Goal: Task Accomplishment & Management: Manage account settings

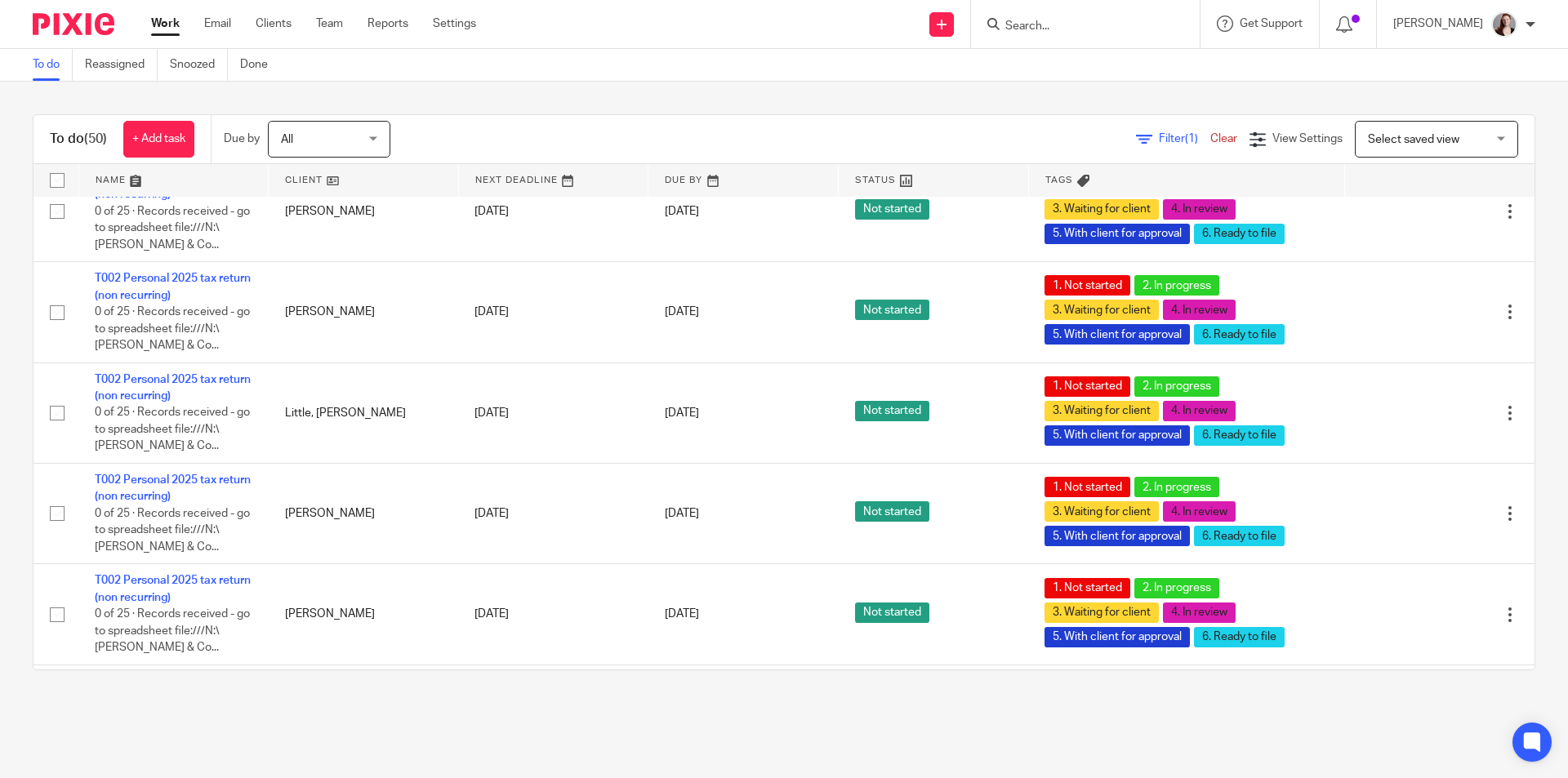
scroll to position [2858, 0]
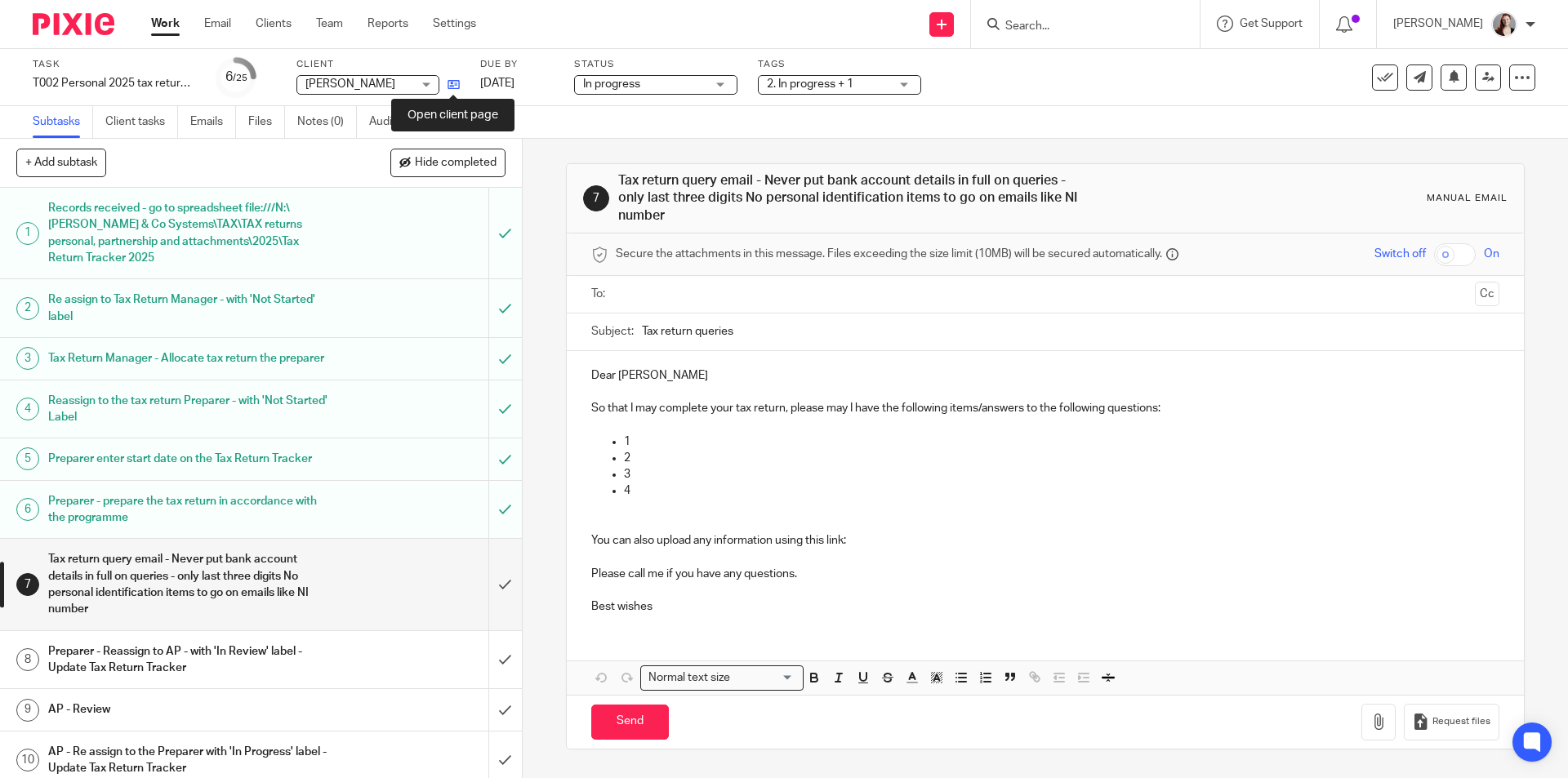
click at [456, 81] on icon at bounding box center [454, 84] width 12 height 12
click at [457, 85] on icon at bounding box center [454, 84] width 12 height 12
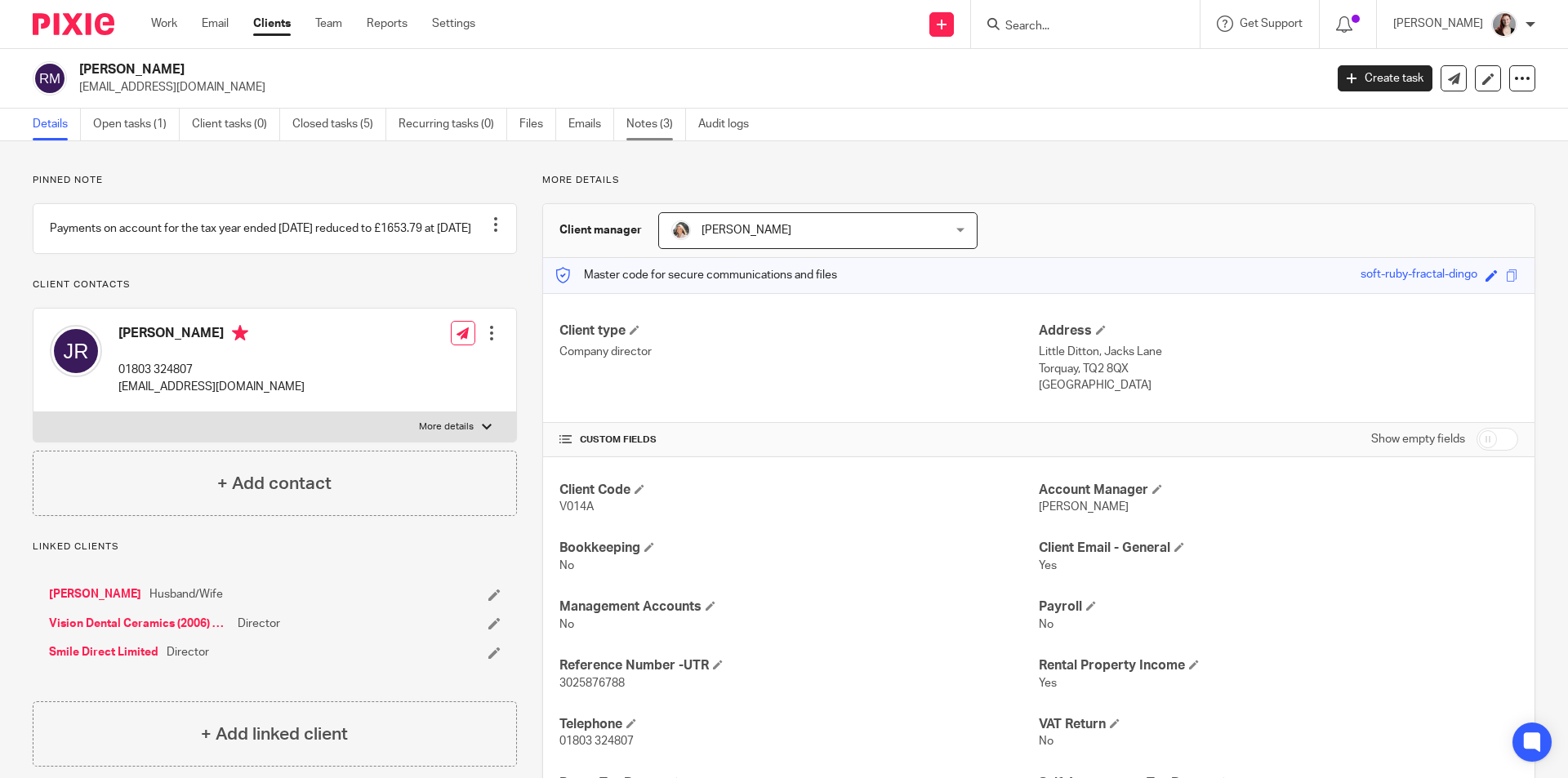
click at [639, 117] on link "Notes (3)" at bounding box center [656, 124] width 60 height 32
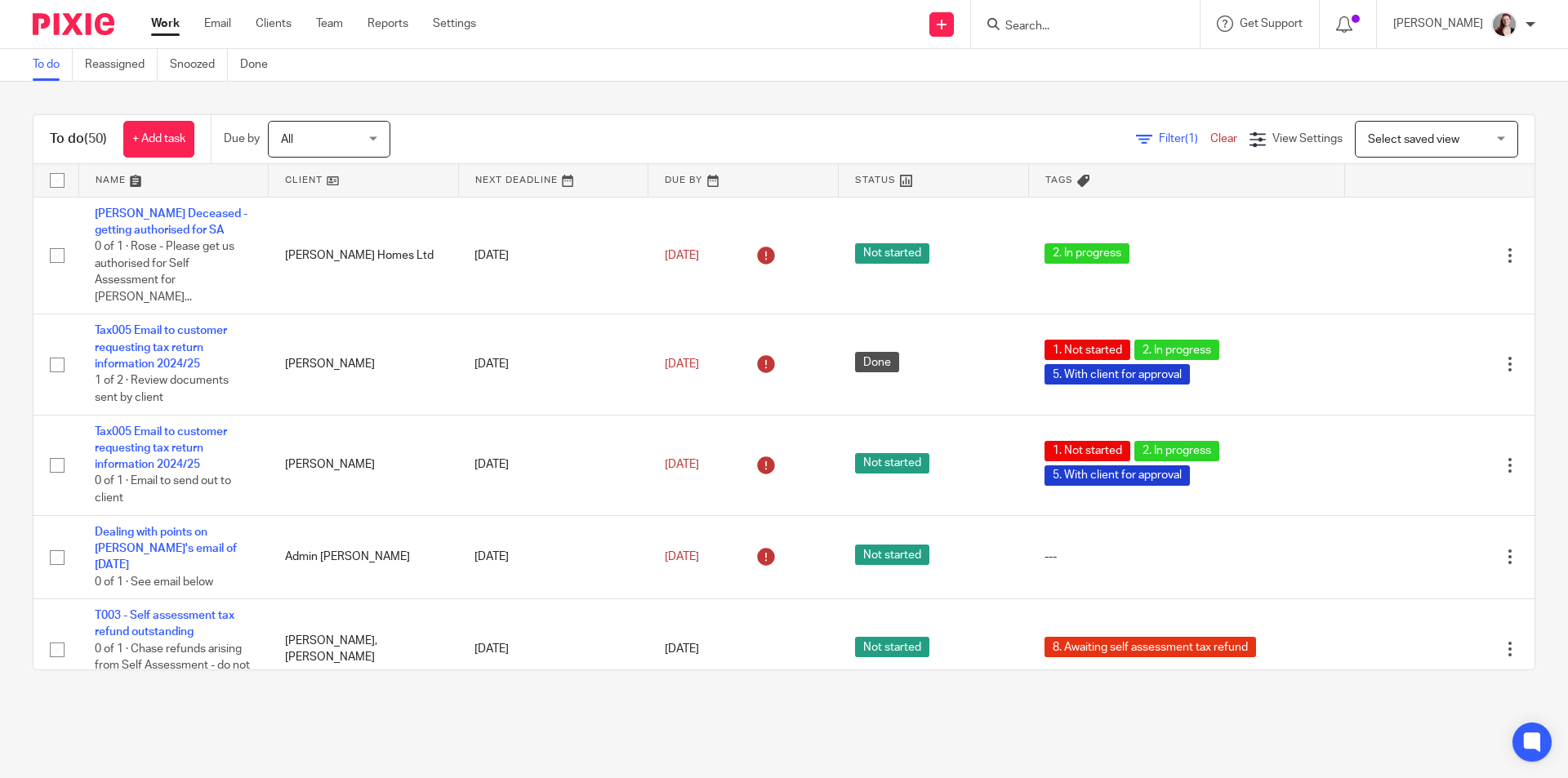
scroll to position [2858, 0]
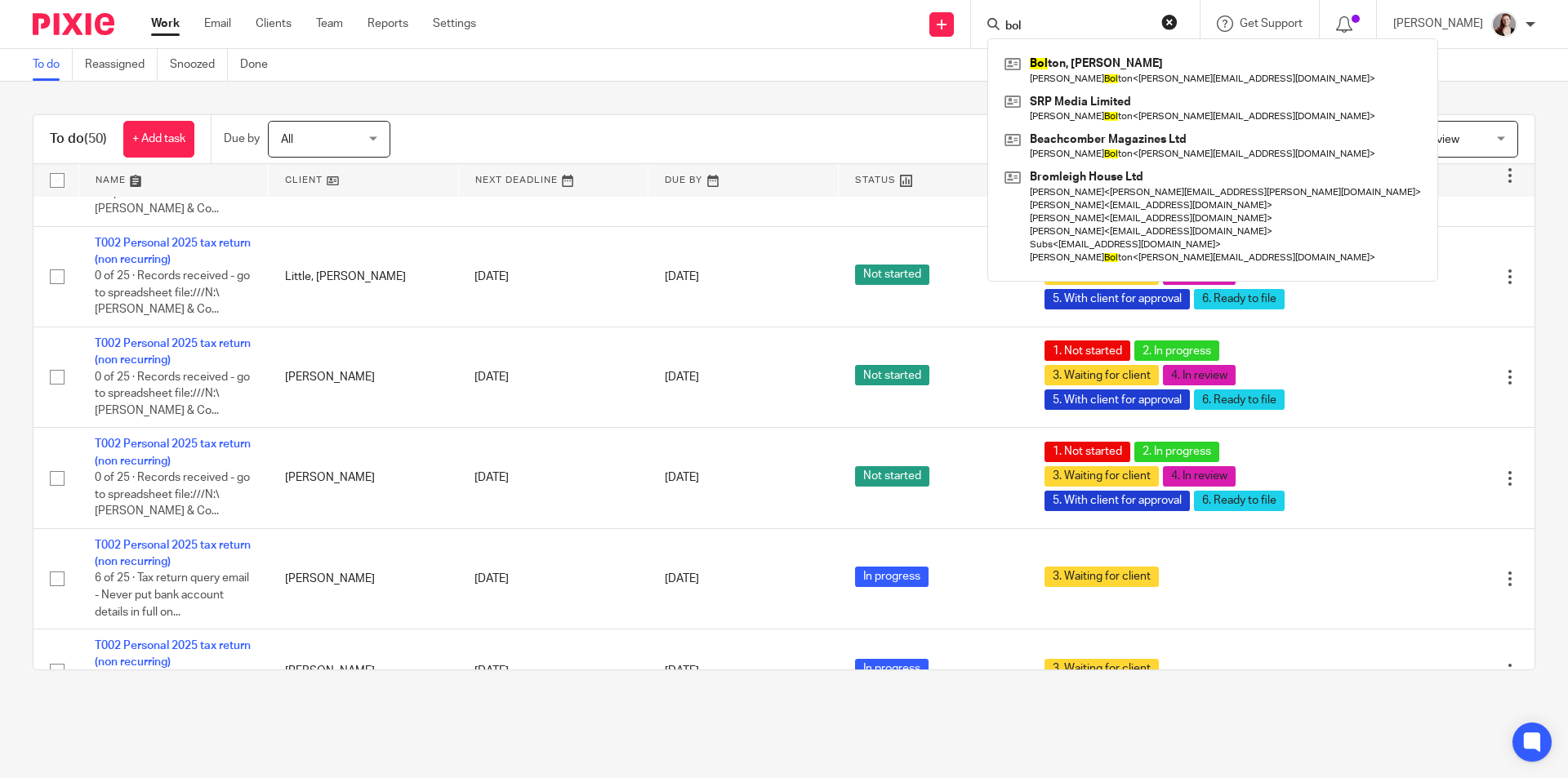
click at [1083, 20] on input "bol" at bounding box center [1077, 26] width 147 height 15
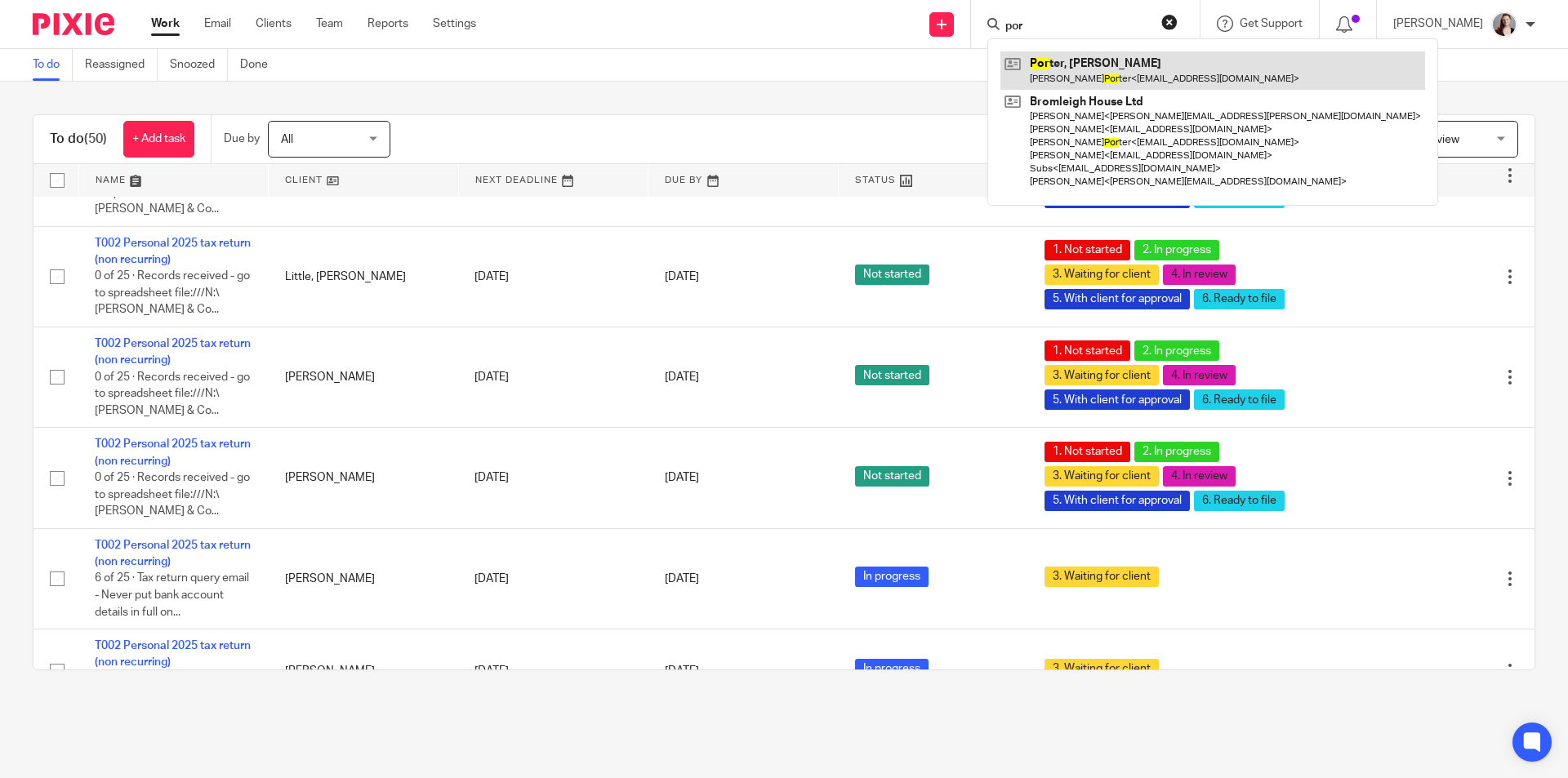
type input "por"
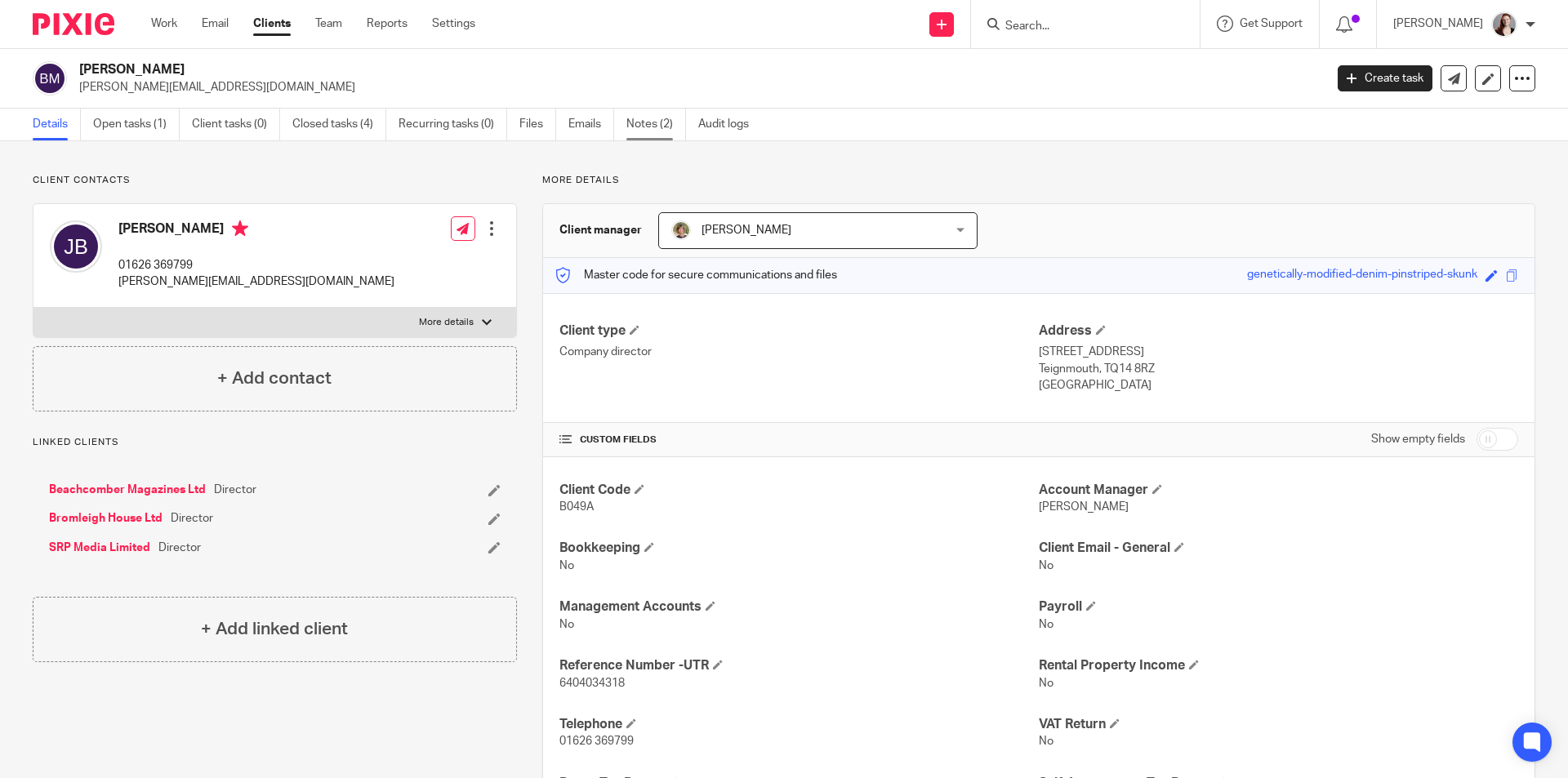
click at [661, 119] on link "Notes (2)" at bounding box center [656, 124] width 60 height 32
click at [663, 131] on link "Notes (2)" at bounding box center [656, 124] width 60 height 32
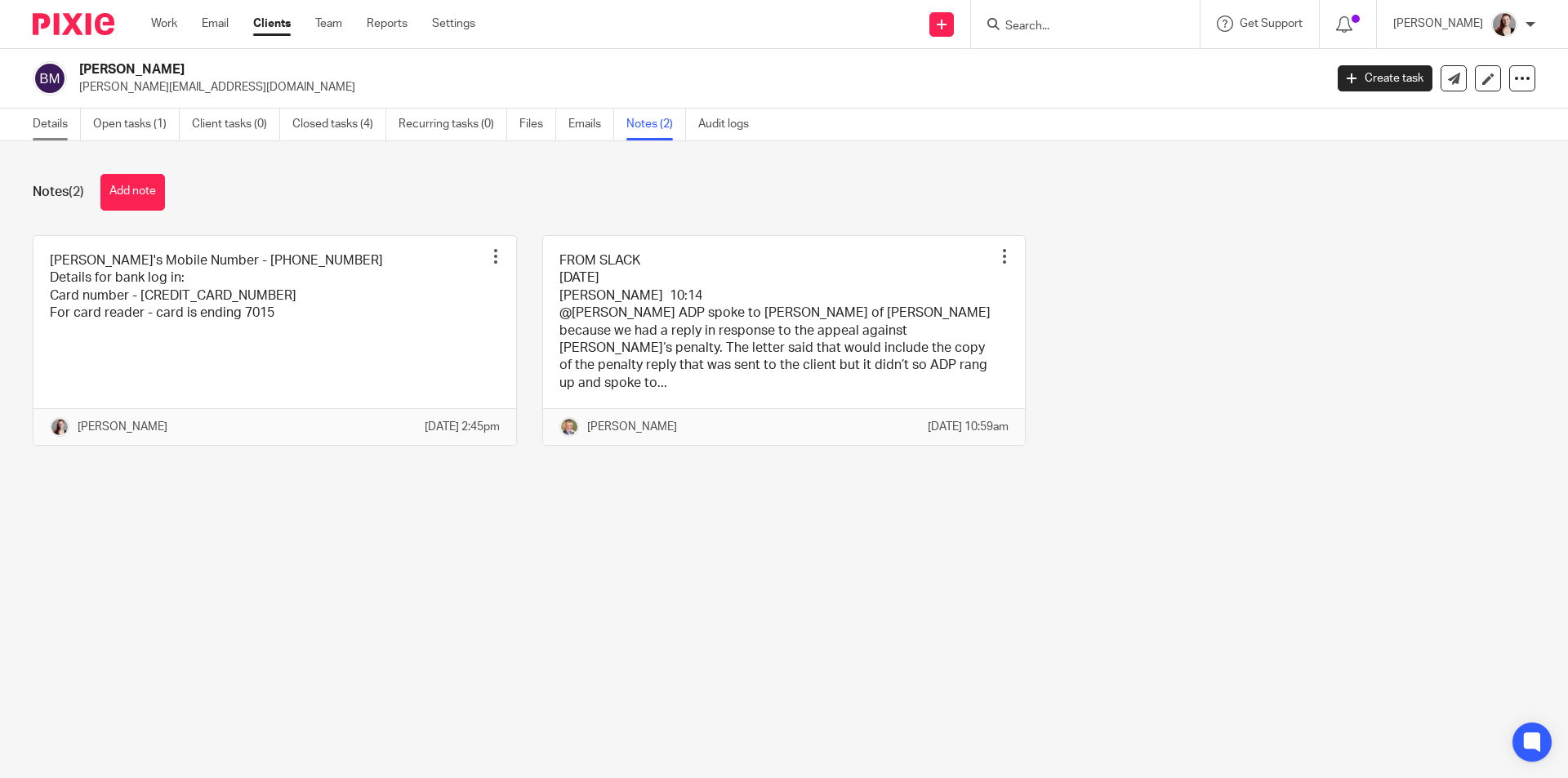
click at [67, 119] on link "Details" at bounding box center [56, 124] width 48 height 32
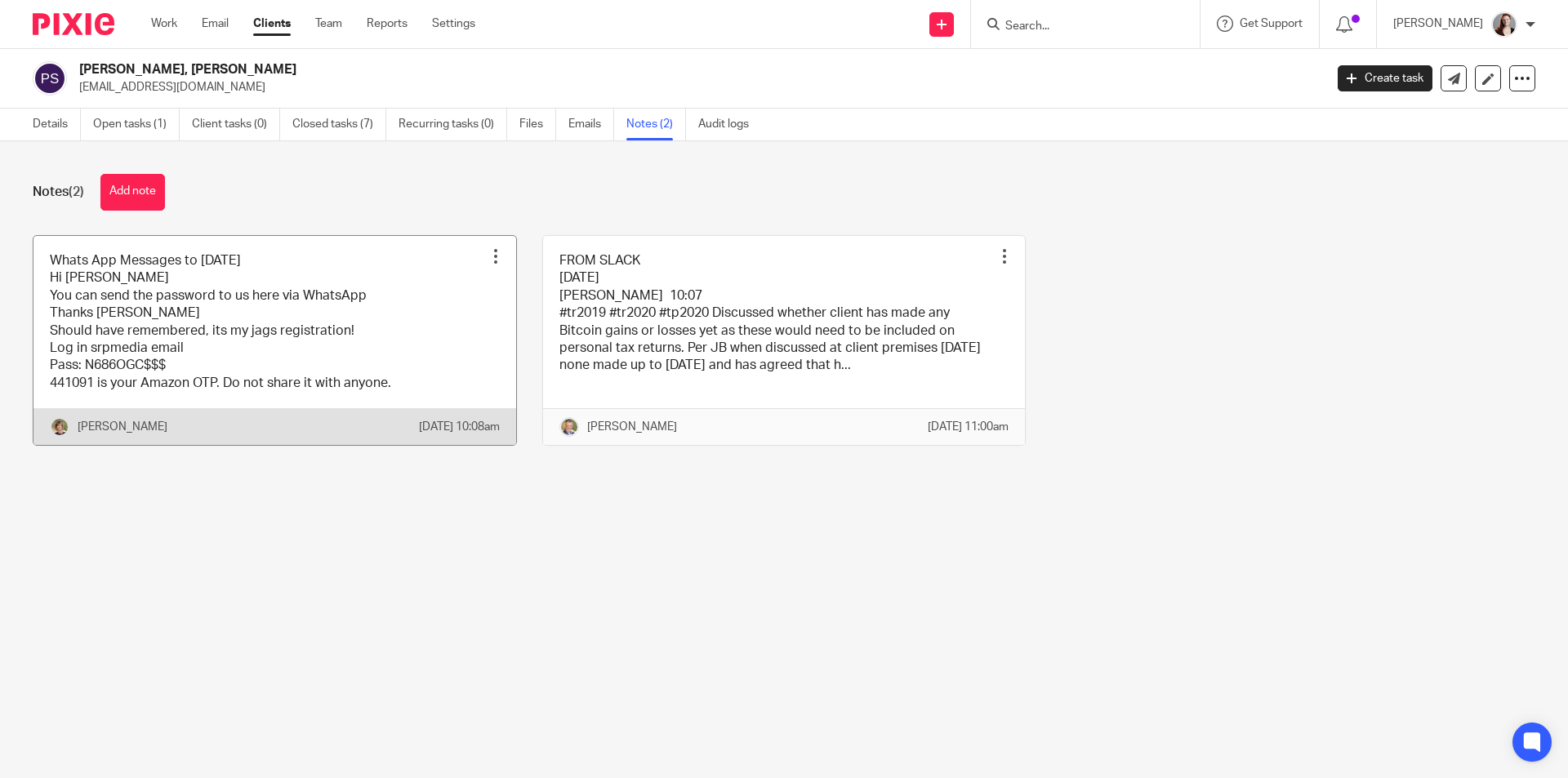
click at [314, 329] on link at bounding box center [275, 341] width 483 height 210
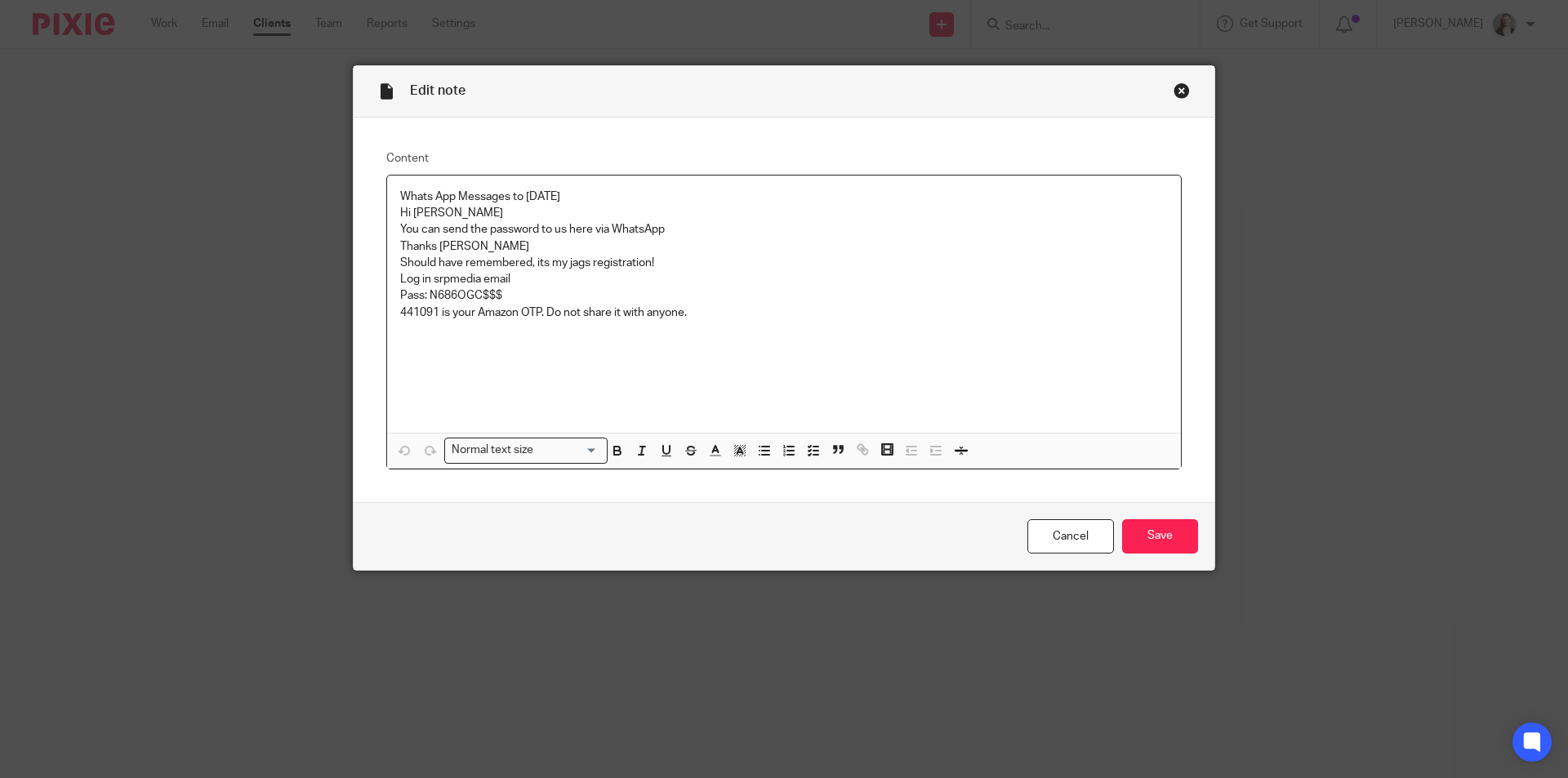
click at [310, 319] on div "Edit note Content Whats App Messages to [DATE] Hi [PERSON_NAME] You can send th…" at bounding box center [784, 389] width 1568 height 778
click at [1174, 88] on div "Close this dialog window" at bounding box center [1182, 90] width 16 height 16
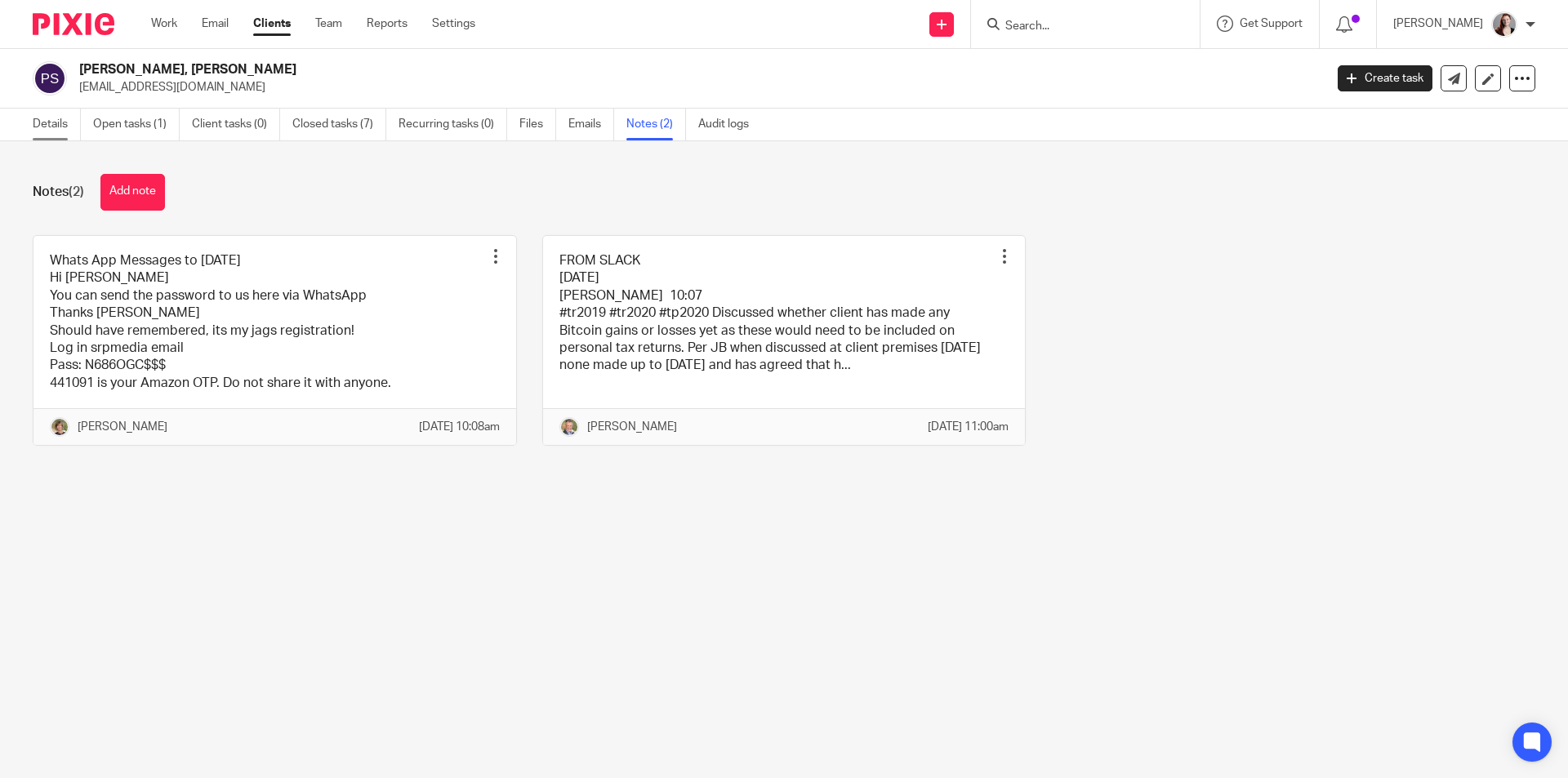
click at [45, 125] on link "Details" at bounding box center [56, 124] width 48 height 32
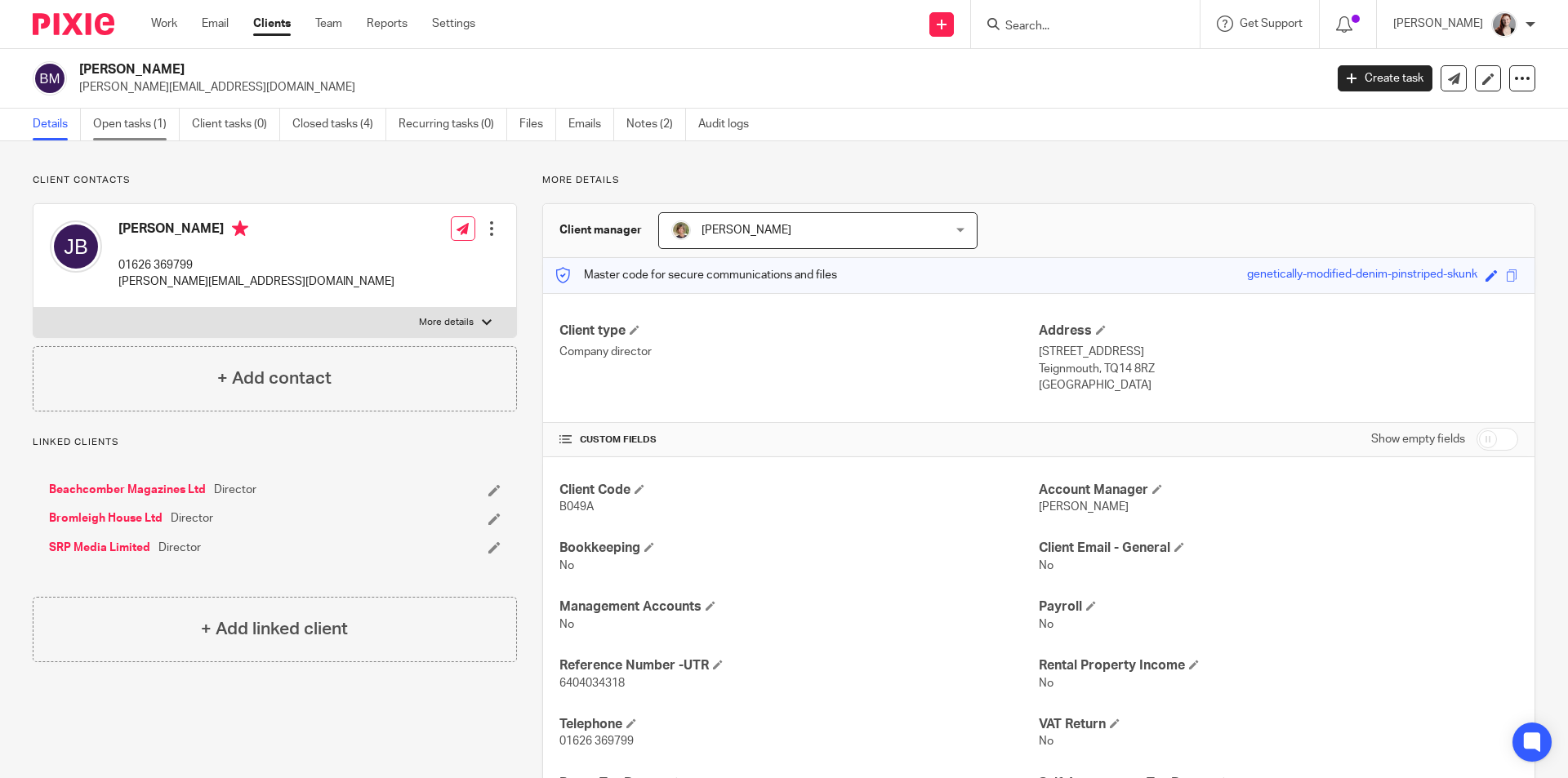
click at [160, 131] on link "Open tasks (1)" at bounding box center [136, 124] width 86 height 32
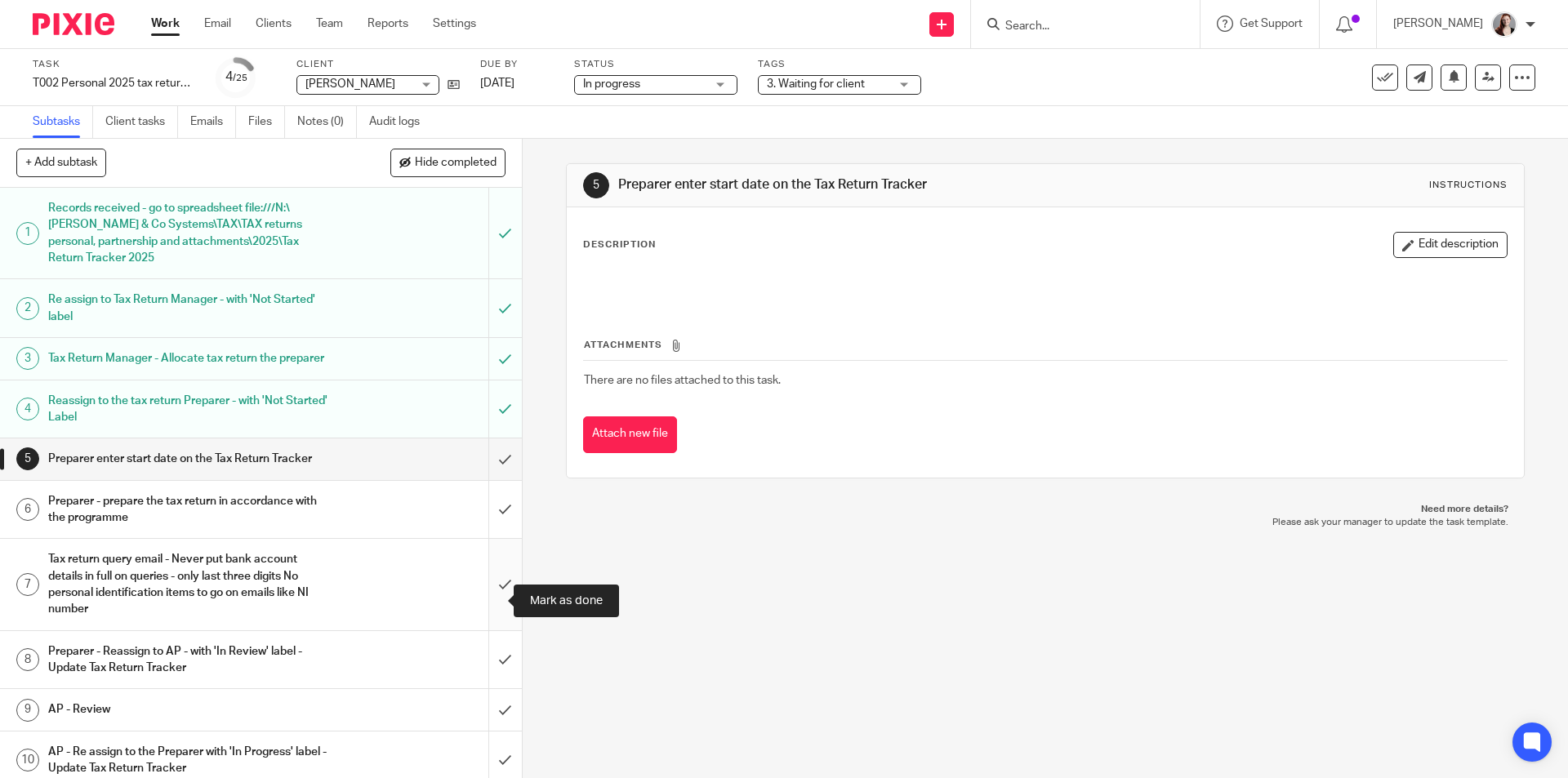
click at [483, 592] on input "submit" at bounding box center [261, 584] width 522 height 90
click at [488, 517] on input "submit" at bounding box center [261, 510] width 522 height 58
click at [484, 470] on input "submit" at bounding box center [261, 459] width 522 height 41
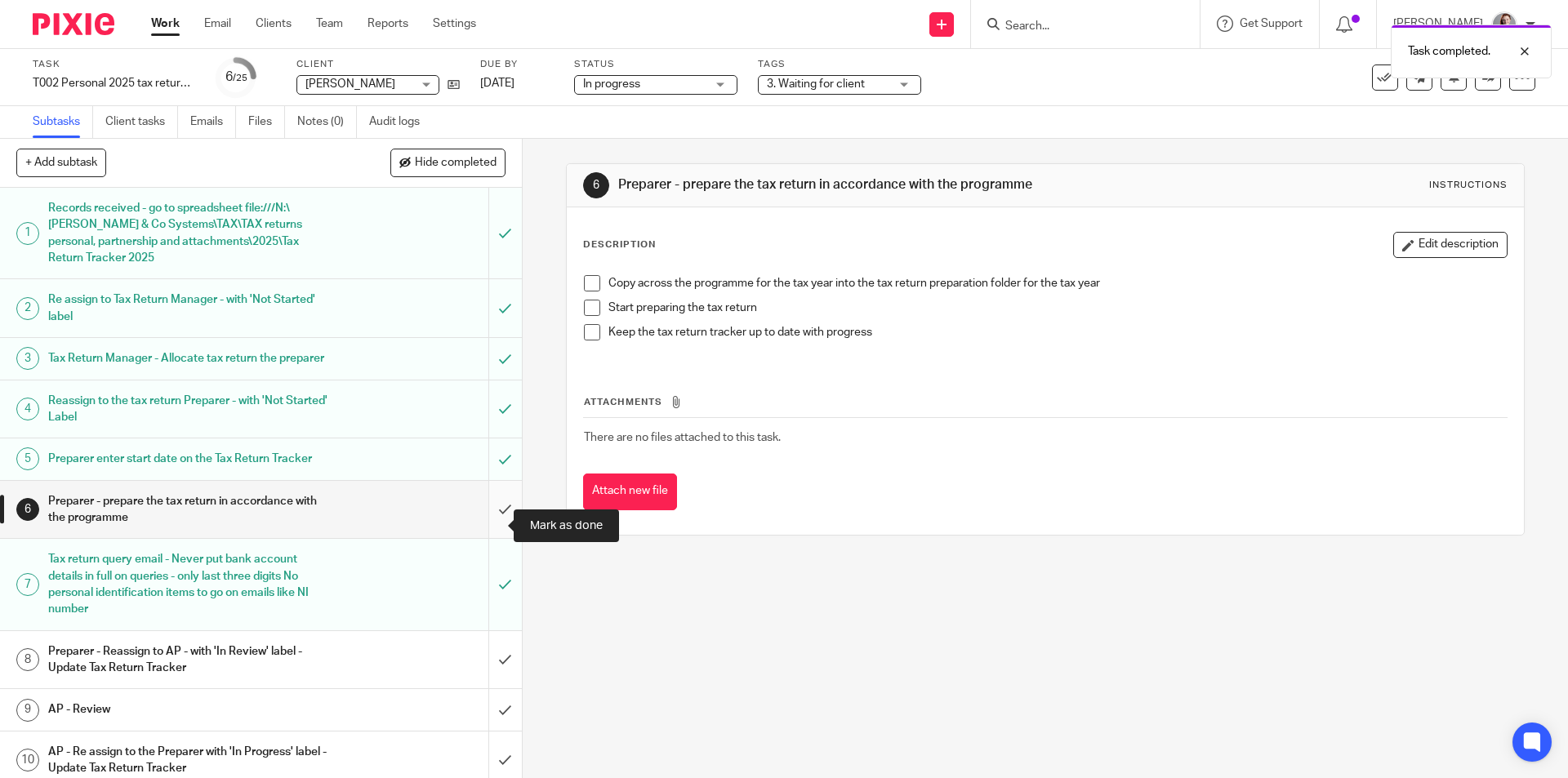
click at [497, 512] on input "submit" at bounding box center [261, 510] width 522 height 58
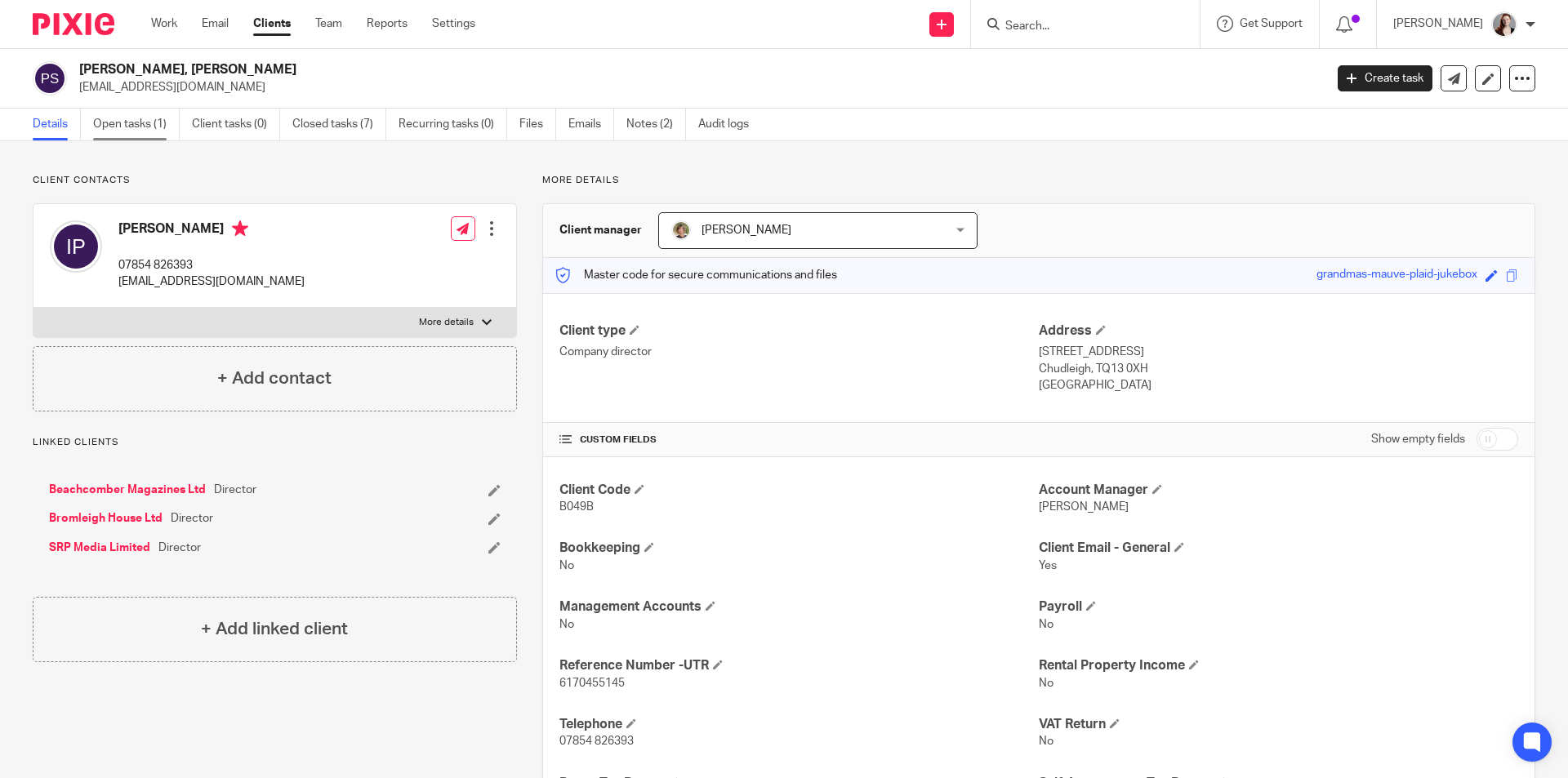
click at [145, 127] on link "Open tasks (1)" at bounding box center [136, 124] width 86 height 32
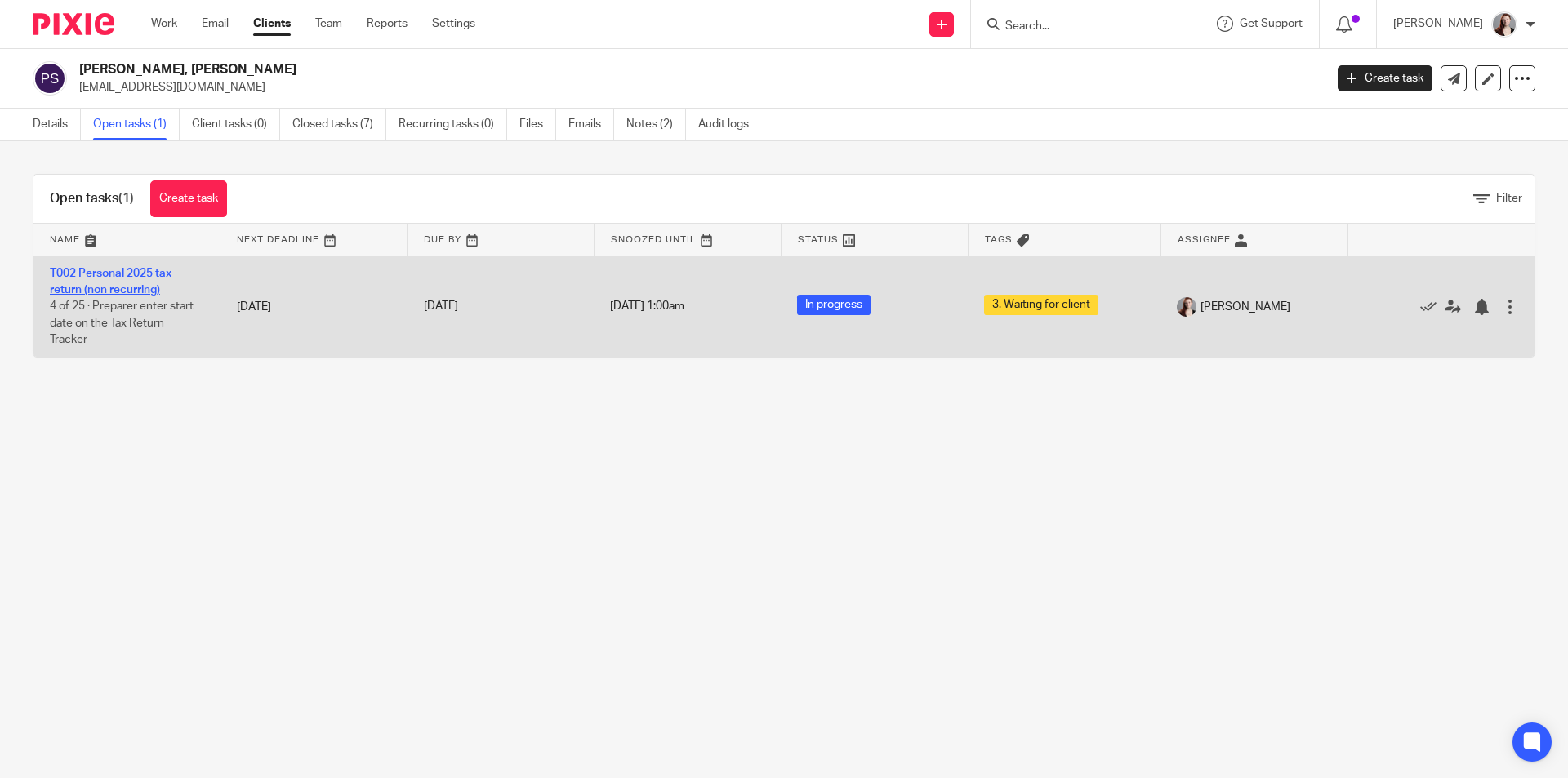
click at [147, 276] on link "T002 Personal 2025 tax return (non recurring)" at bounding box center [110, 282] width 122 height 28
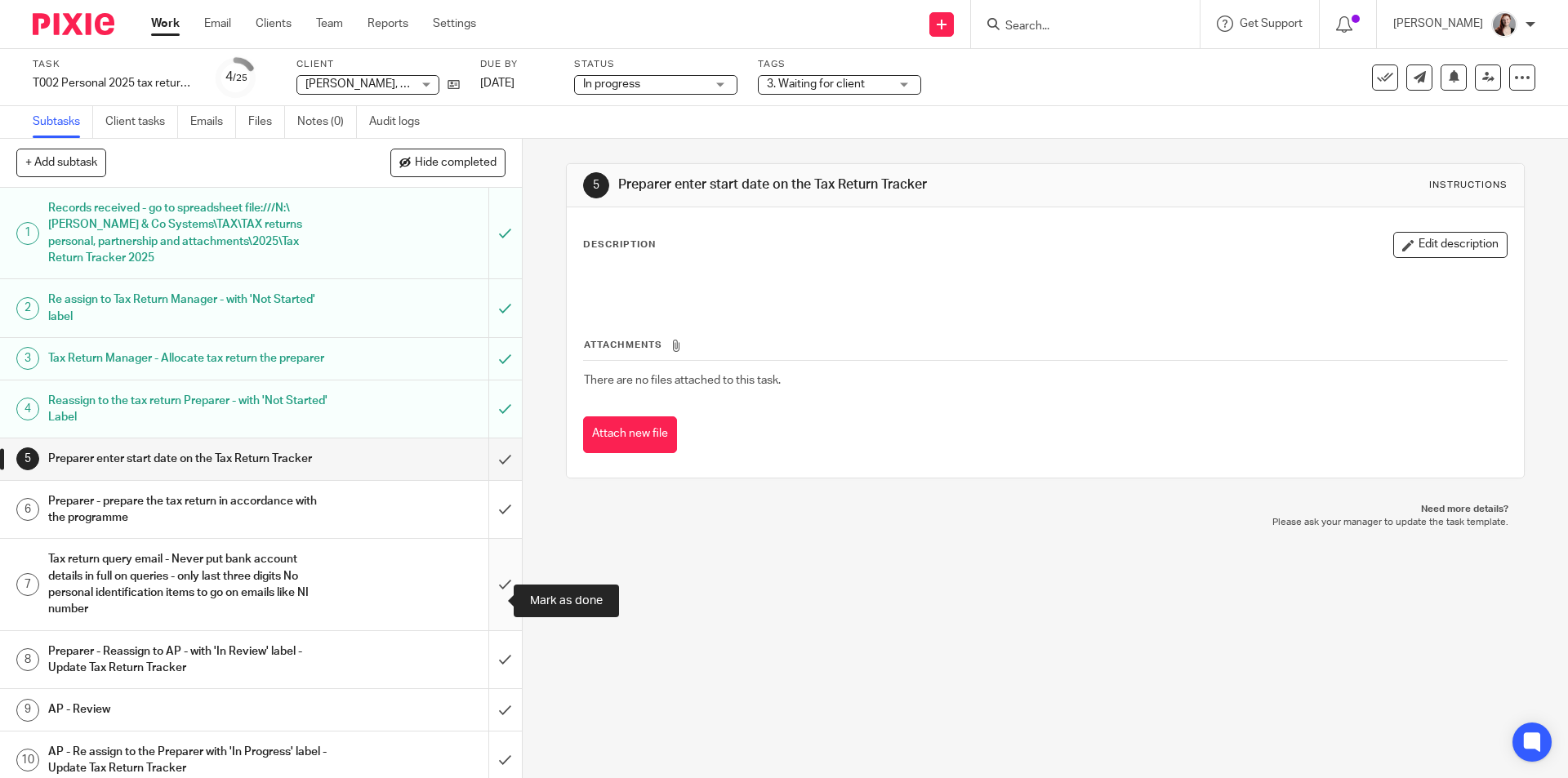
click at [496, 592] on input "submit" at bounding box center [261, 584] width 522 height 90
click at [497, 514] on input "submit" at bounding box center [261, 510] width 522 height 58
click at [481, 478] on input "submit" at bounding box center [261, 459] width 522 height 41
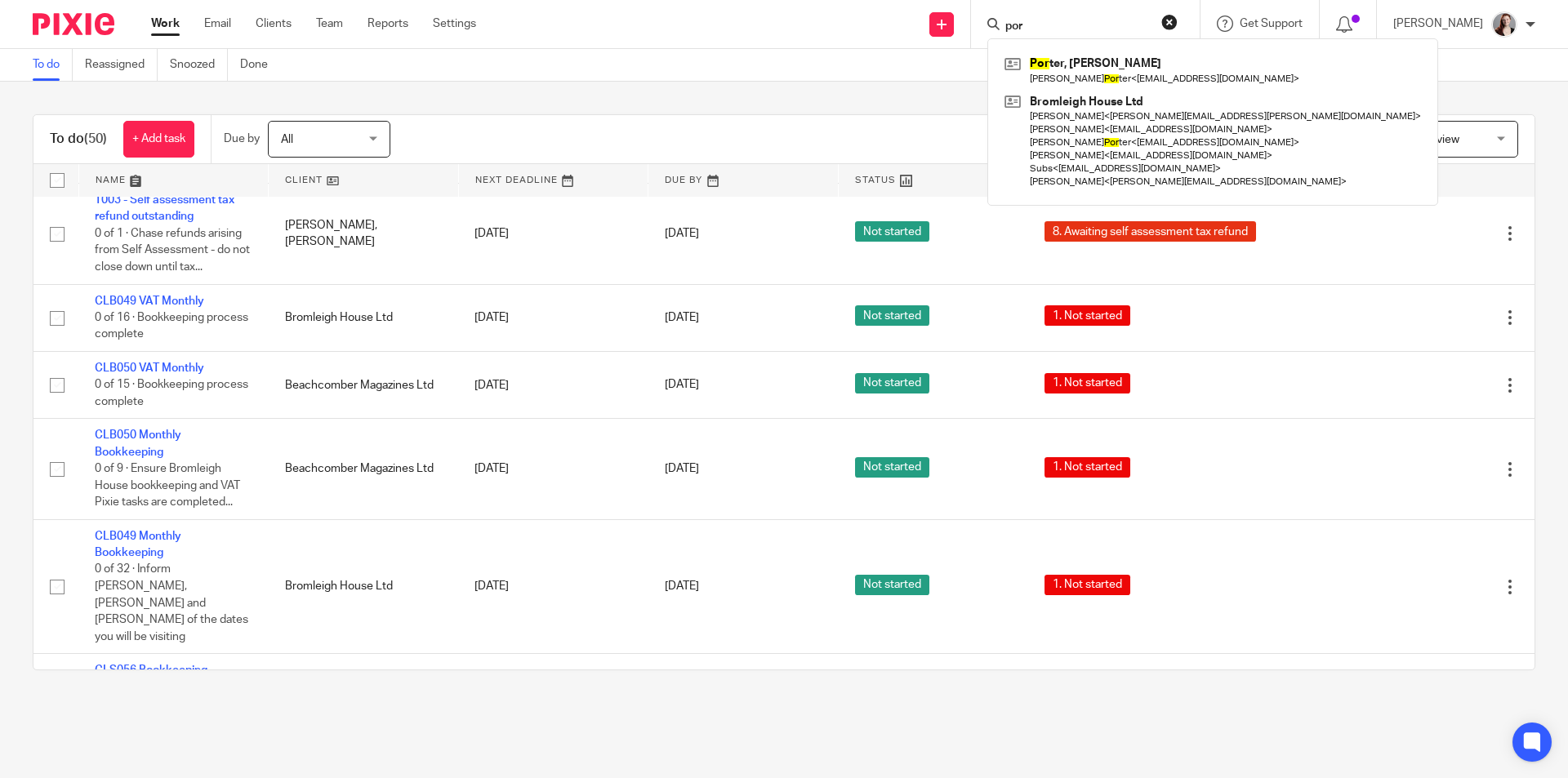
scroll to position [279, 0]
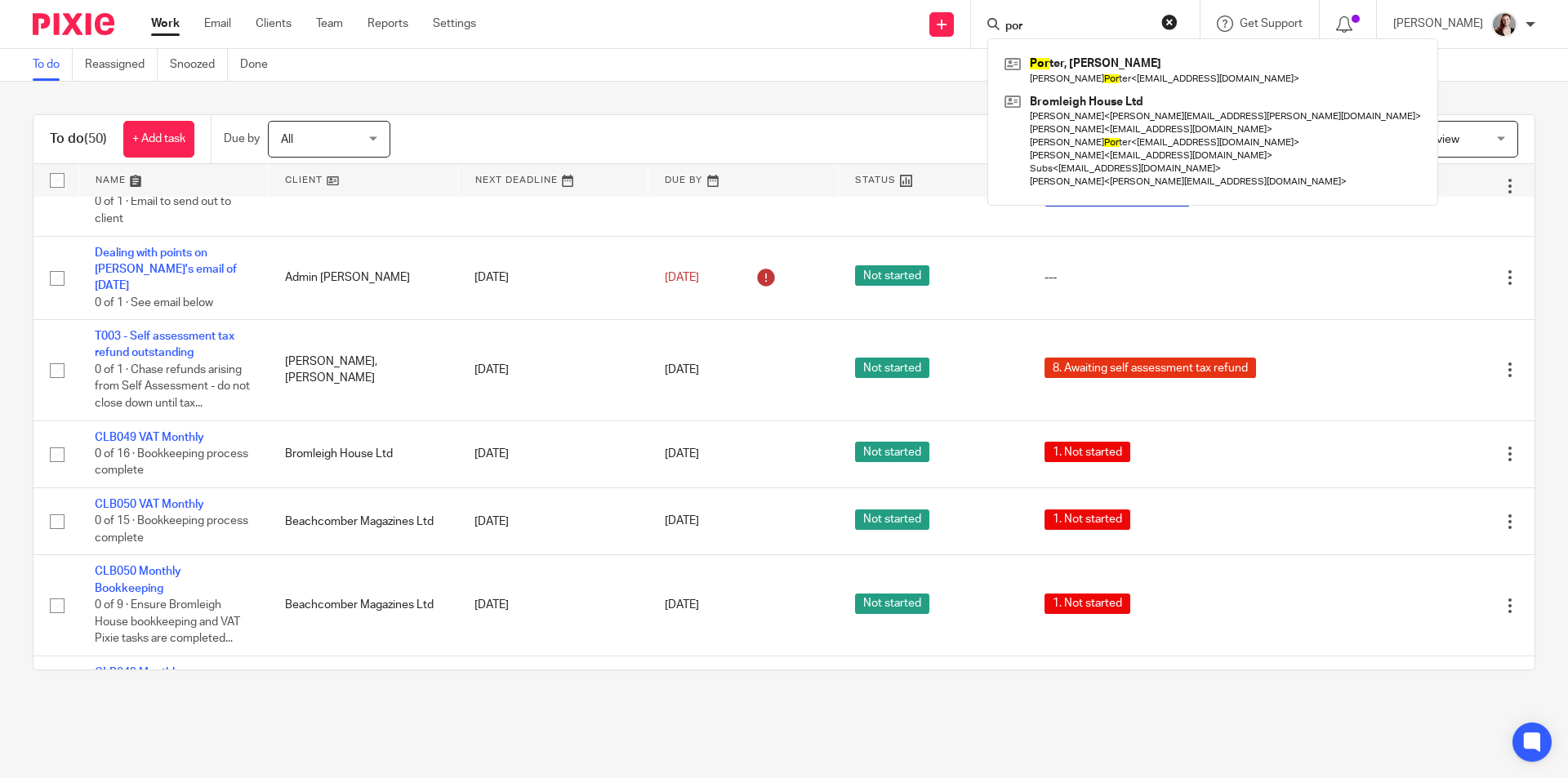
click at [1126, 26] on input "por" at bounding box center [1077, 26] width 147 height 15
click at [1125, 25] on input "por" at bounding box center [1077, 26] width 147 height 15
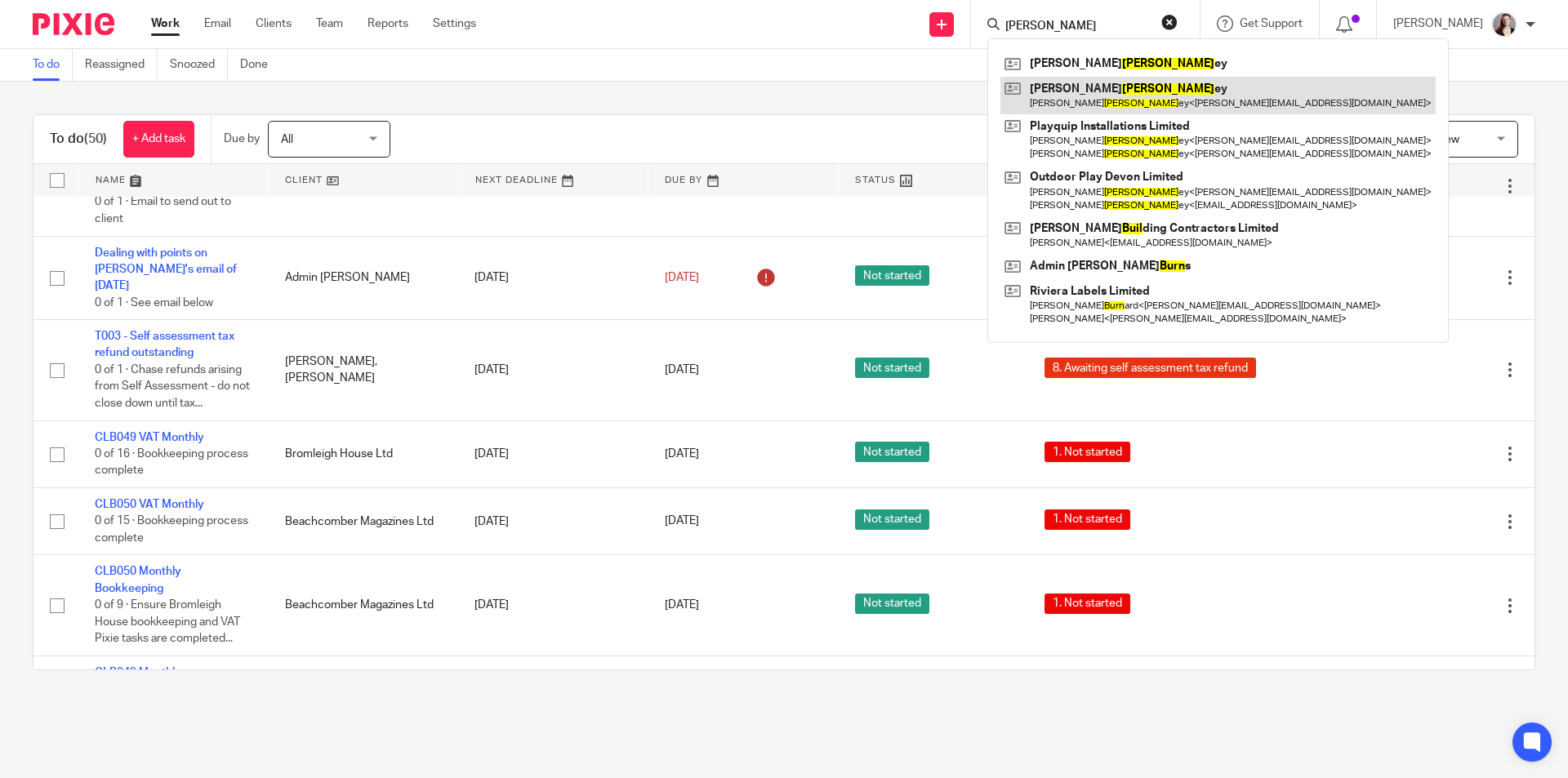
type input "[PERSON_NAME]"
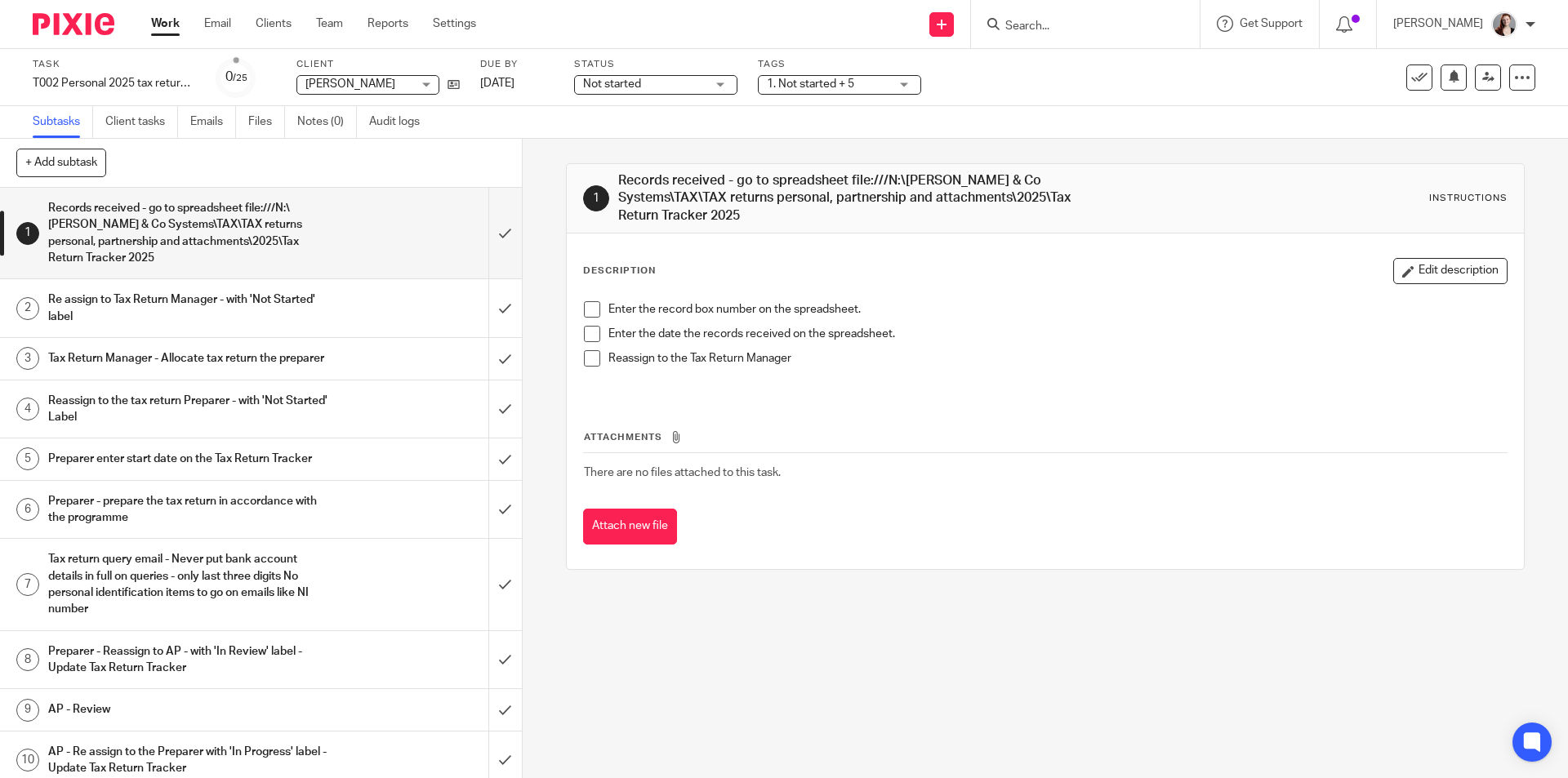
click at [709, 67] on label "Status" at bounding box center [655, 64] width 163 height 13
click at [702, 82] on span "Not started" at bounding box center [644, 84] width 123 height 17
click at [688, 143] on li "In progress" at bounding box center [656, 143] width 162 height 33
click at [865, 89] on span "1. Not started + 5" at bounding box center [828, 84] width 123 height 17
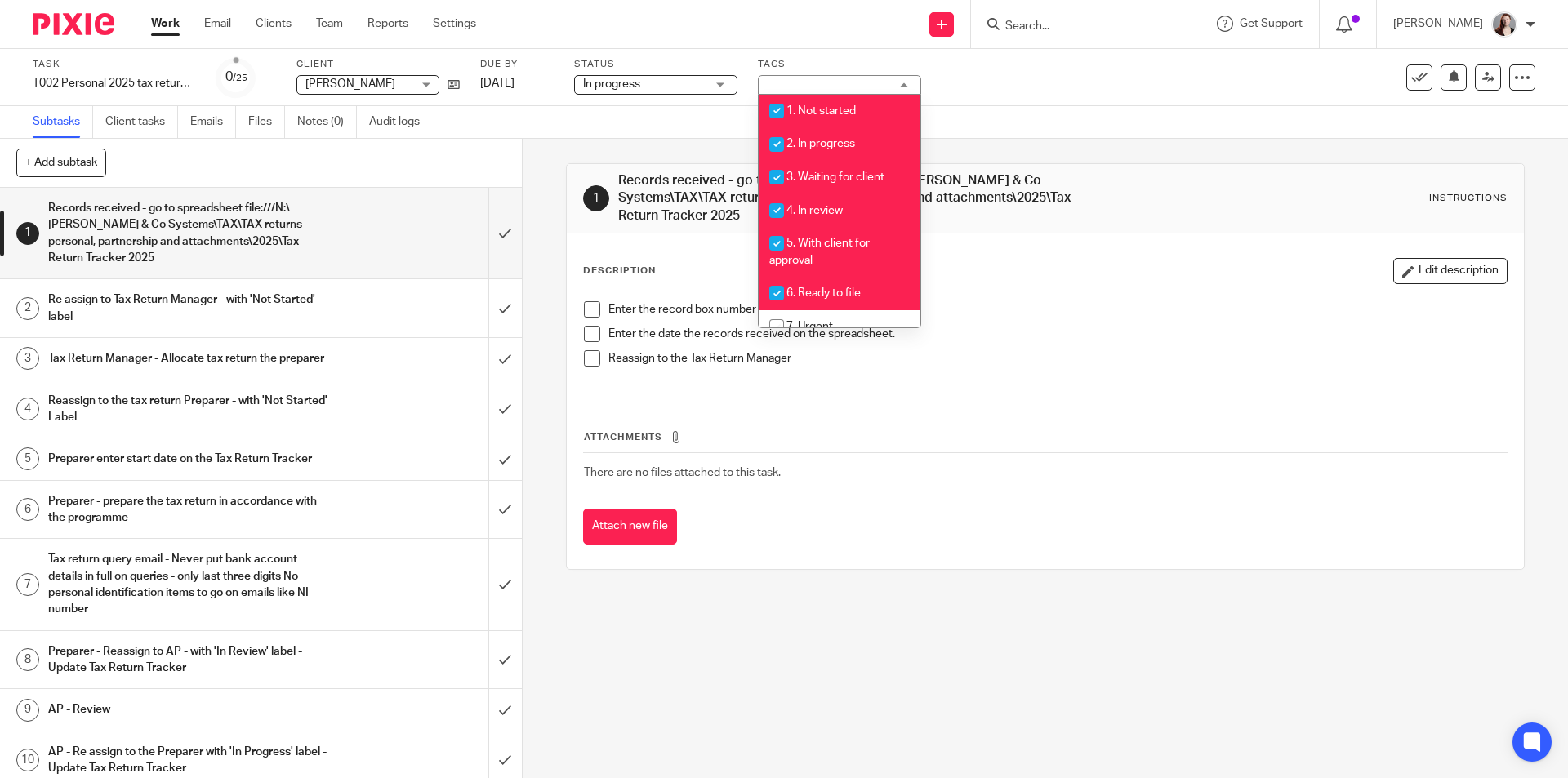
click at [831, 107] on span "1. Not started" at bounding box center [821, 110] width 69 height 11
checkbox input "false"
click at [836, 172] on span "3. Waiting for client" at bounding box center [835, 177] width 98 height 11
checkbox input "false"
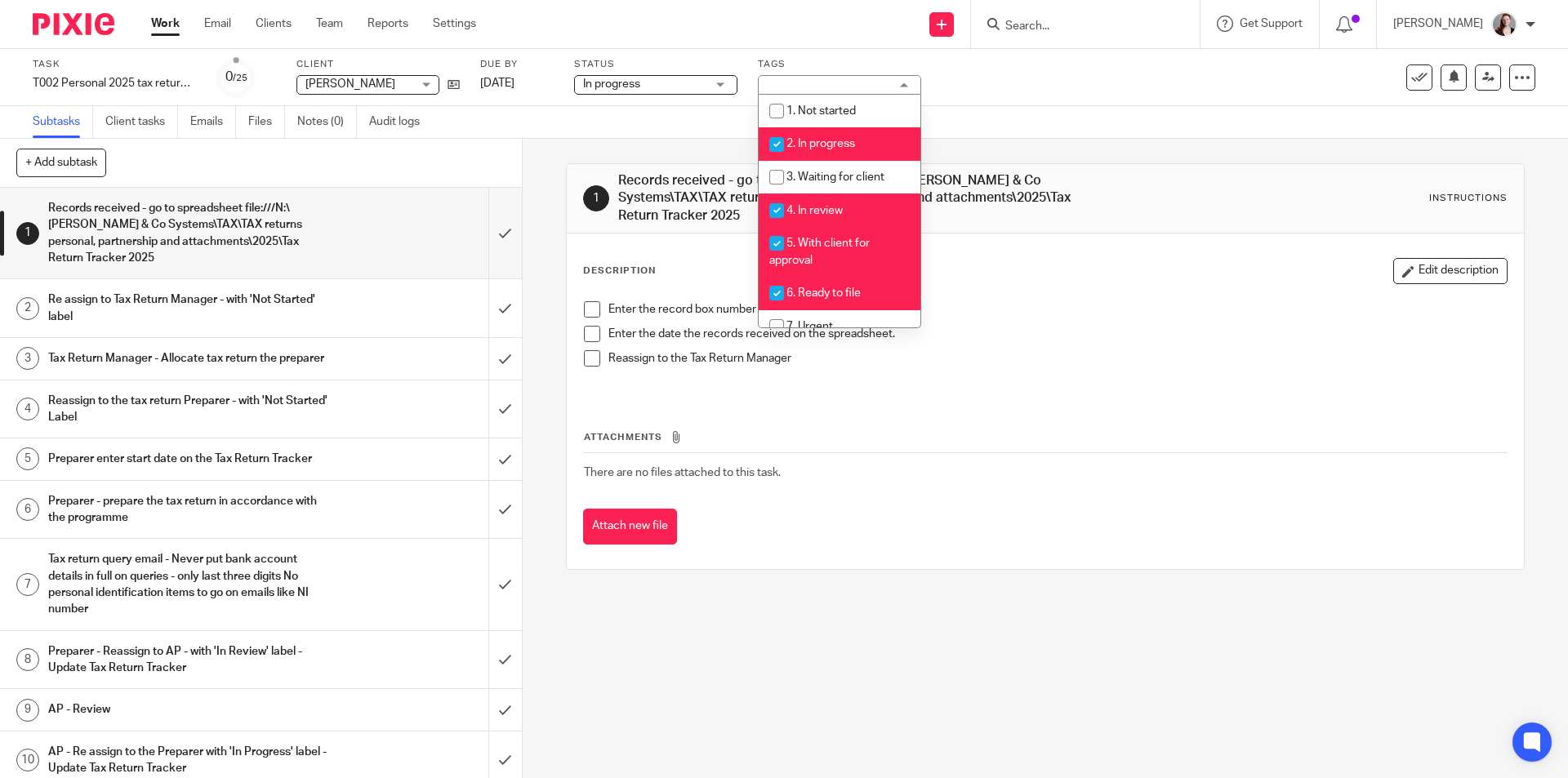
click at [832, 206] on span "4. In review" at bounding box center [815, 210] width 56 height 11
checkbox input "false"
click at [826, 247] on span "5. With client for approval" at bounding box center [820, 253] width 101 height 29
checkbox input "false"
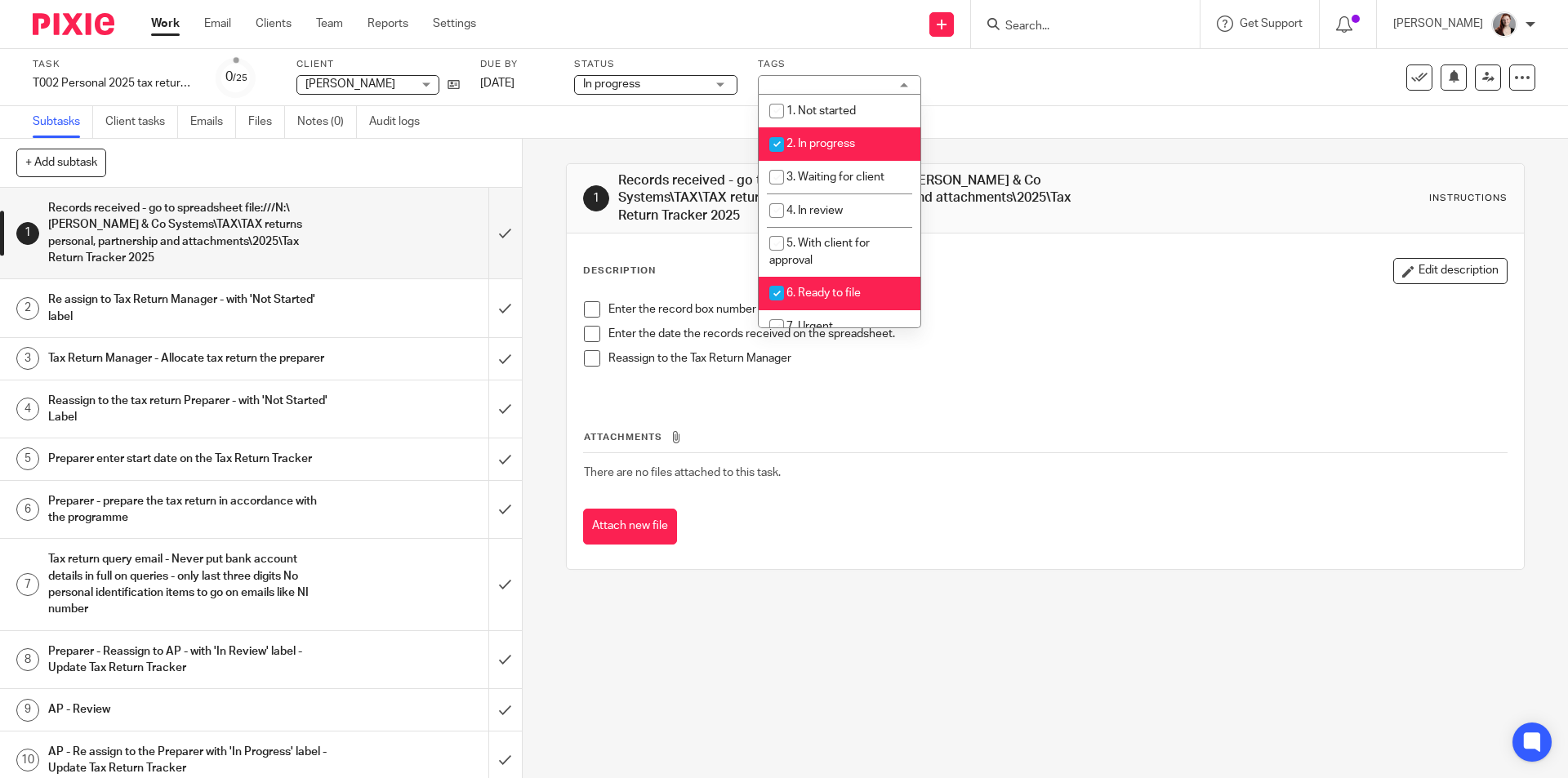
click at [817, 296] on span "6. Ready to file" at bounding box center [823, 293] width 74 height 11
checkbox input "false"
drag, startPoint x: 498, startPoint y: 510, endPoint x: 491, endPoint y: 491, distance: 20.2
click at [496, 508] on input "submit" at bounding box center [261, 510] width 522 height 58
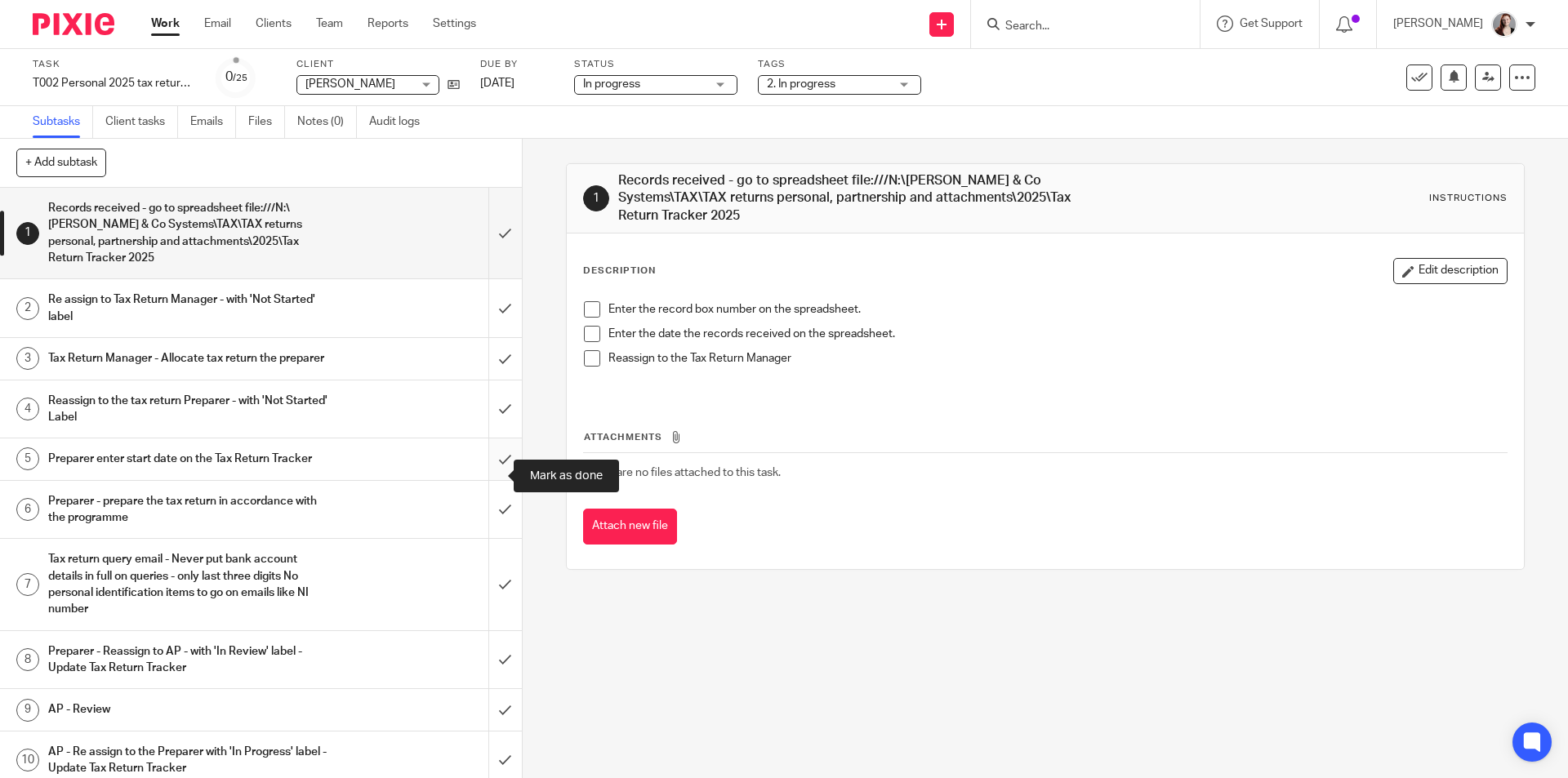
click at [488, 467] on input "submit" at bounding box center [261, 459] width 522 height 41
click at [488, 436] on input "submit" at bounding box center [261, 409] width 522 height 58
click at [487, 379] on input "submit" at bounding box center [261, 358] width 522 height 41
drag, startPoint x: 497, startPoint y: 295, endPoint x: 495, endPoint y: 275, distance: 20.1
click at [497, 292] on input "submit" at bounding box center [261, 308] width 522 height 58
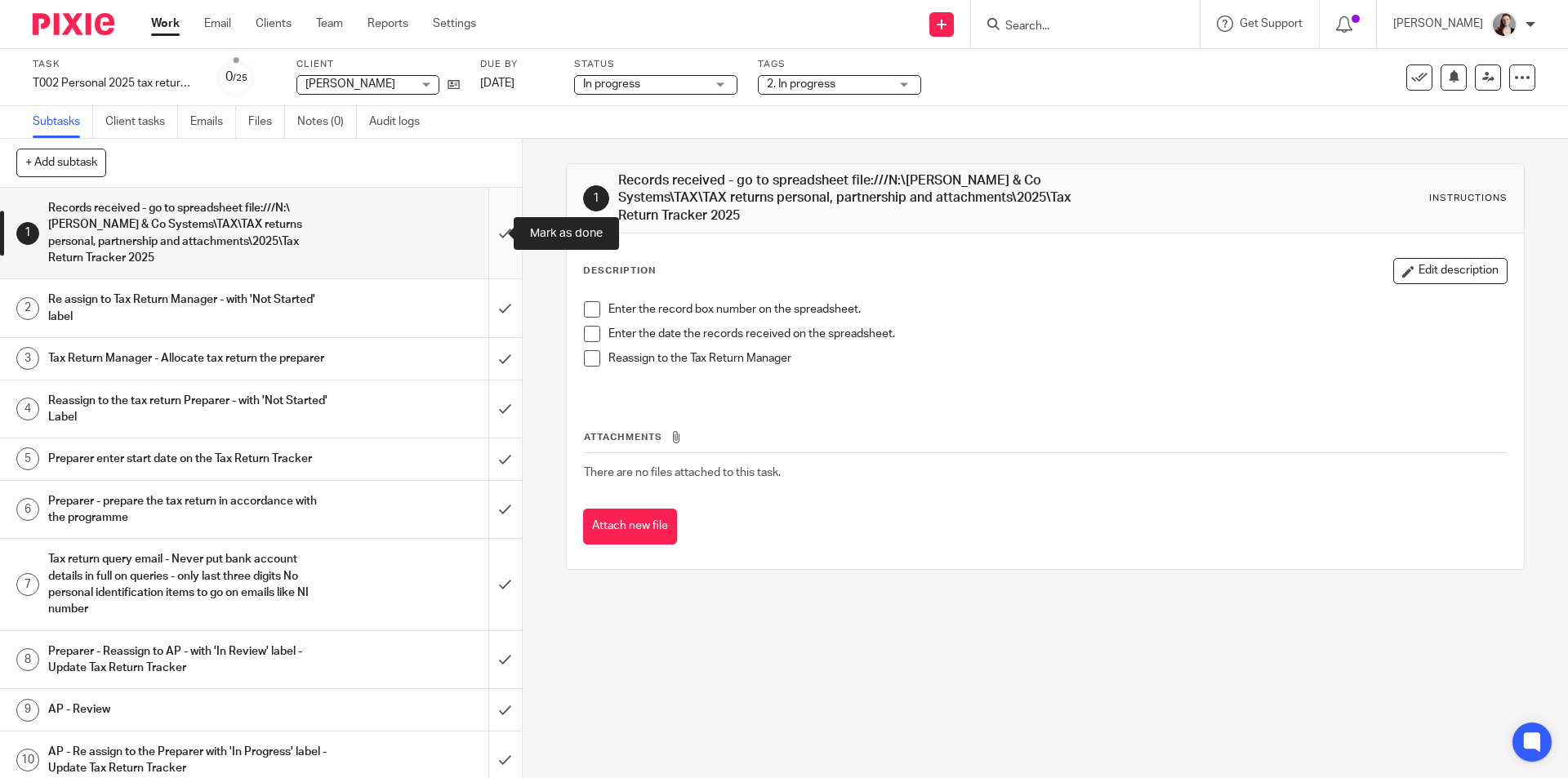
click at [492, 254] on input "submit" at bounding box center [261, 233] width 522 height 90
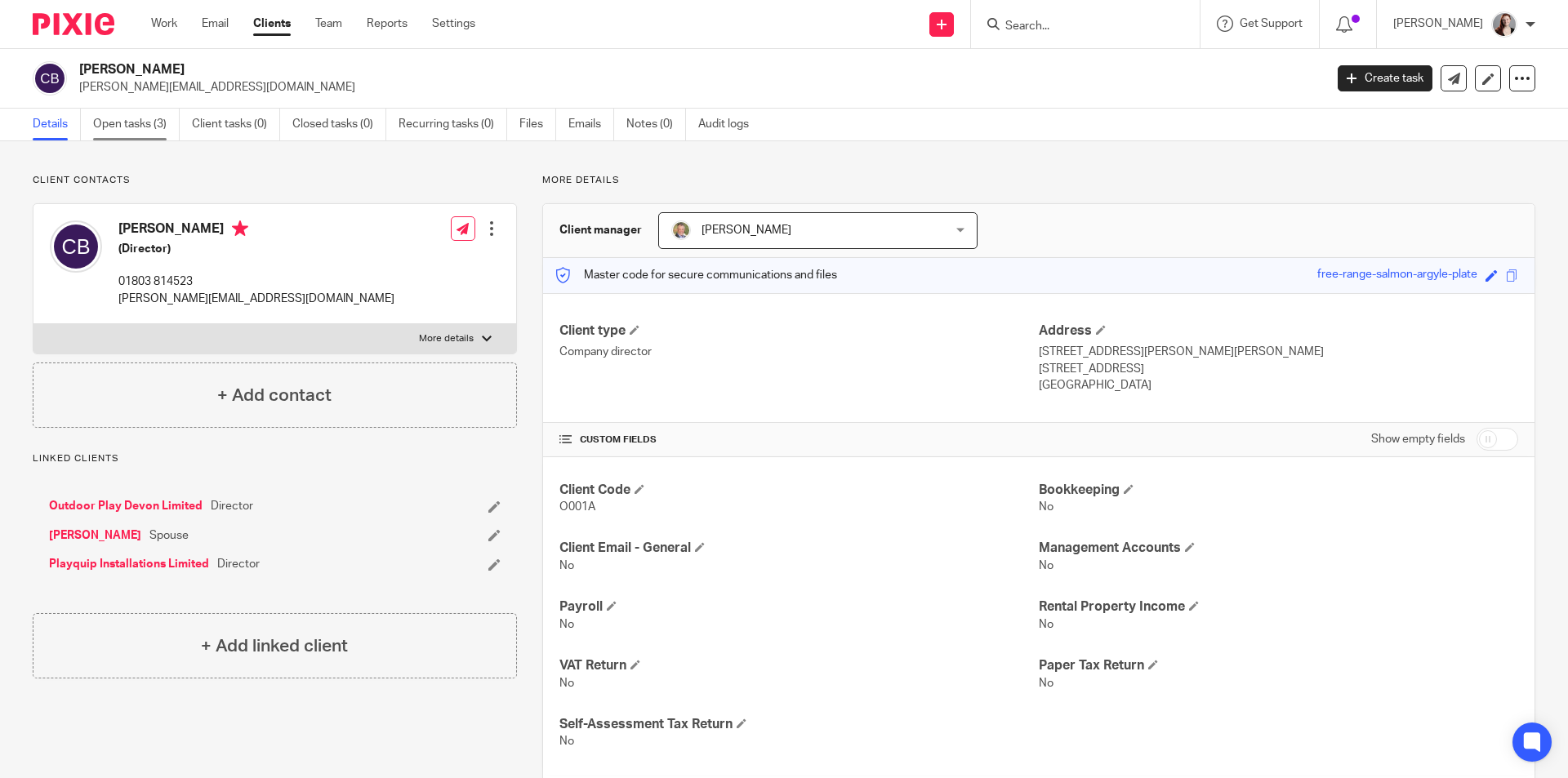
click at [154, 115] on link "Open tasks (3)" at bounding box center [136, 124] width 86 height 32
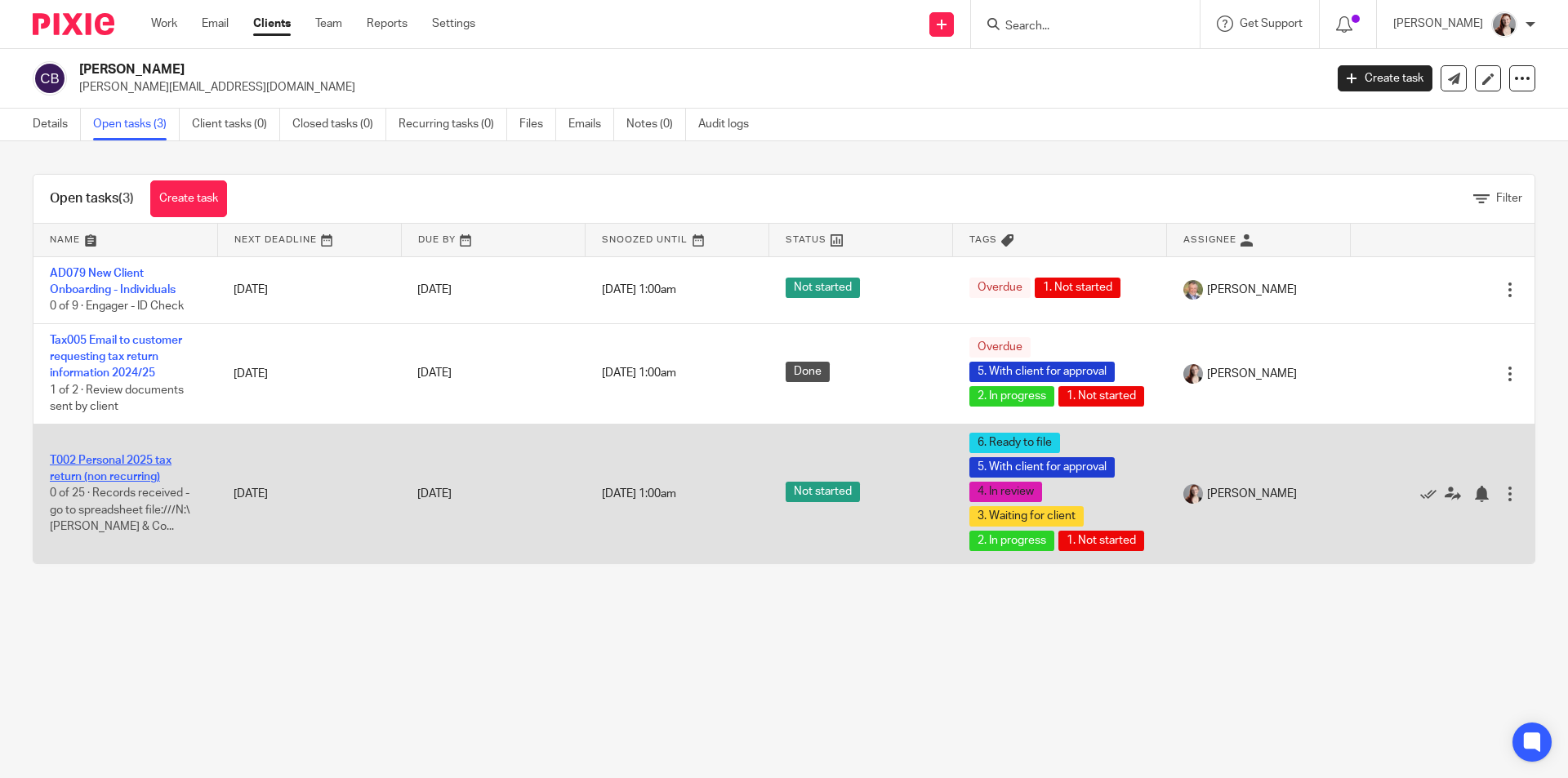
click at [133, 483] on link "T002 Personal 2025 tax return (non recurring)" at bounding box center [110, 468] width 122 height 28
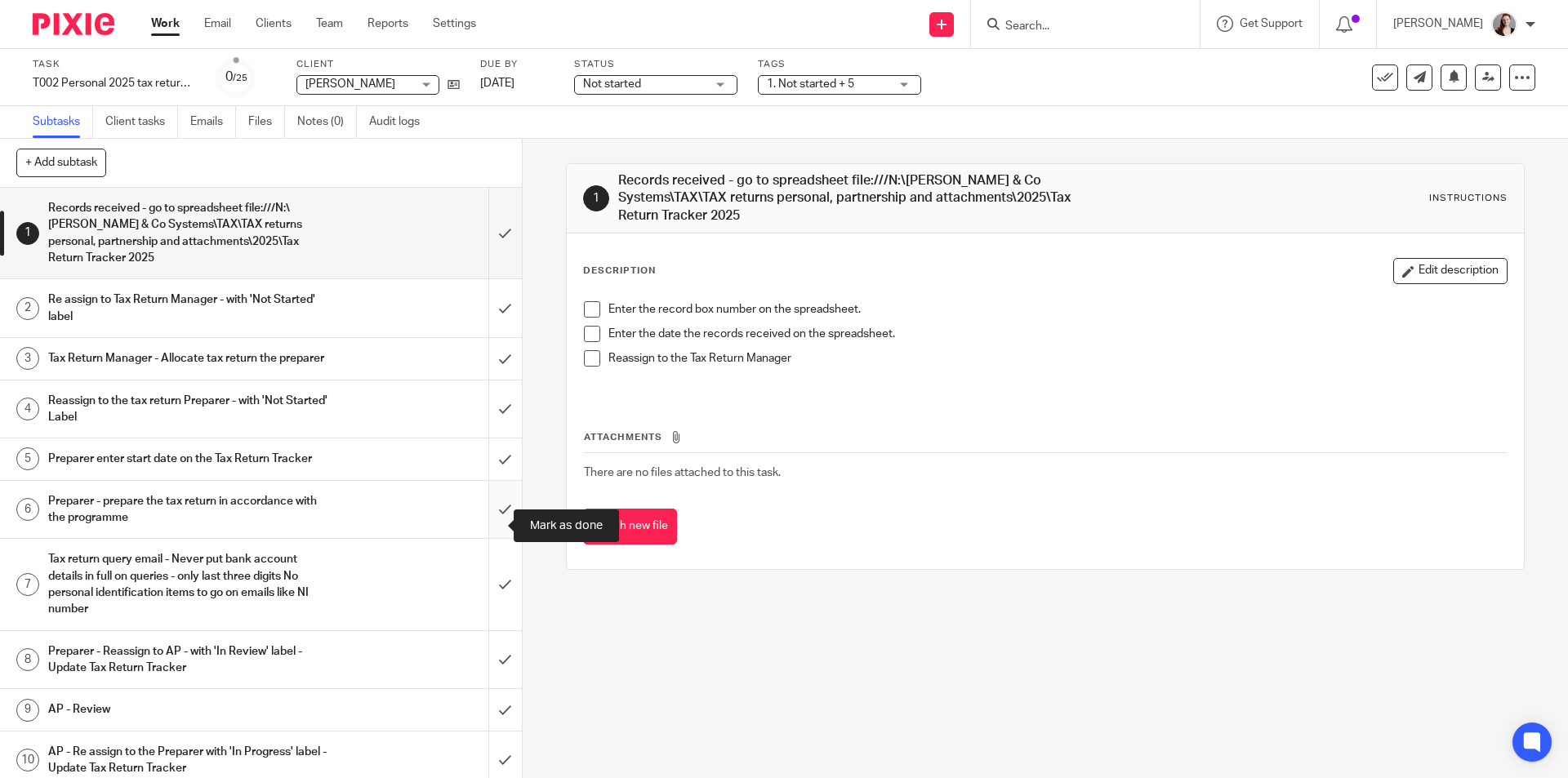
drag, startPoint x: 498, startPoint y: 509, endPoint x: 486, endPoint y: 464, distance: 46.6
click at [497, 509] on input "submit" at bounding box center [261, 510] width 522 height 58
click at [486, 462] on input "submit" at bounding box center [261, 459] width 522 height 41
click at [481, 409] on input "submit" at bounding box center [261, 409] width 522 height 58
drag, startPoint x: 487, startPoint y: 369, endPoint x: 491, endPoint y: 286, distance: 83.1
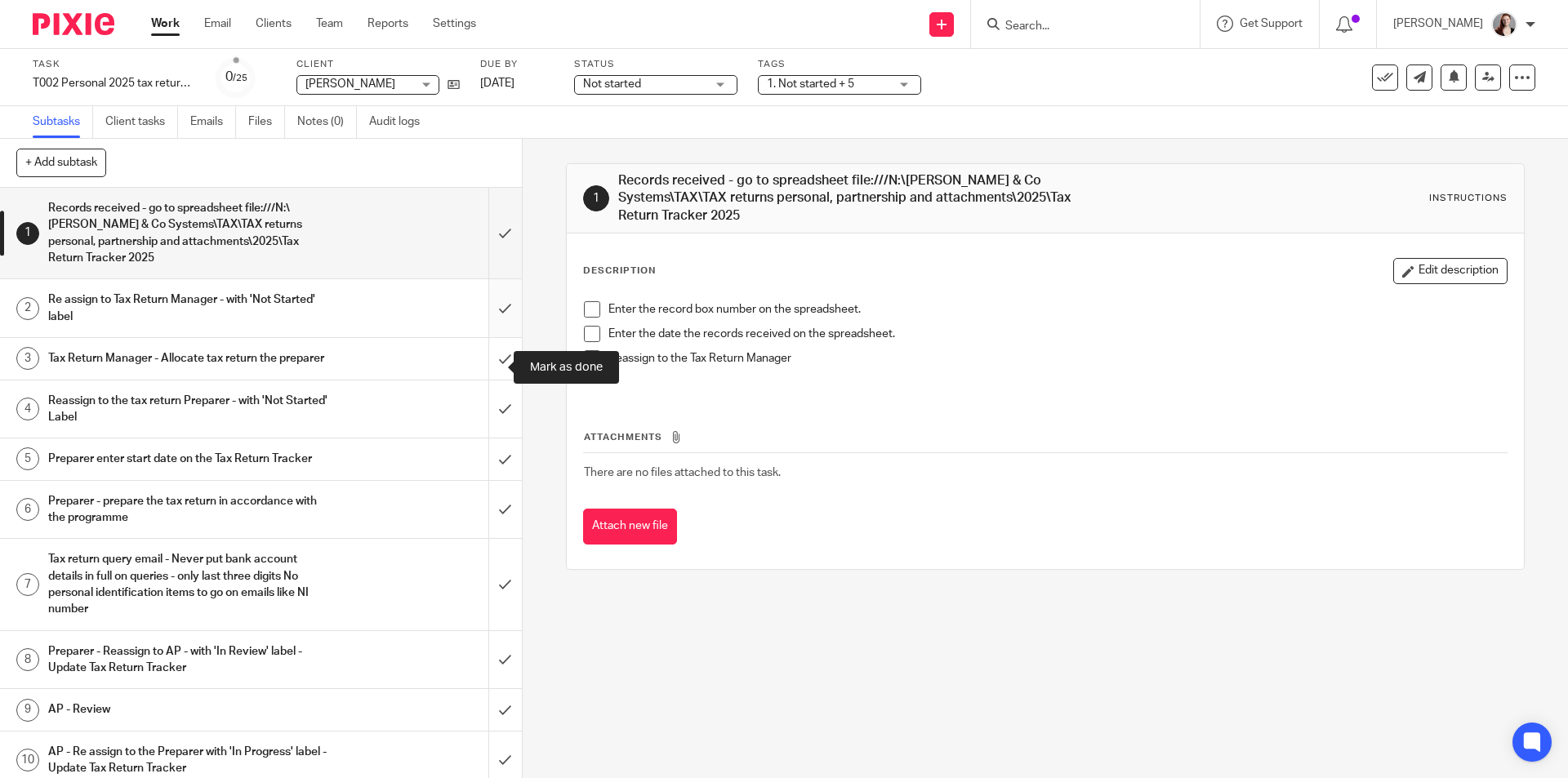
click at [487, 366] on input "submit" at bounding box center [261, 358] width 522 height 41
click at [491, 289] on input "submit" at bounding box center [261, 308] width 522 height 58
click at [496, 241] on input "submit" at bounding box center [261, 233] width 522 height 90
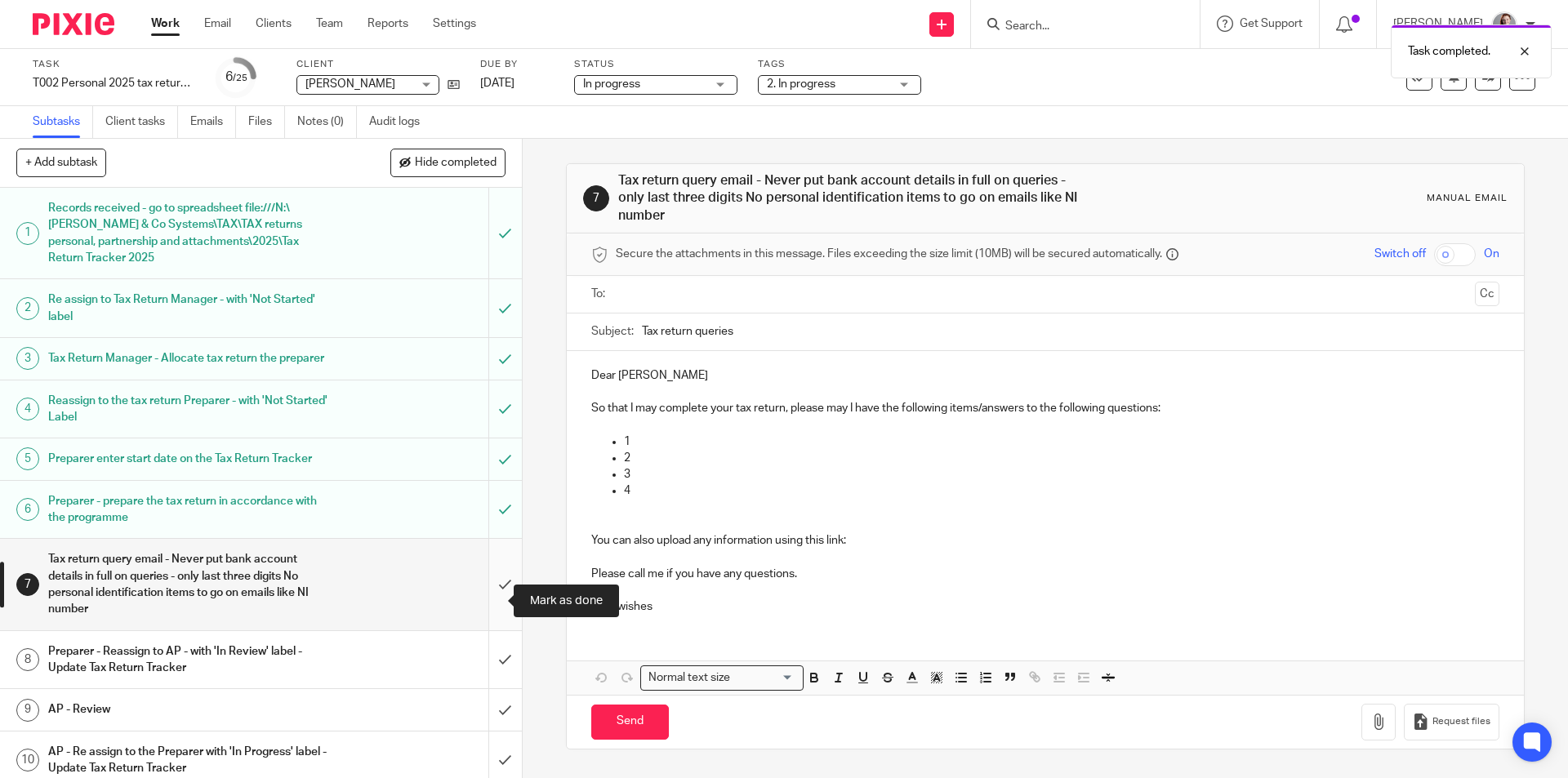
click at [488, 594] on input "submit" at bounding box center [261, 584] width 522 height 90
click at [726, 91] on div "Not started Not started" at bounding box center [655, 84] width 163 height 20
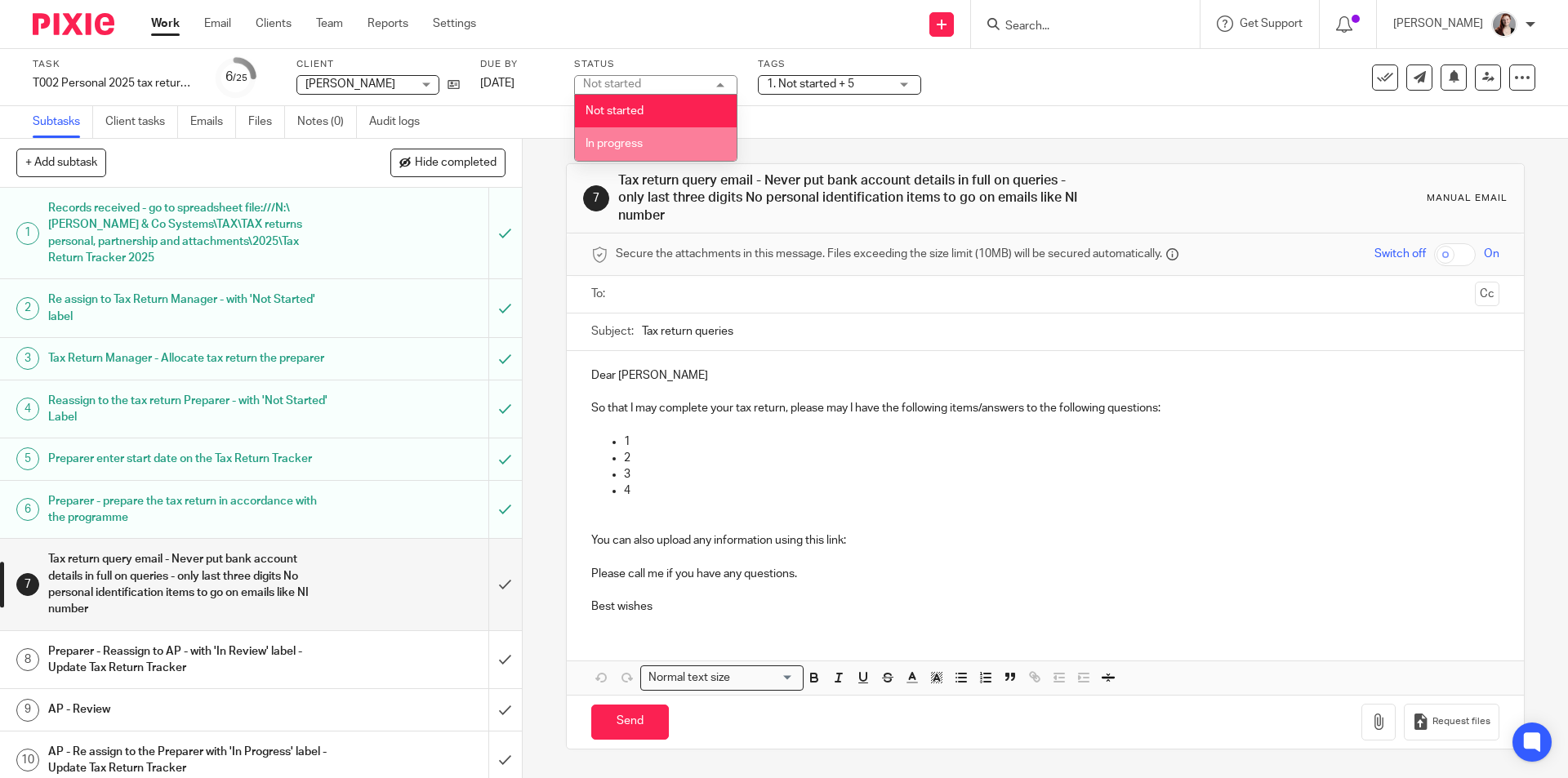
click at [694, 141] on li "In progress" at bounding box center [656, 143] width 162 height 33
click at [846, 89] on span "1. Not started + 5" at bounding box center [810, 84] width 87 height 11
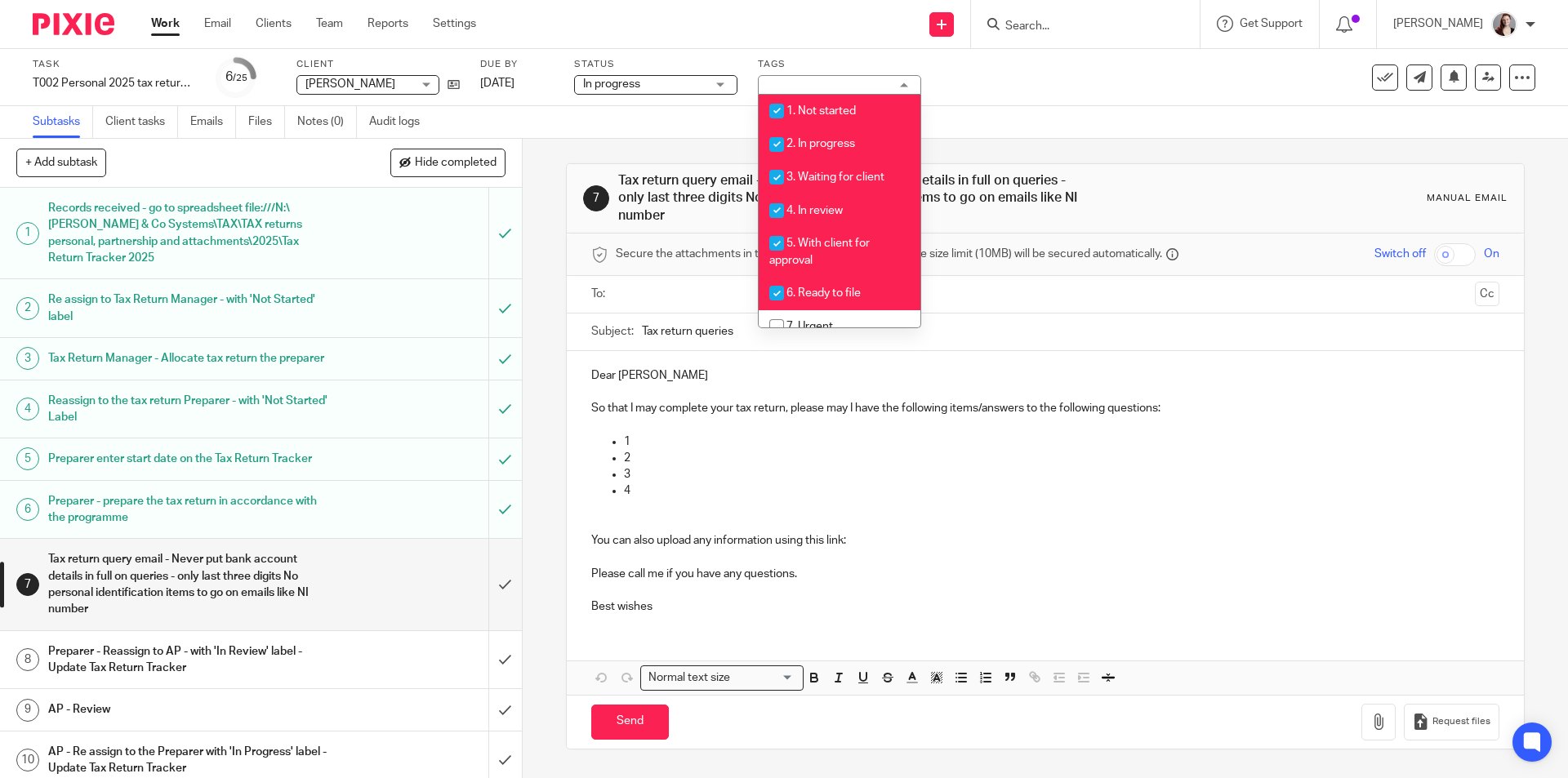
click at [841, 118] on li "1. Not started" at bounding box center [839, 111] width 162 height 33
checkbox input "false"
click at [838, 181] on span "3. Waiting for client" at bounding box center [835, 177] width 98 height 11
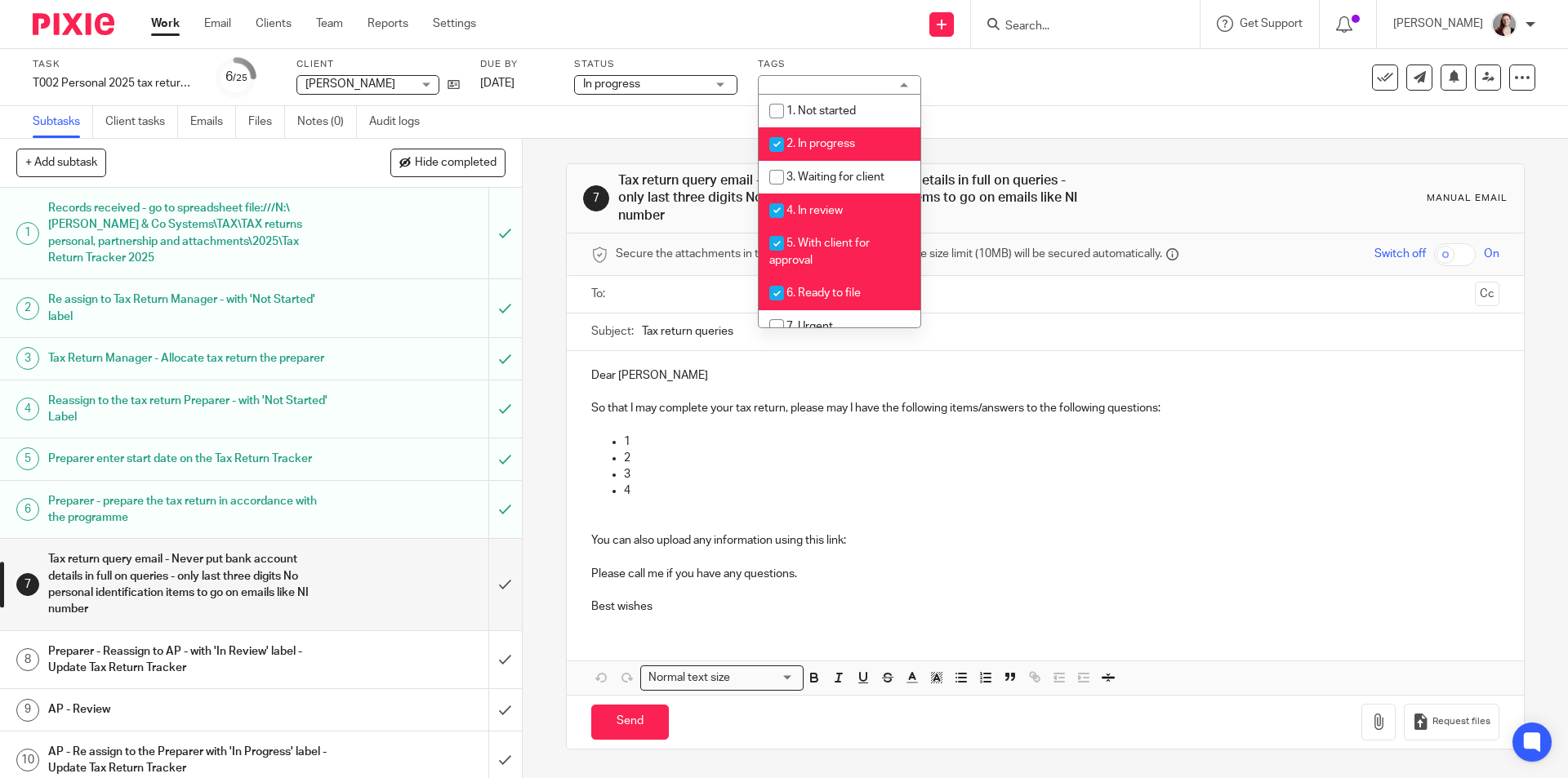
checkbox input "false"
drag, startPoint x: 838, startPoint y: 208, endPoint x: 842, endPoint y: 256, distance: 48.2
click at [839, 212] on span "4. In review" at bounding box center [815, 210] width 56 height 11
checkbox input "false"
click at [842, 258] on li "5. With client for approval" at bounding box center [839, 252] width 162 height 49
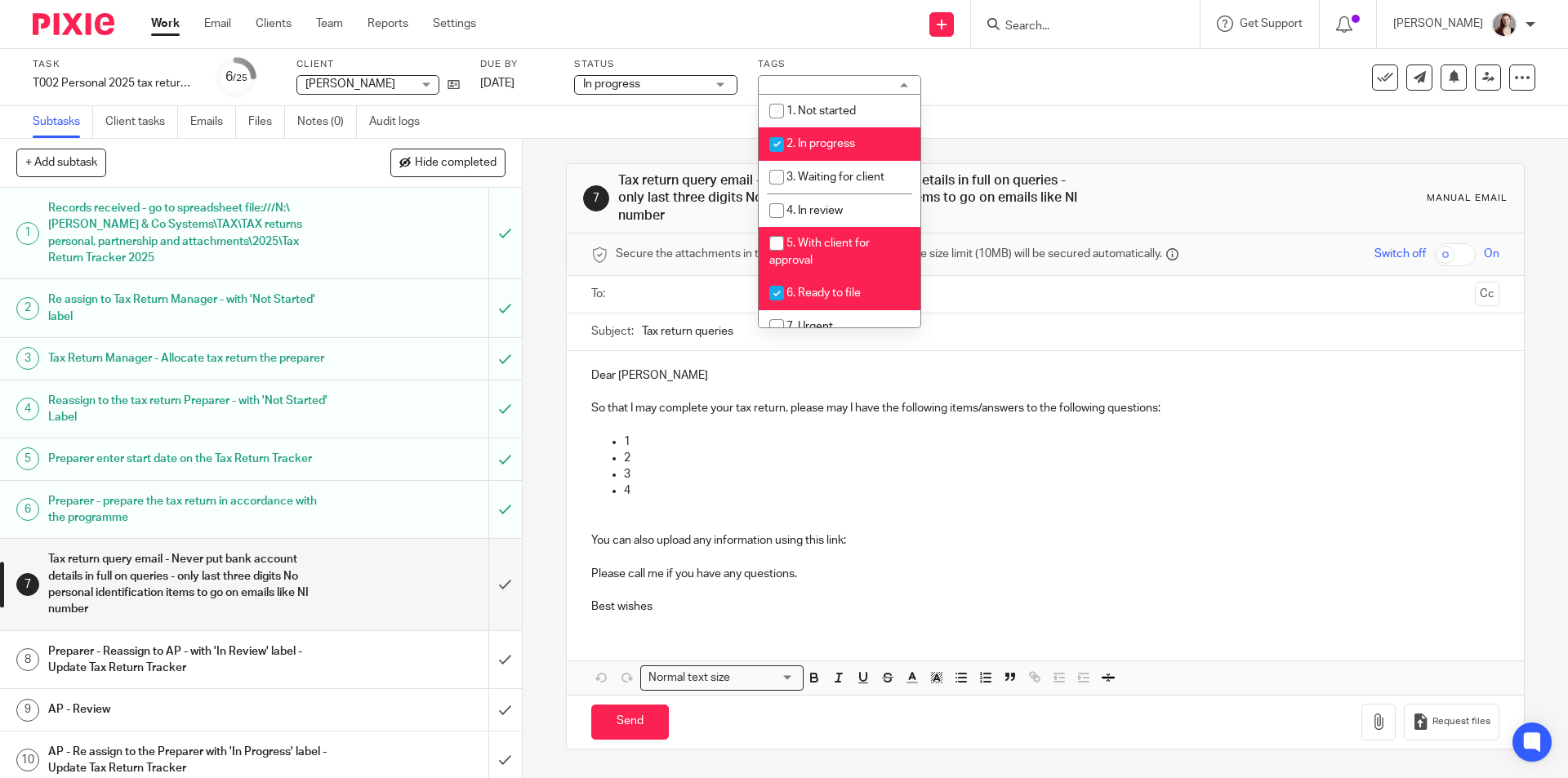
checkbox input "false"
click at [839, 281] on li "6. Ready to file" at bounding box center [839, 293] width 162 height 33
checkbox input "false"
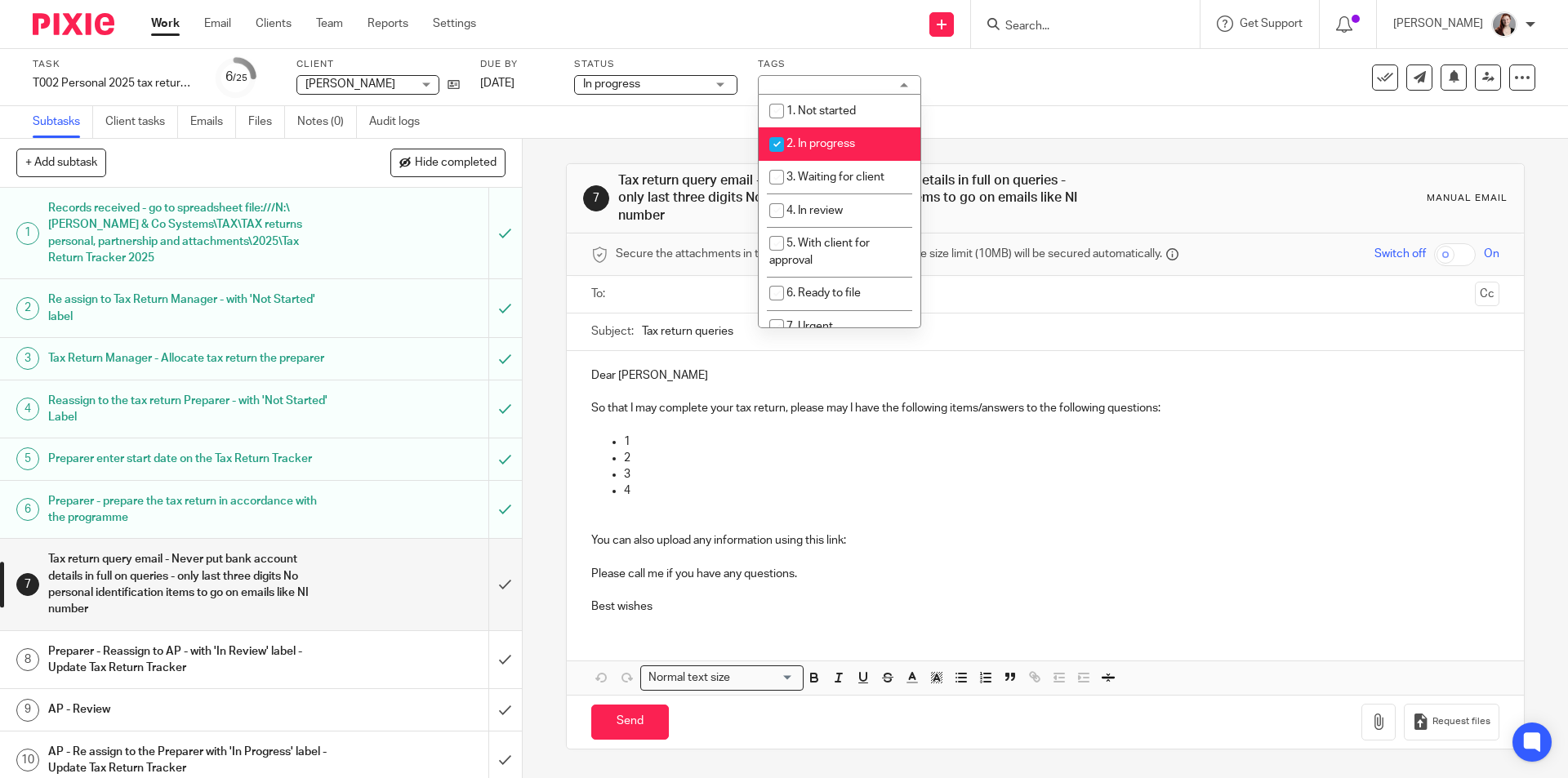
click at [549, 293] on div "7 Tax return query email - Never put bank account details in full on queries - …" at bounding box center [1045, 459] width 1045 height 640
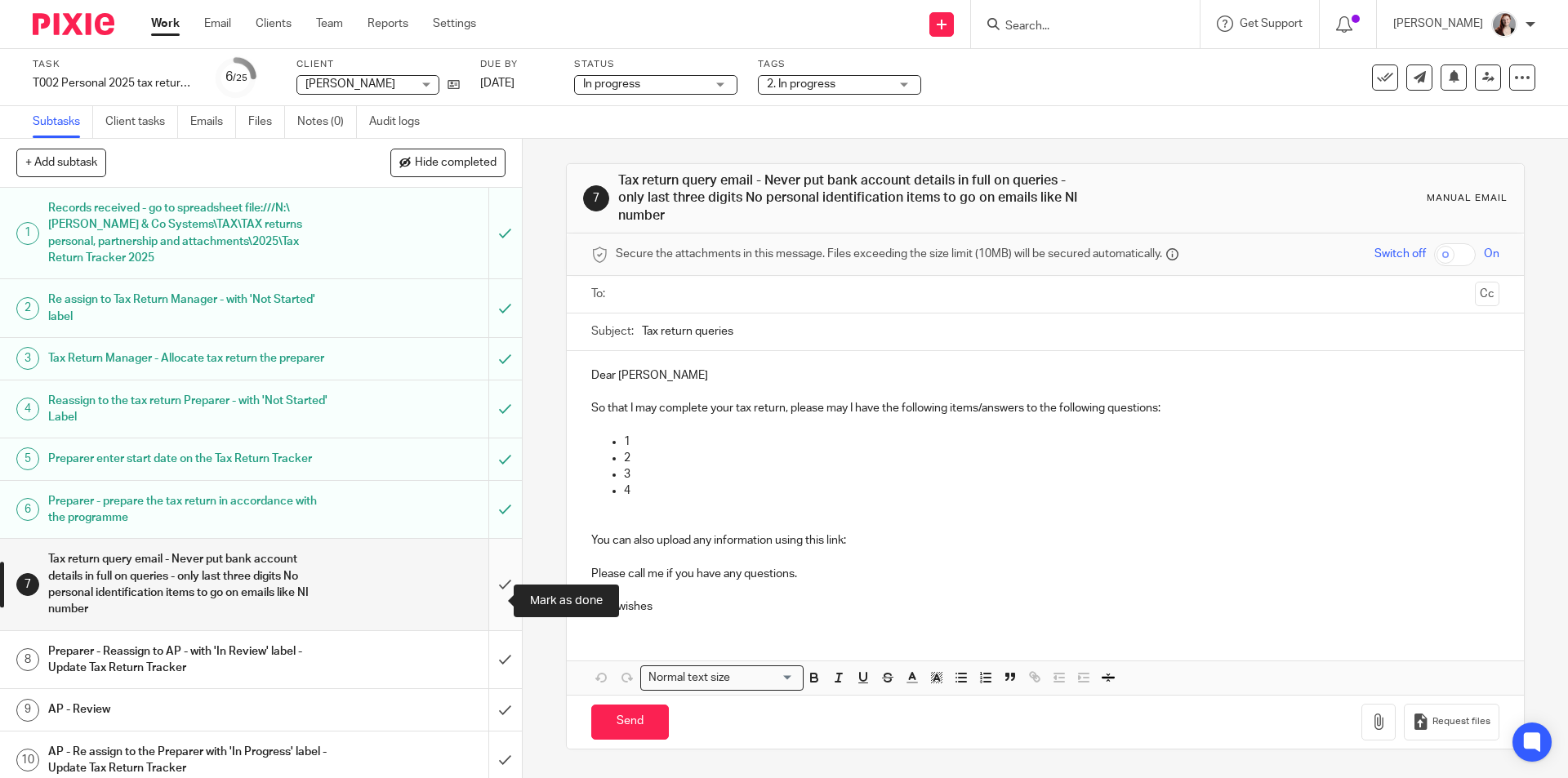
click at [490, 603] on input "submit" at bounding box center [261, 584] width 522 height 90
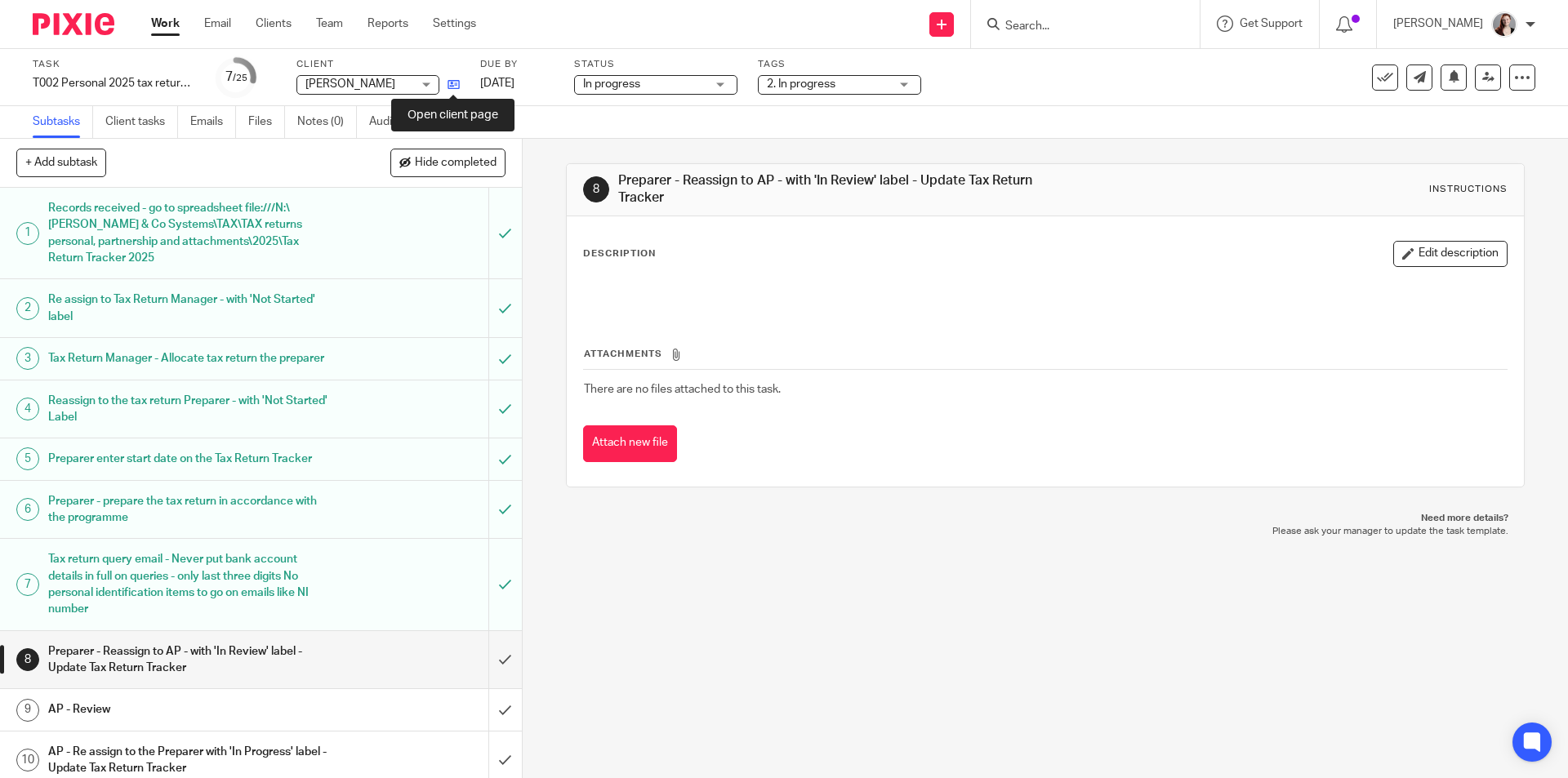
click at [456, 79] on icon at bounding box center [454, 84] width 12 height 12
click at [792, 80] on span "2. In progress" at bounding box center [801, 84] width 68 height 11
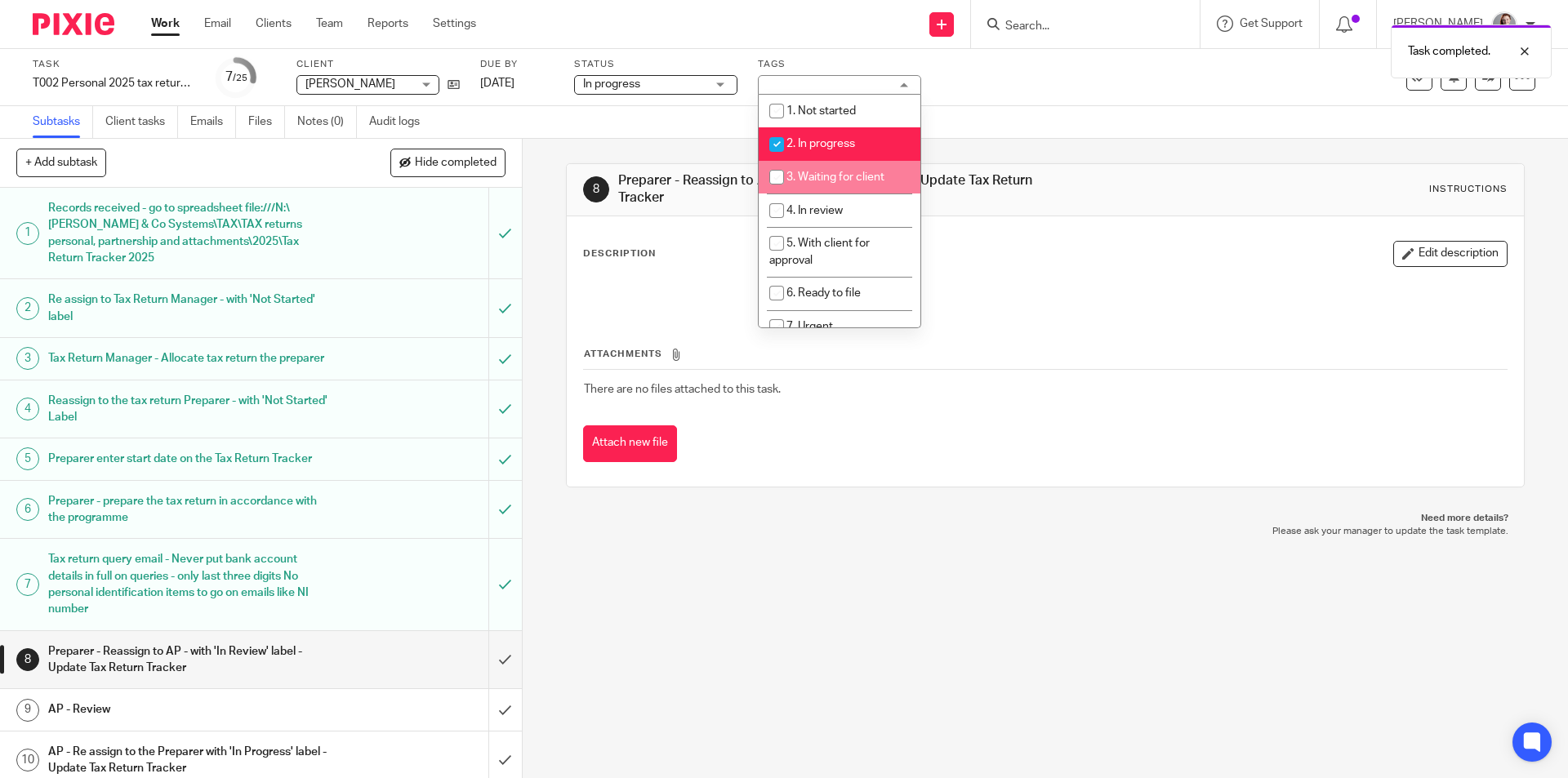
click at [708, 594] on div "8 Preparer - Reassign to AP - with 'In Review' label - Update Tax Return Tracke…" at bounding box center [1045, 459] width 1045 height 640
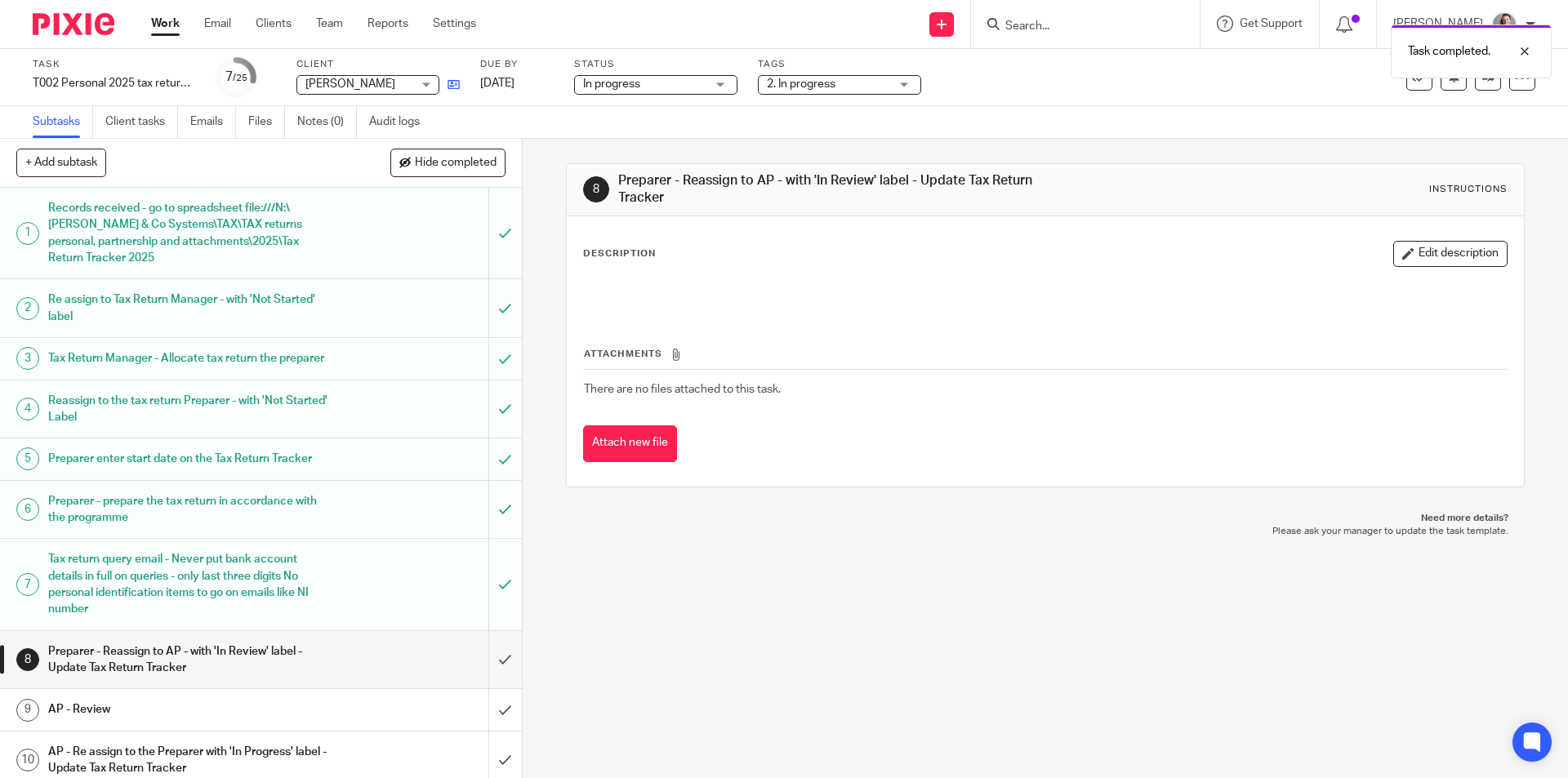
click at [459, 82] on icon at bounding box center [454, 84] width 12 height 12
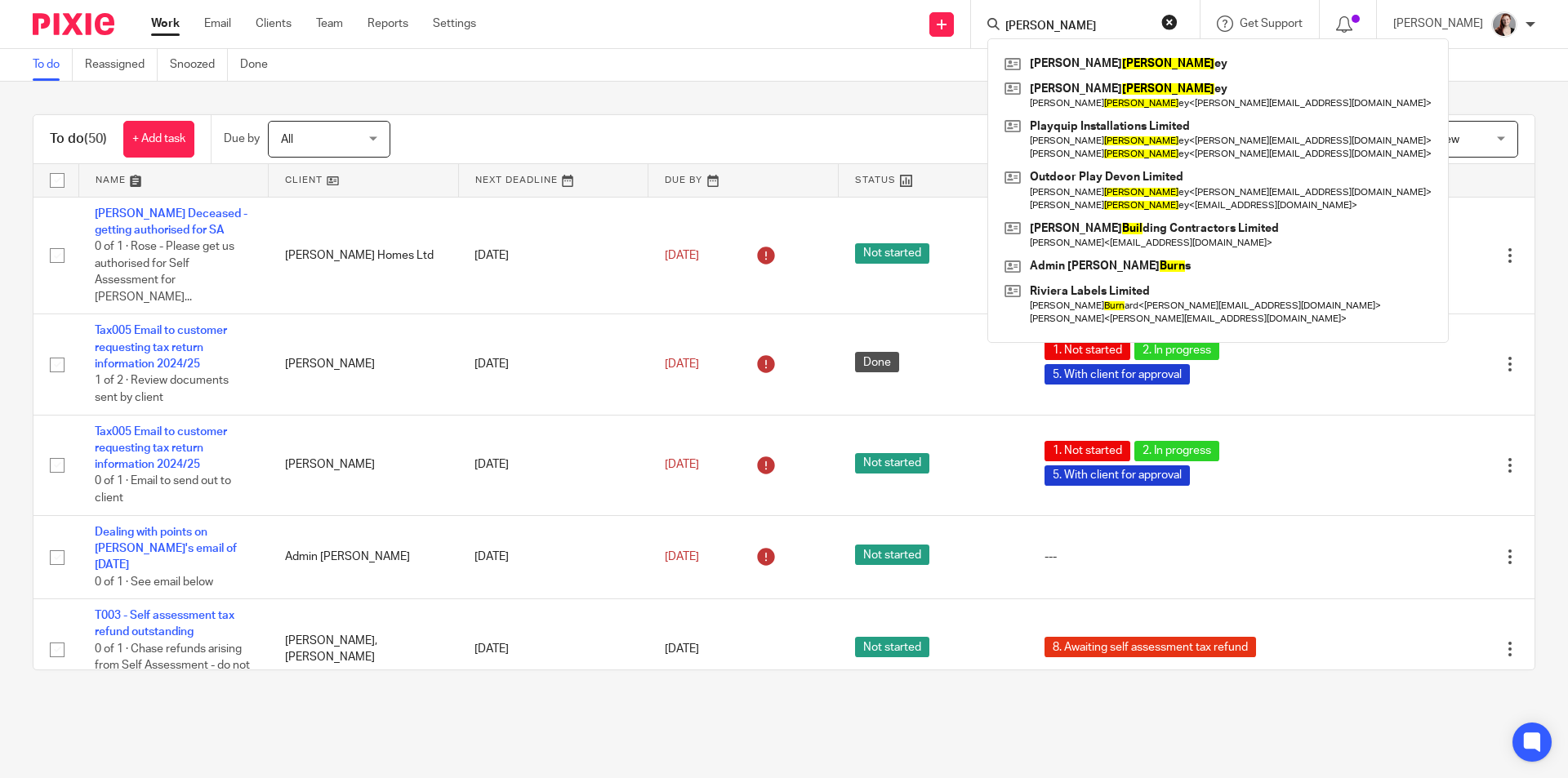
scroll to position [279, 0]
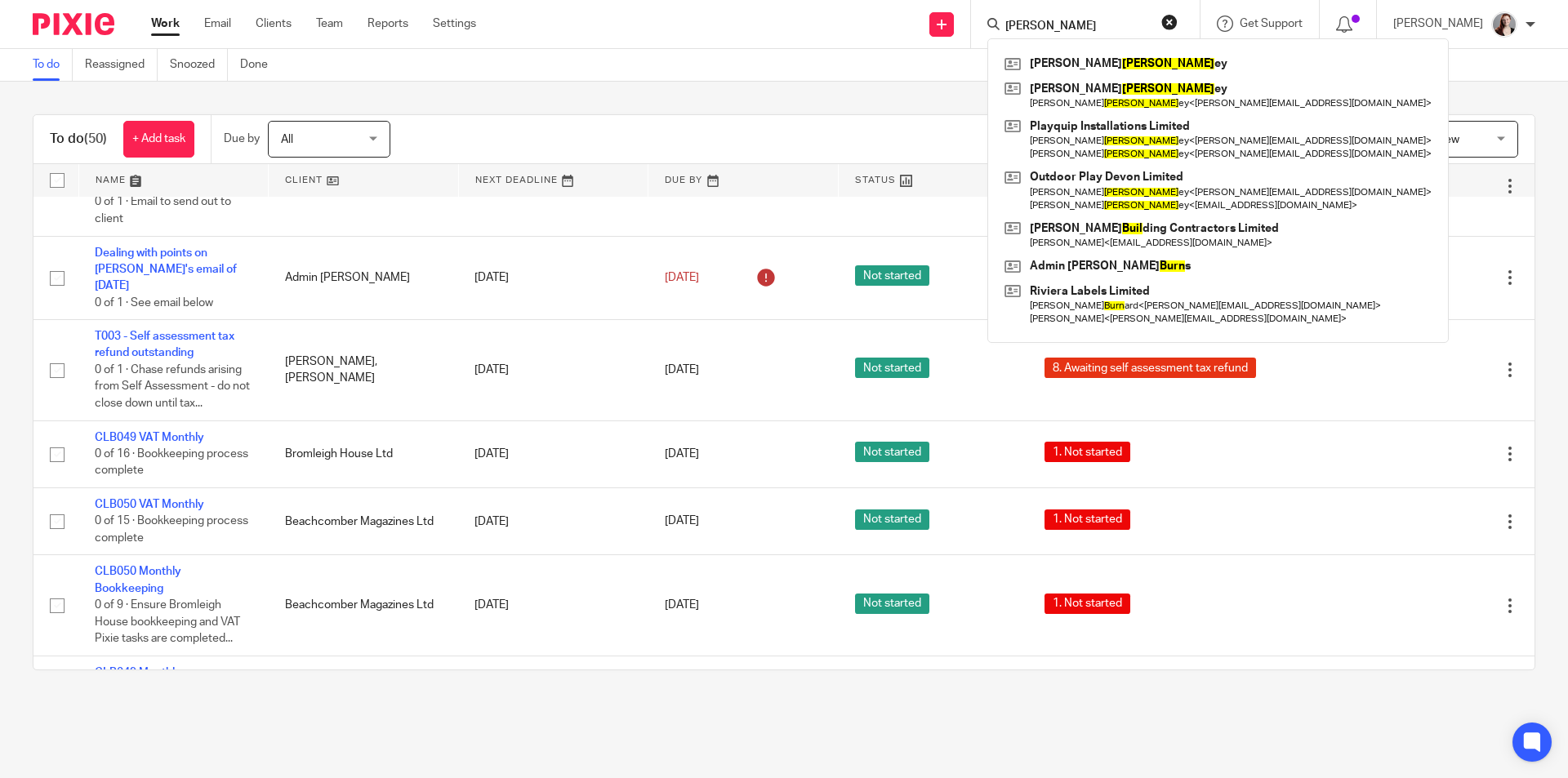
click at [648, 101] on div "To do (50) + Add task Due by All All [DATE] [DATE] This week Next week This mon…" at bounding box center [784, 392] width 1568 height 621
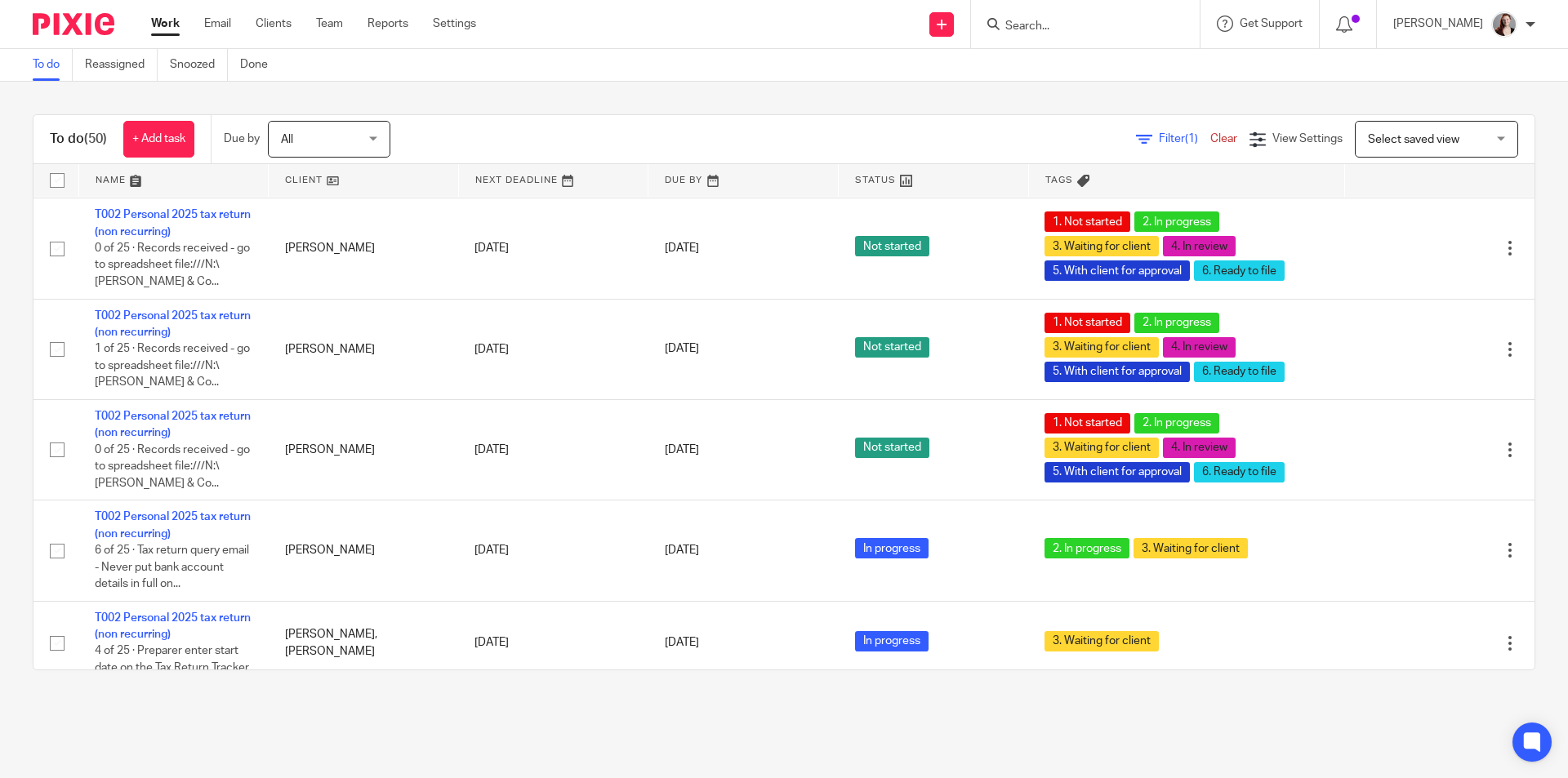
scroll to position [2049, 0]
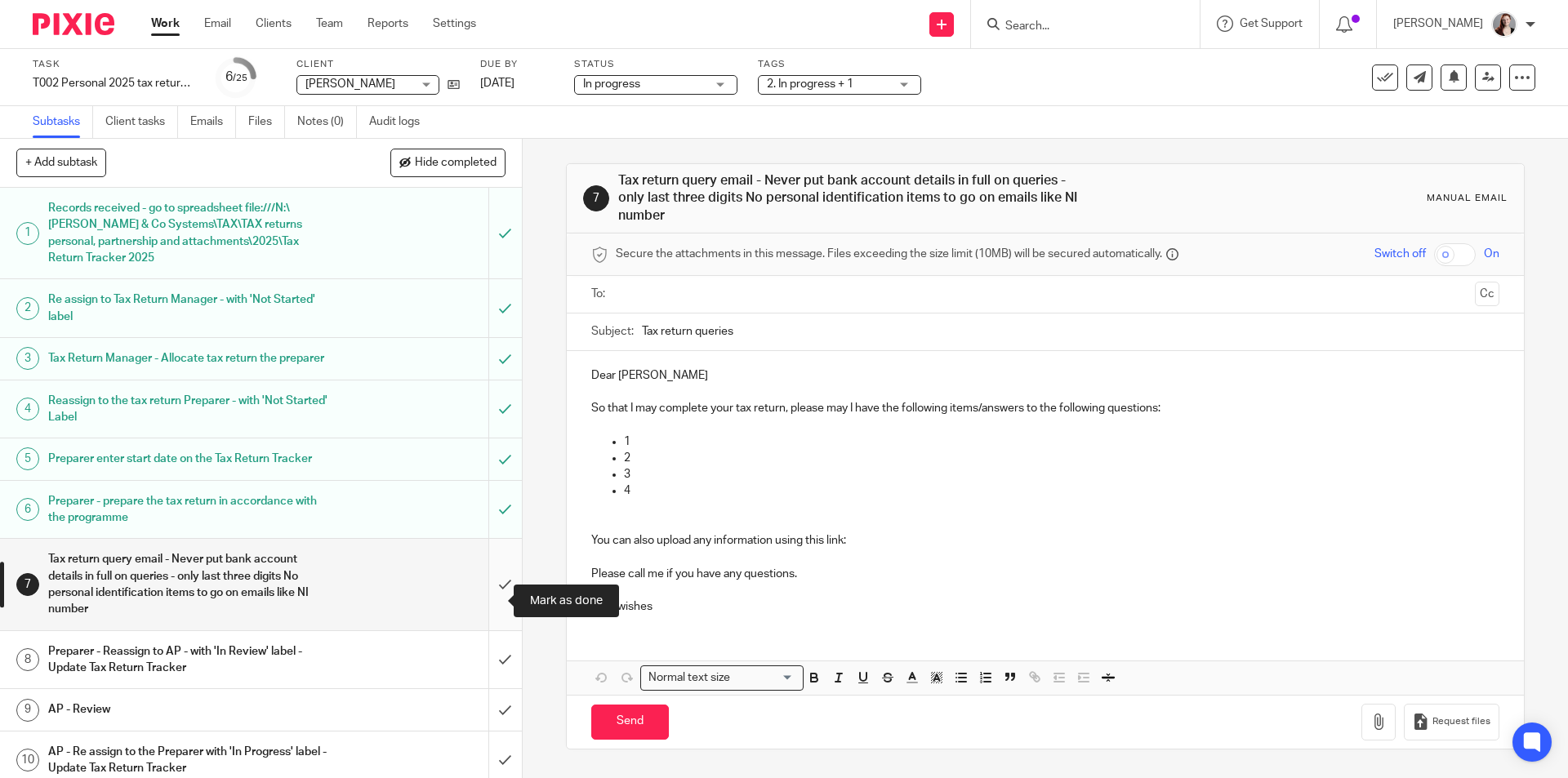
click at [476, 595] on input "submit" at bounding box center [261, 584] width 522 height 90
click at [490, 596] on input "submit" at bounding box center [261, 584] width 522 height 90
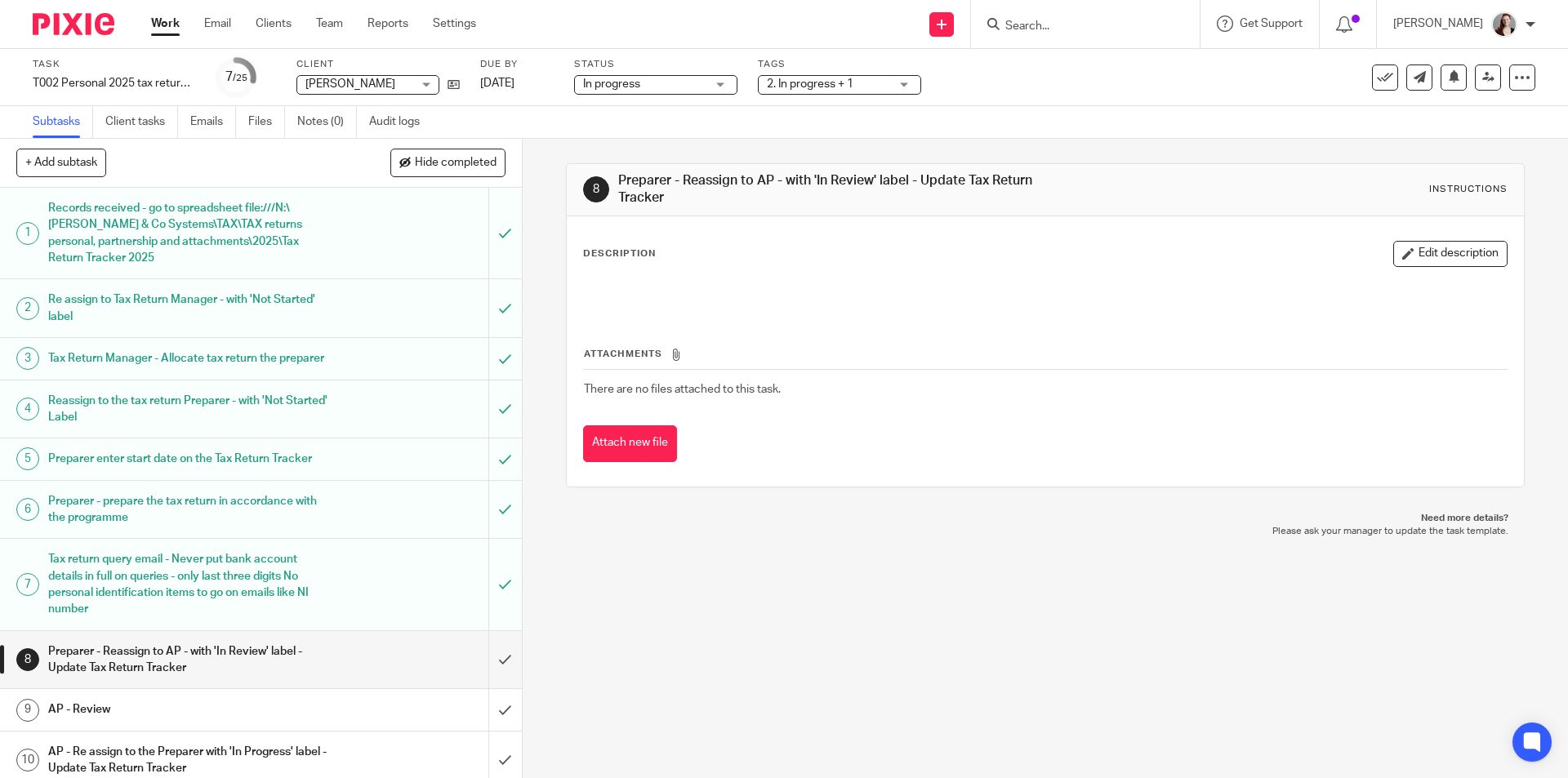
click at [793, 723] on div "8 Preparer - Reassign to AP - with 'In Review' label - Update Tax Return Tracke…" at bounding box center [1045, 459] width 1045 height 640
click at [831, 90] on span "2. In progress + 1" at bounding box center [828, 84] width 123 height 17
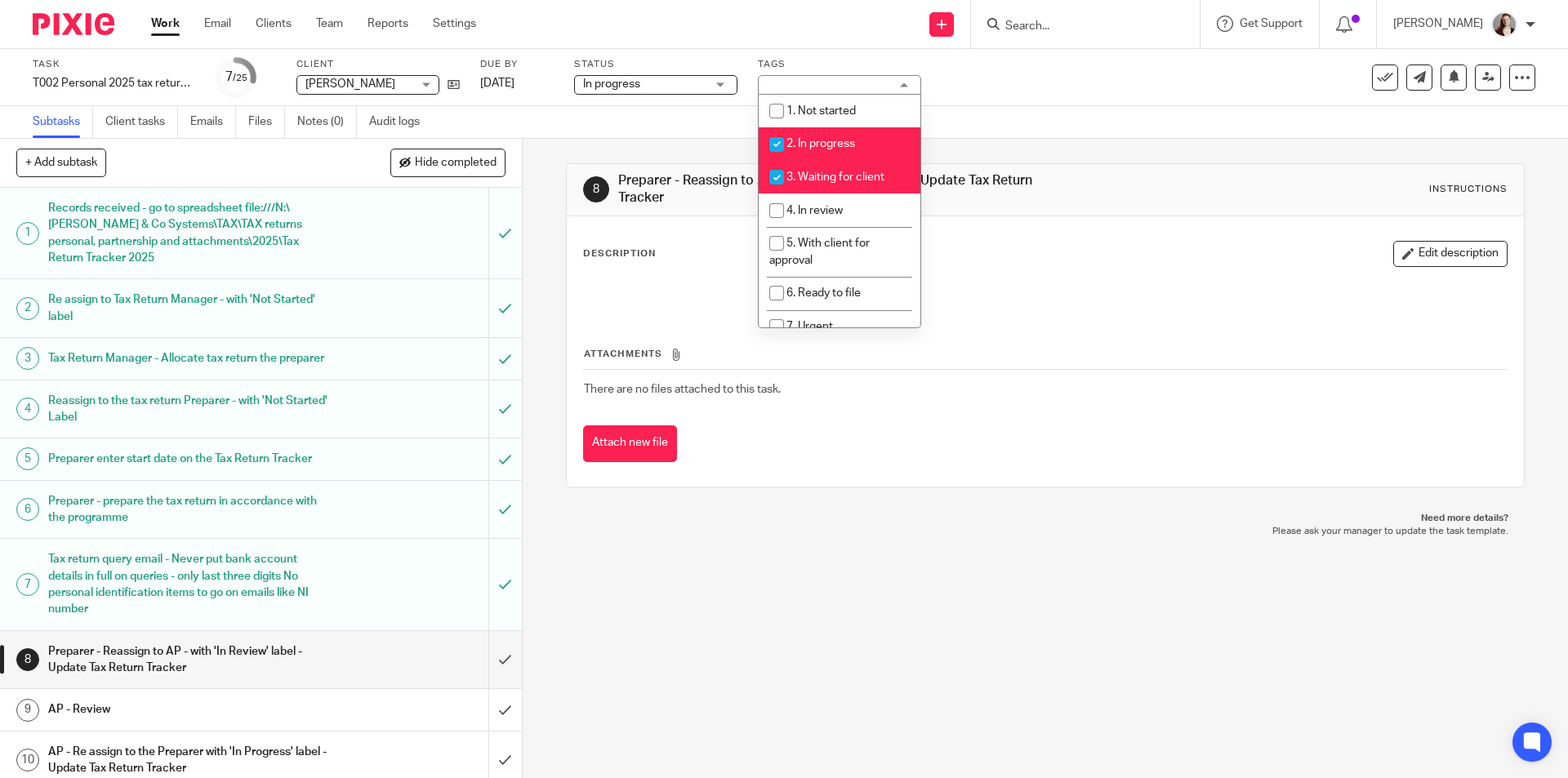
click at [841, 147] on span "2. In progress" at bounding box center [821, 143] width 68 height 11
checkbox input "false"
click at [835, 177] on span "3. Waiting for client" at bounding box center [835, 177] width 98 height 11
checkbox input "false"
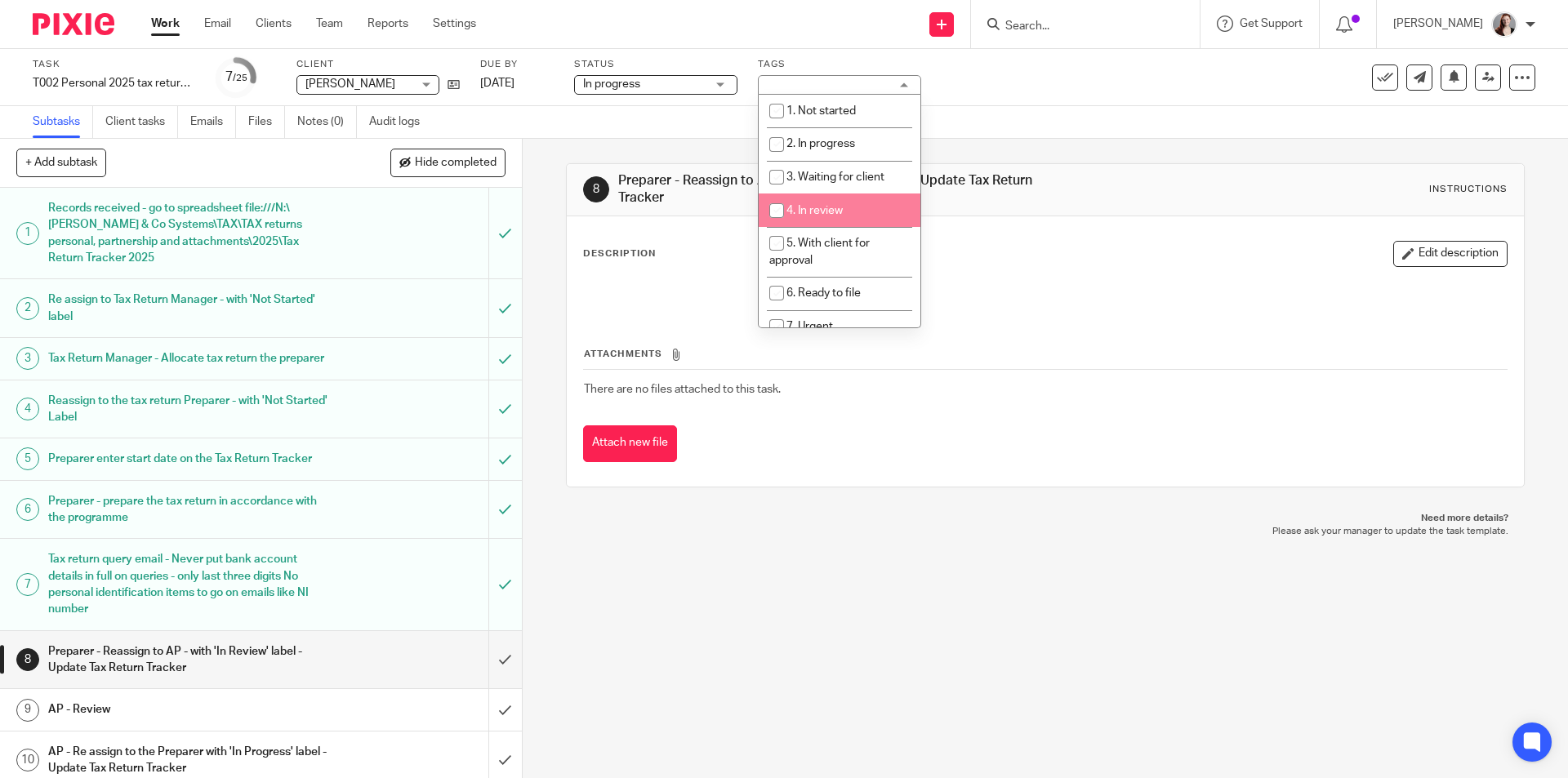
click at [828, 204] on li "4. In review" at bounding box center [839, 210] width 162 height 33
checkbox input "true"
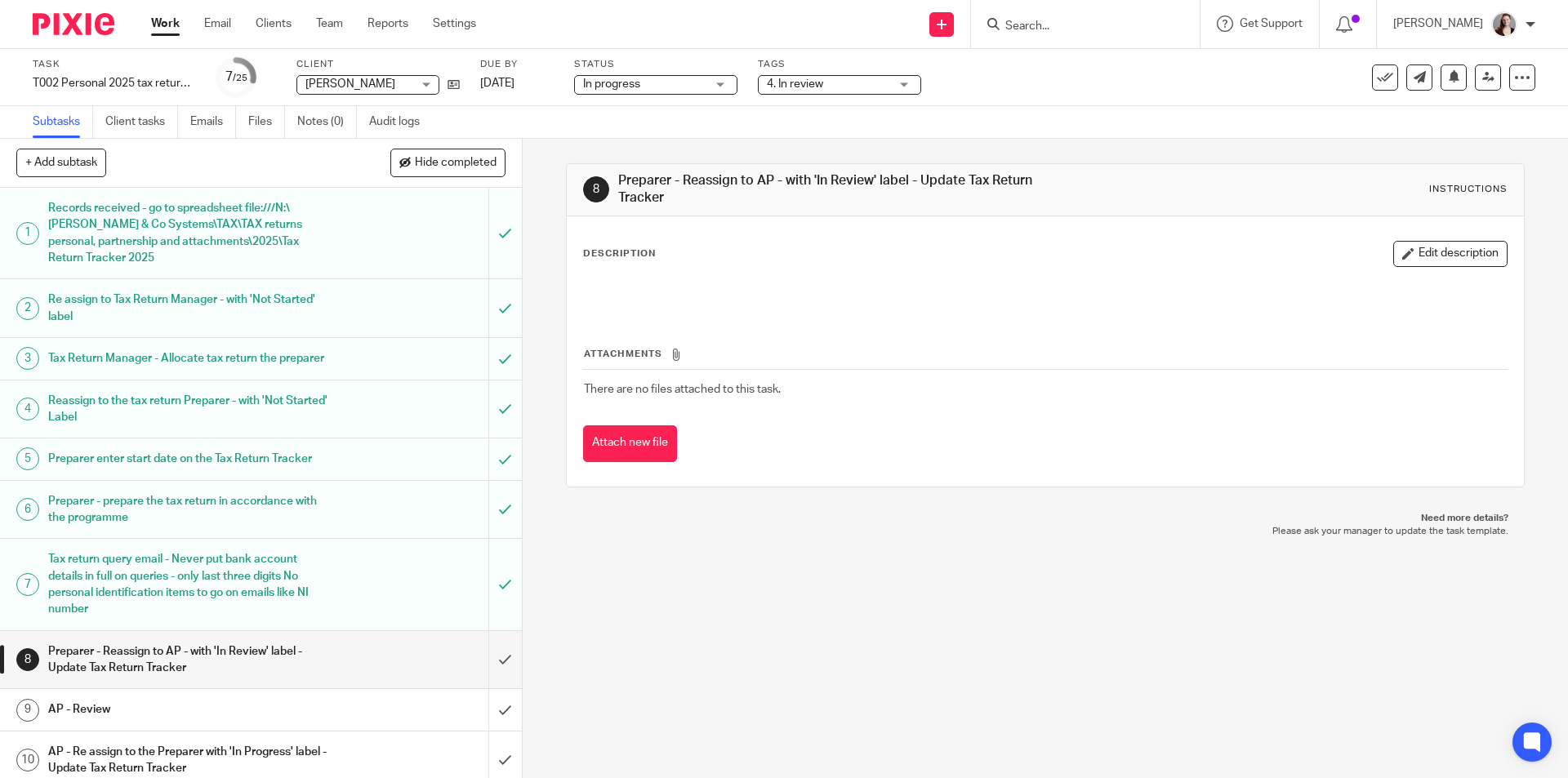
click at [803, 529] on p "Please ask your manager to update the task template." at bounding box center [1045, 531] width 926 height 13
click at [822, 88] on span "4. In review" at bounding box center [795, 84] width 56 height 11
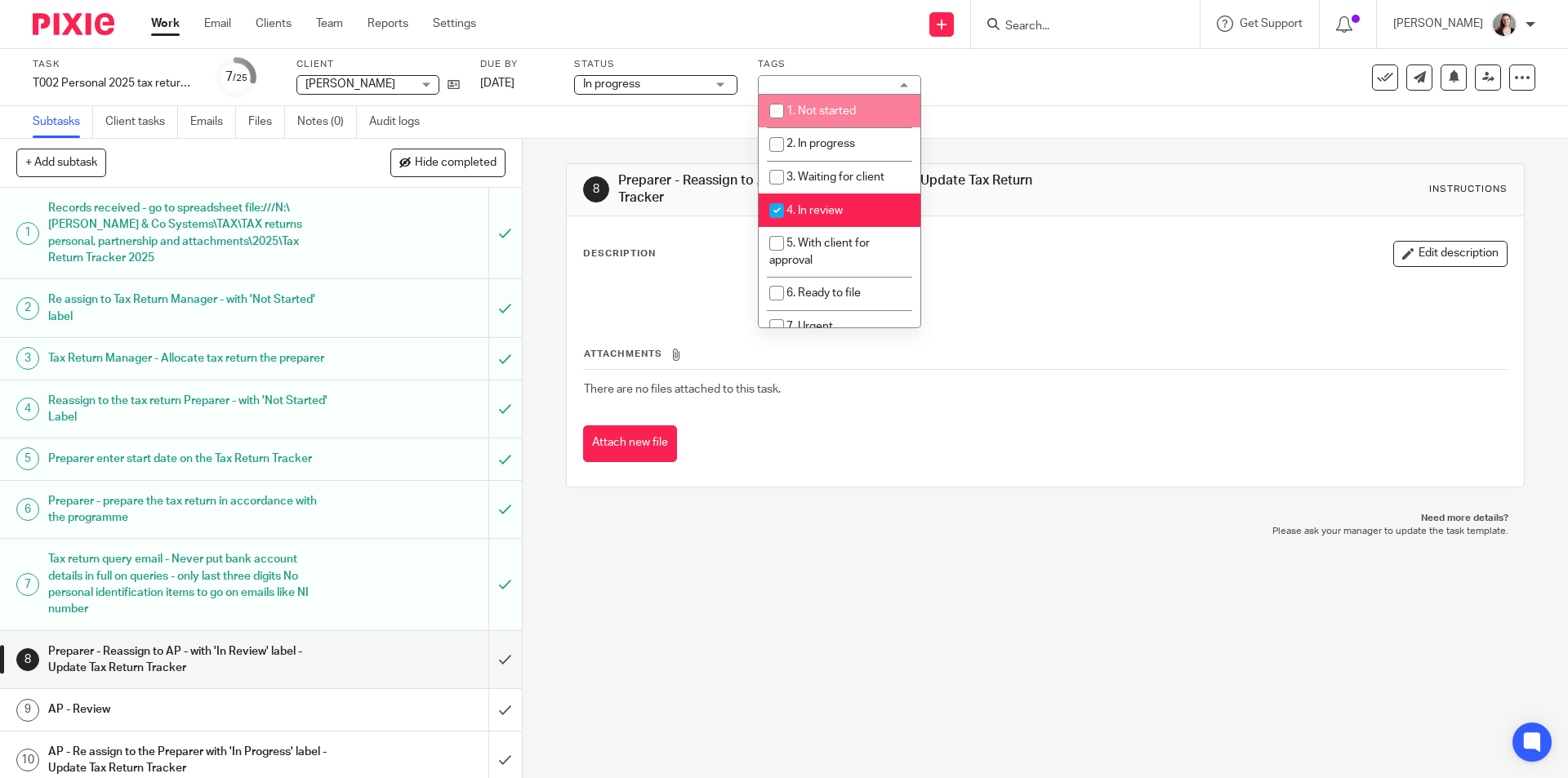
click at [785, 50] on div "Task T002 Personal 2025 tax return (non recurring) Save T002 Personal 2025 tax …" at bounding box center [784, 77] width 1568 height 57
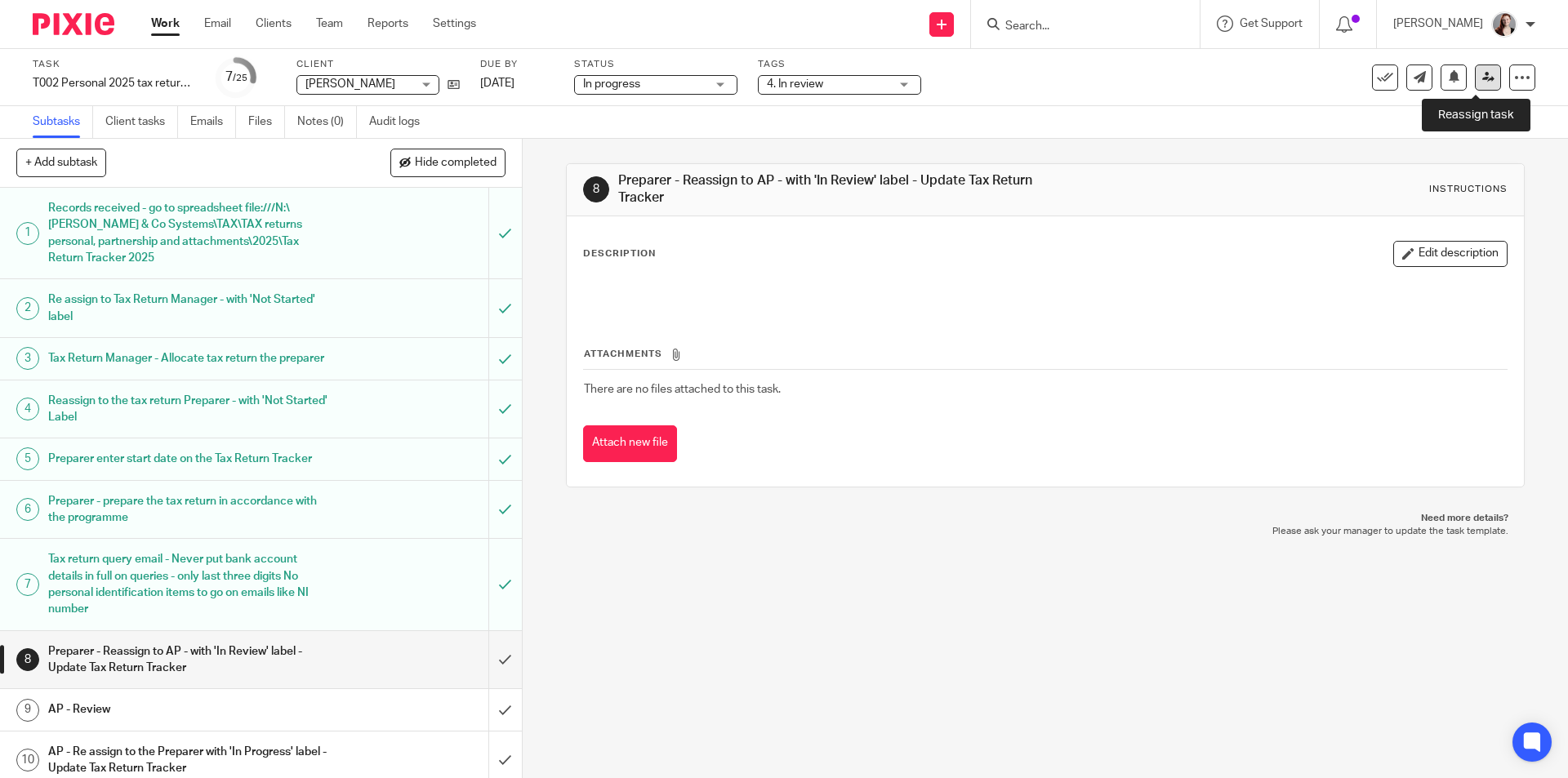
click at [1482, 81] on icon at bounding box center [1488, 77] width 12 height 12
click at [827, 91] on span "2. In progress + 1" at bounding box center [828, 84] width 123 height 17
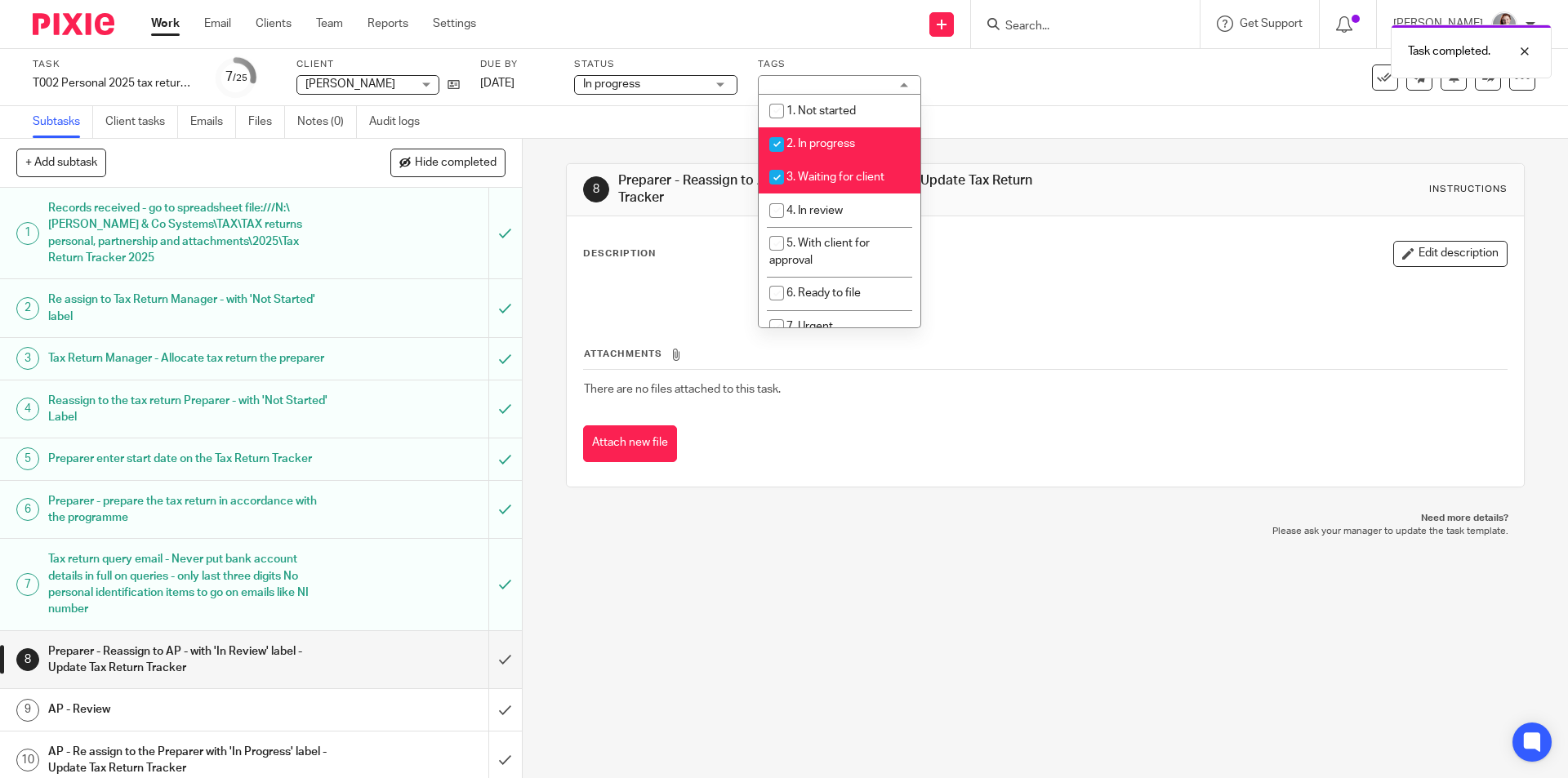
click at [828, 142] on span "2. In progress" at bounding box center [821, 143] width 68 height 11
checkbox input "false"
click at [825, 178] on span "3. Waiting for client" at bounding box center [835, 177] width 98 height 11
checkbox input "false"
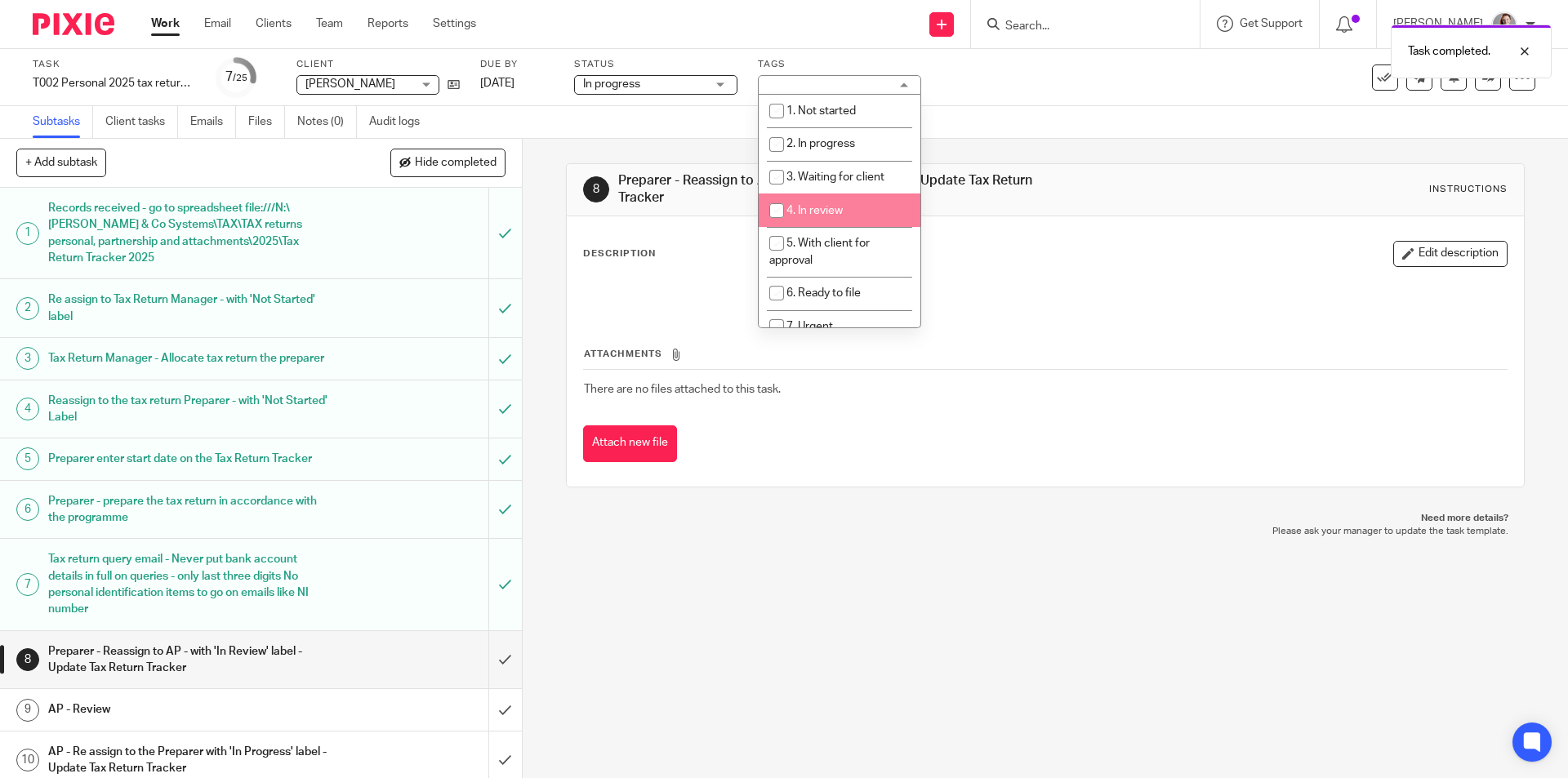
click at [826, 206] on span "4. In review" at bounding box center [815, 210] width 56 height 11
checkbox input "true"
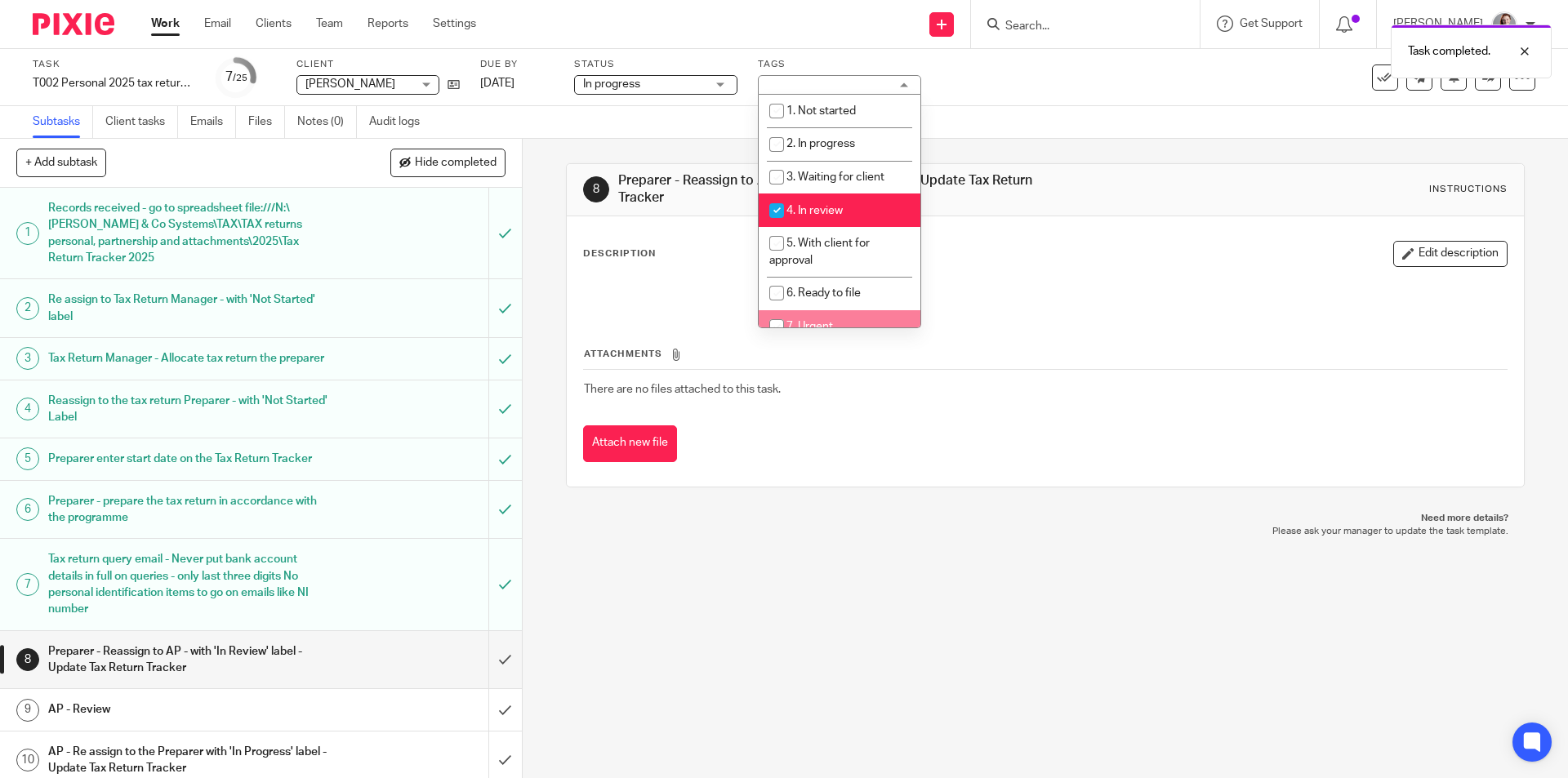
click at [763, 618] on div "8 Preparer - Reassign to AP - with 'In Review' label - Update Tax Return Tracke…" at bounding box center [1045, 459] width 1045 height 640
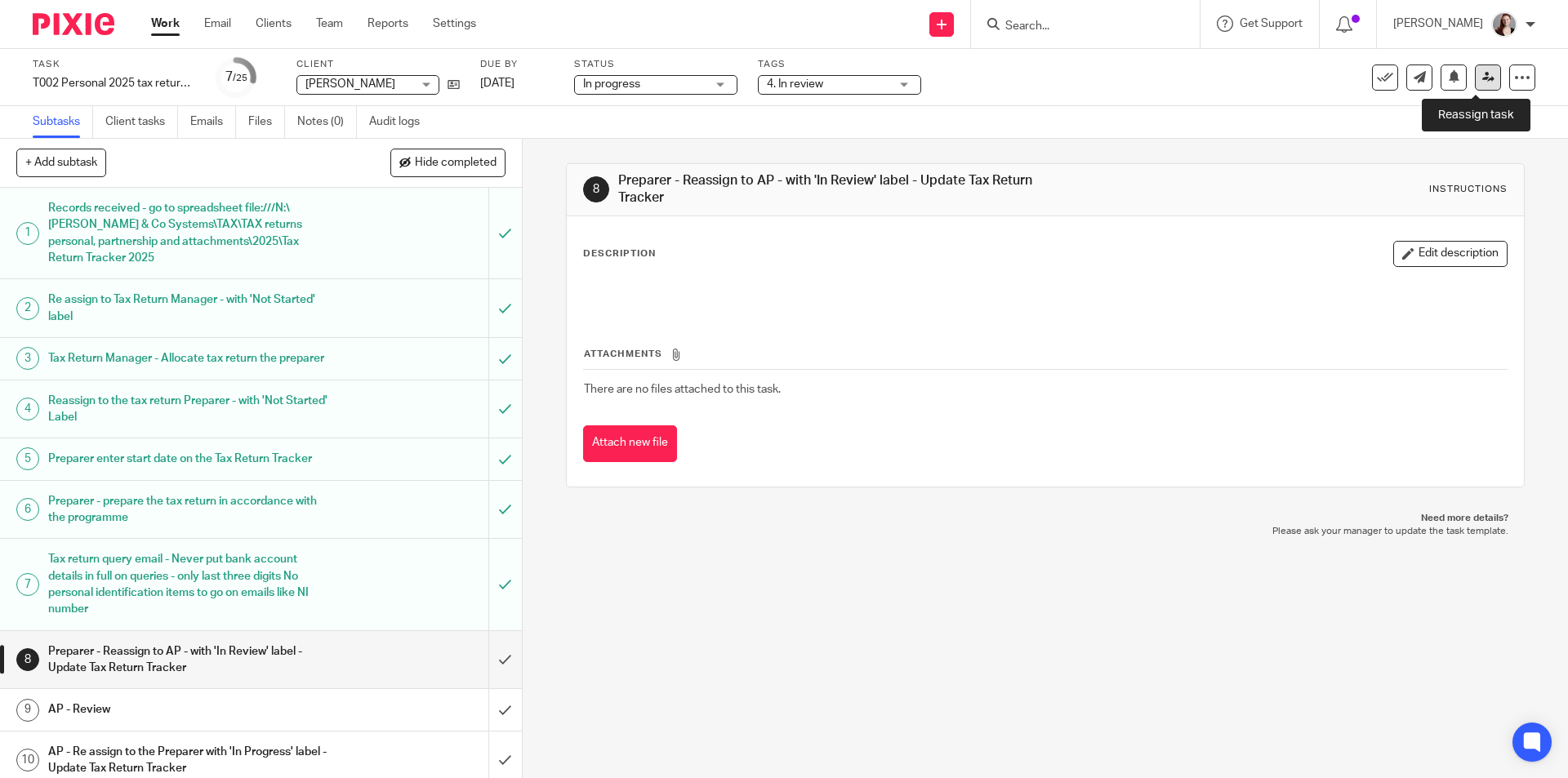
click at [1475, 77] on link at bounding box center [1488, 78] width 26 height 26
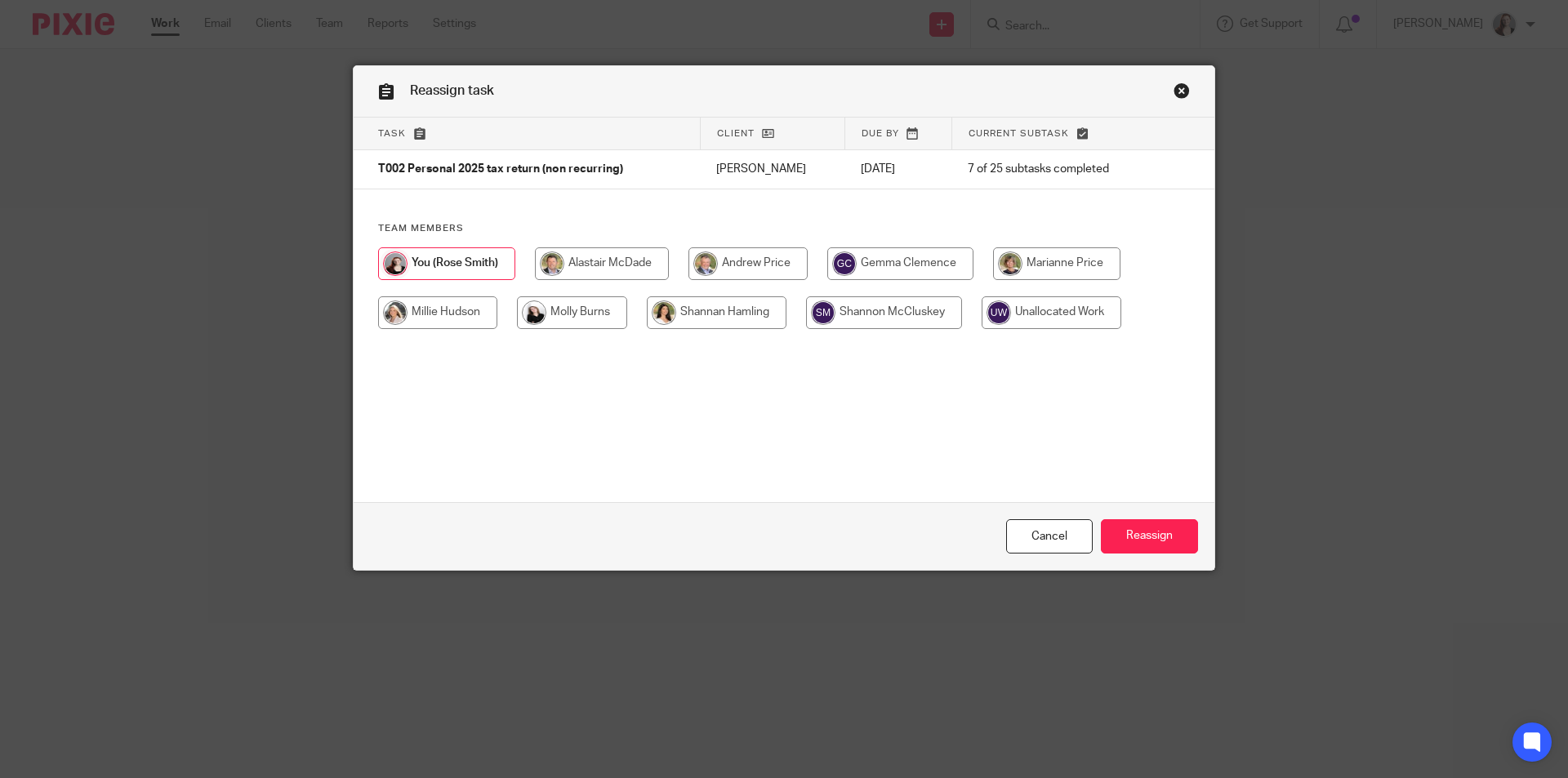
click at [745, 271] on input "radio" at bounding box center [748, 264] width 119 height 32
radio input "true"
click at [1125, 524] on input "Reassign" at bounding box center [1149, 537] width 97 height 35
click at [779, 267] on input "radio" at bounding box center [748, 264] width 119 height 32
radio input "true"
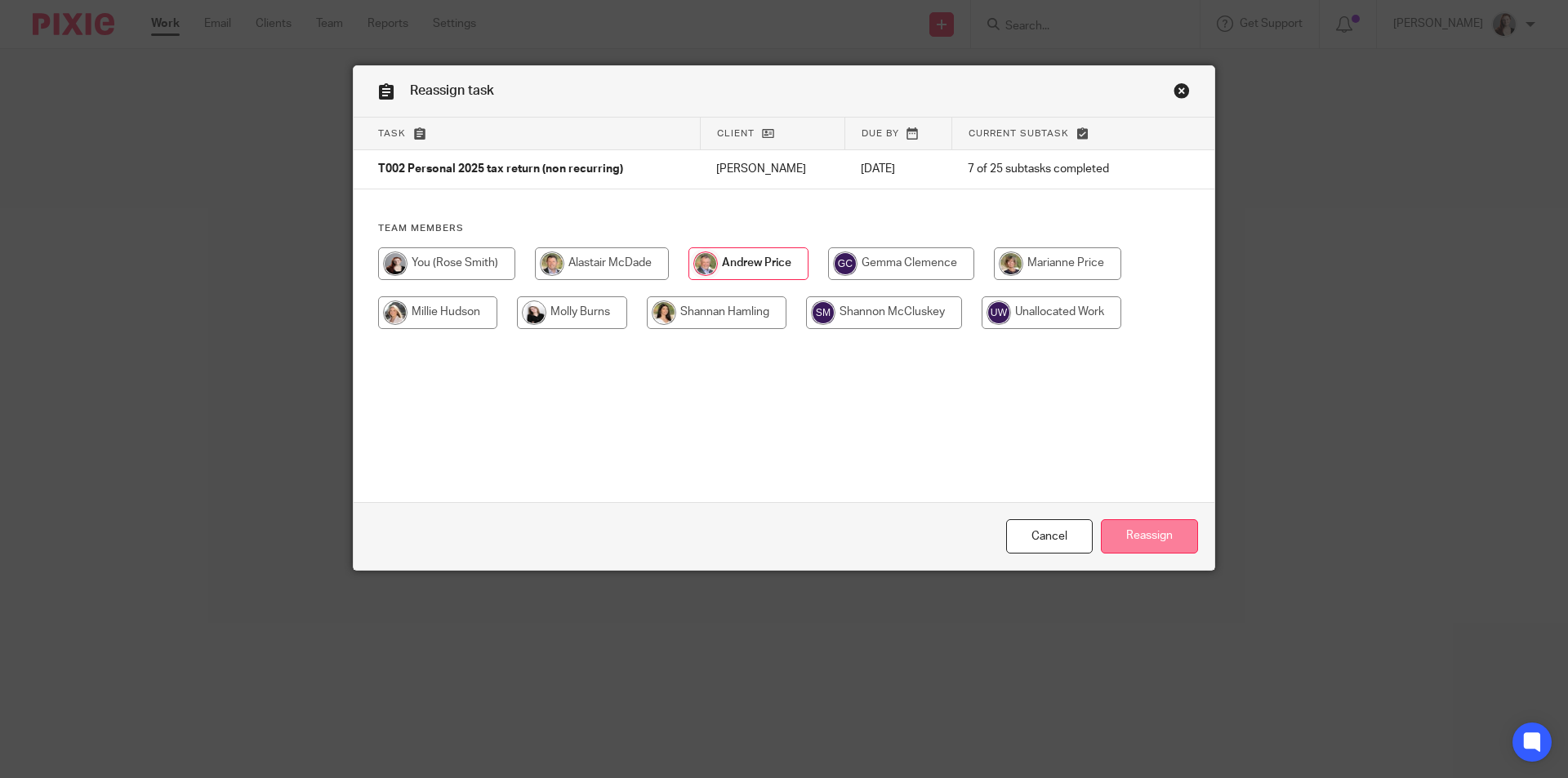
click at [1132, 528] on input "Reassign" at bounding box center [1149, 537] width 97 height 35
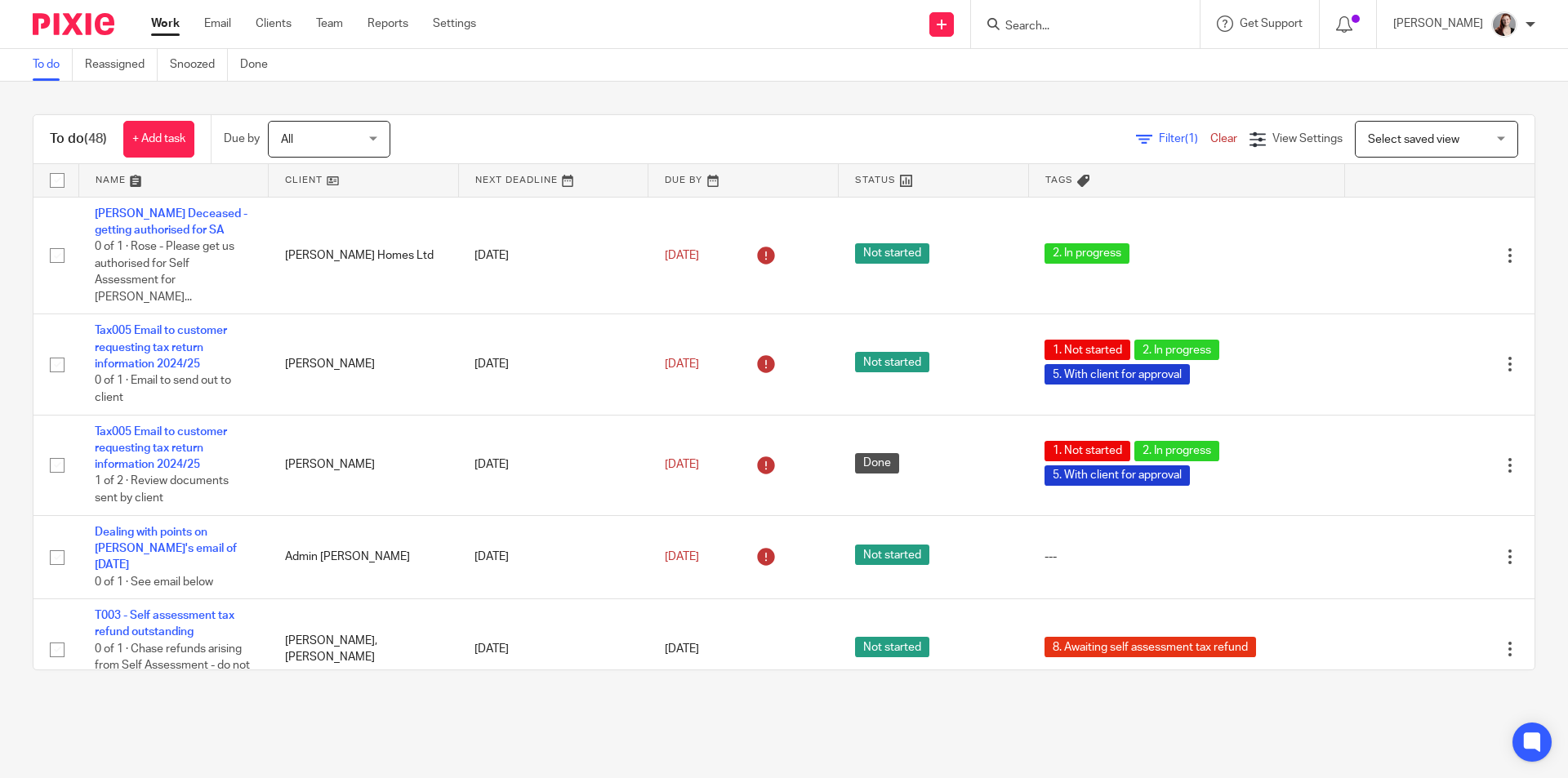
click at [1127, 18] on form at bounding box center [1090, 24] width 174 height 20
click at [1072, 18] on form at bounding box center [1090, 24] width 174 height 20
click at [1088, 29] on input "Search" at bounding box center [1077, 26] width 147 height 15
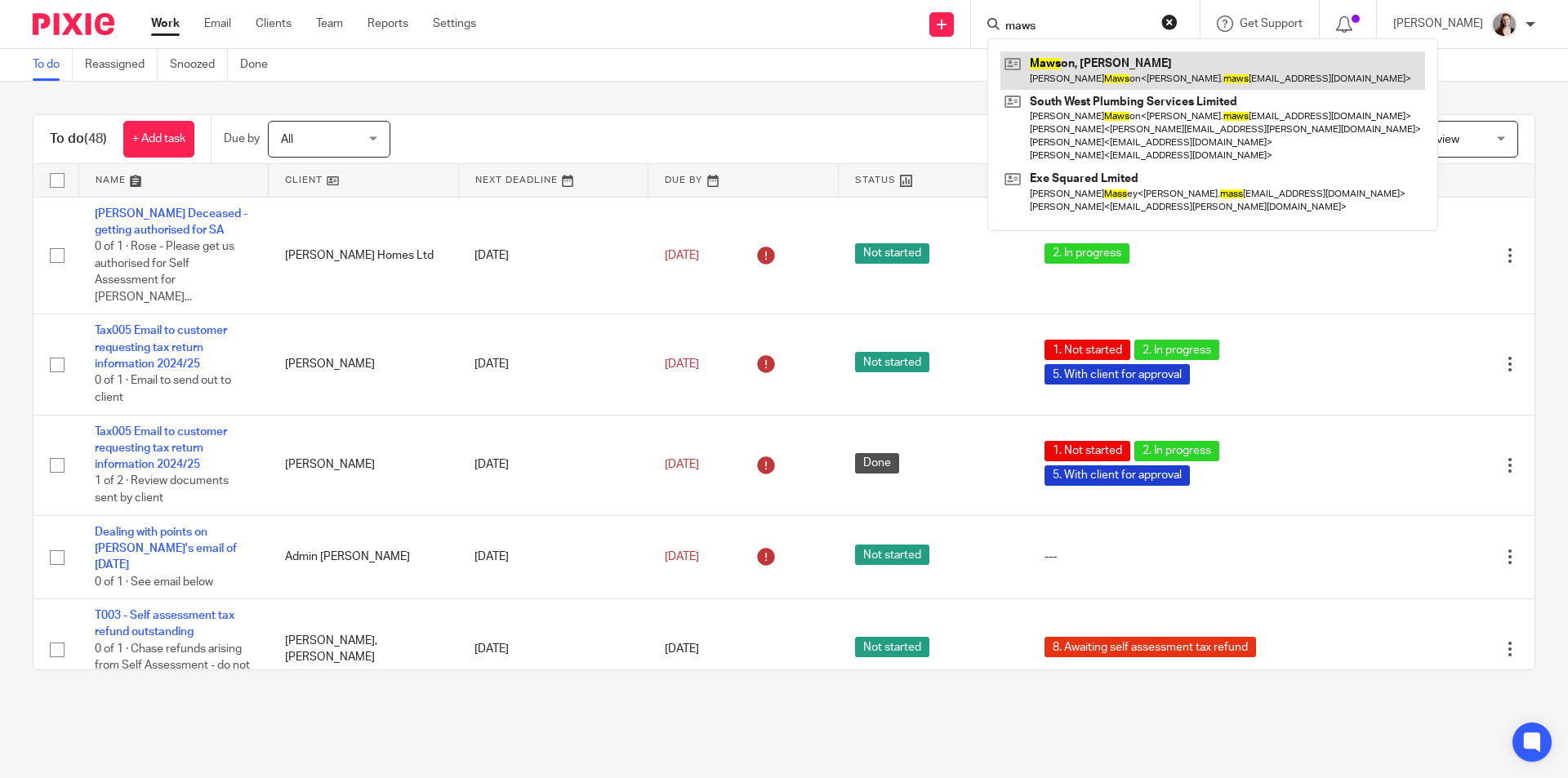
type input "maws"
